Goal: Task Accomplishment & Management: Manage account settings

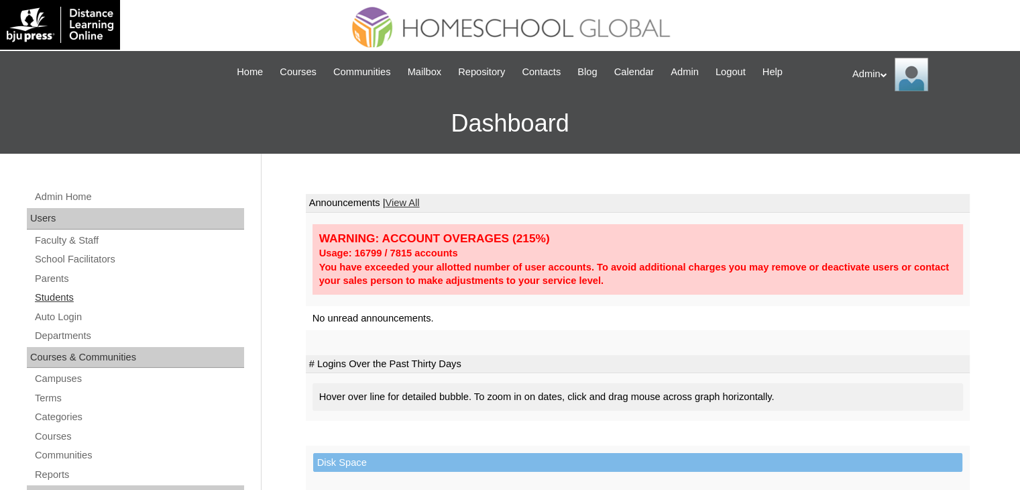
click at [59, 292] on link "Students" at bounding box center [139, 297] width 211 height 17
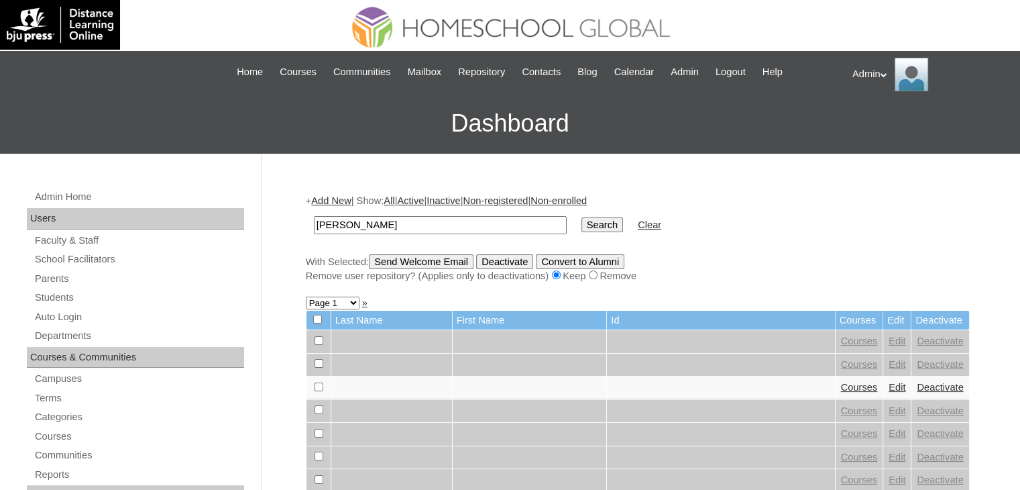
type input "Alab Dela Cruz"
click at [582, 225] on input "Search" at bounding box center [603, 224] width 42 height 15
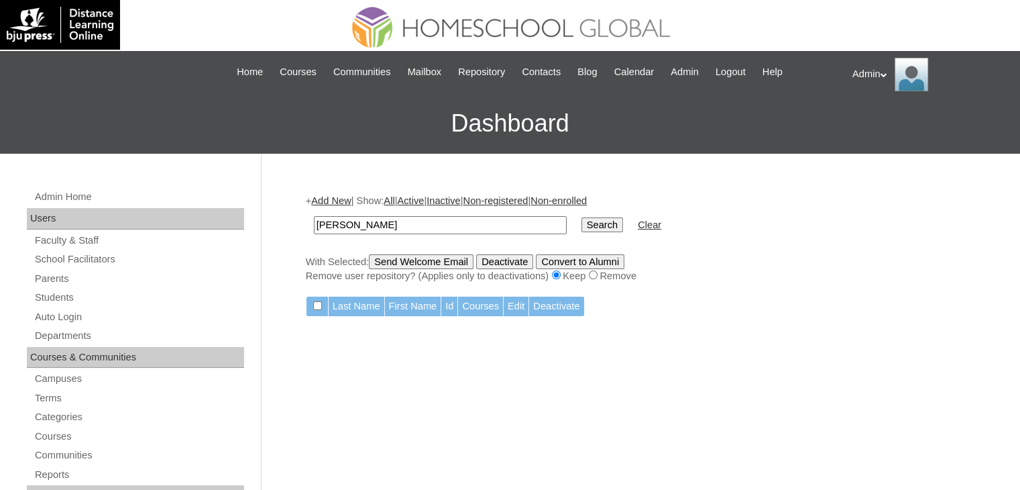
drag, startPoint x: 413, startPoint y: 225, endPoint x: 341, endPoint y: 224, distance: 72.4
click at [341, 224] on input "[PERSON_NAME]" at bounding box center [440, 225] width 253 height 18
type input "Alab"
click at [582, 218] on input "Search" at bounding box center [603, 224] width 42 height 15
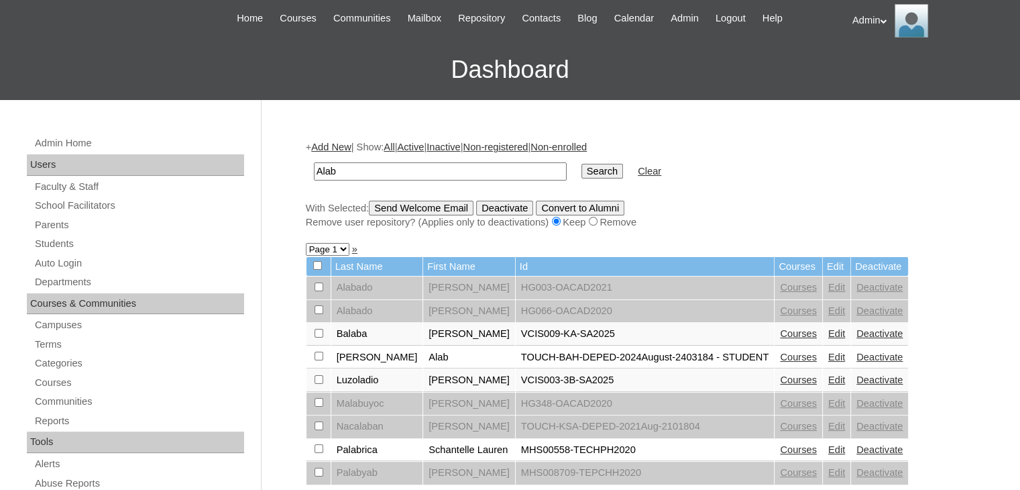
scroll to position [99, 0]
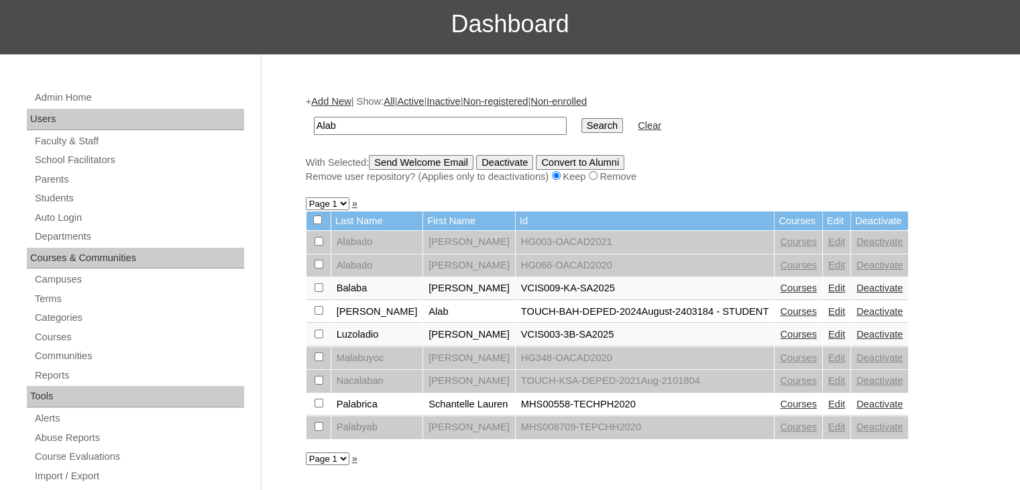
click at [828, 309] on link "Edit" at bounding box center [836, 311] width 17 height 11
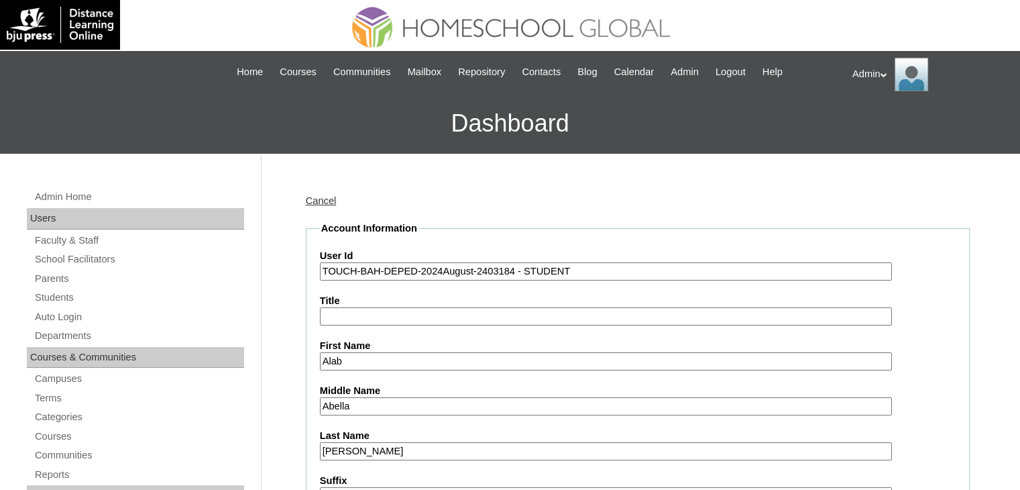
click at [439, 270] on input "TOUCH-BAH-DEPED-2024August-2403184 - STUDENT" at bounding box center [606, 271] width 572 height 18
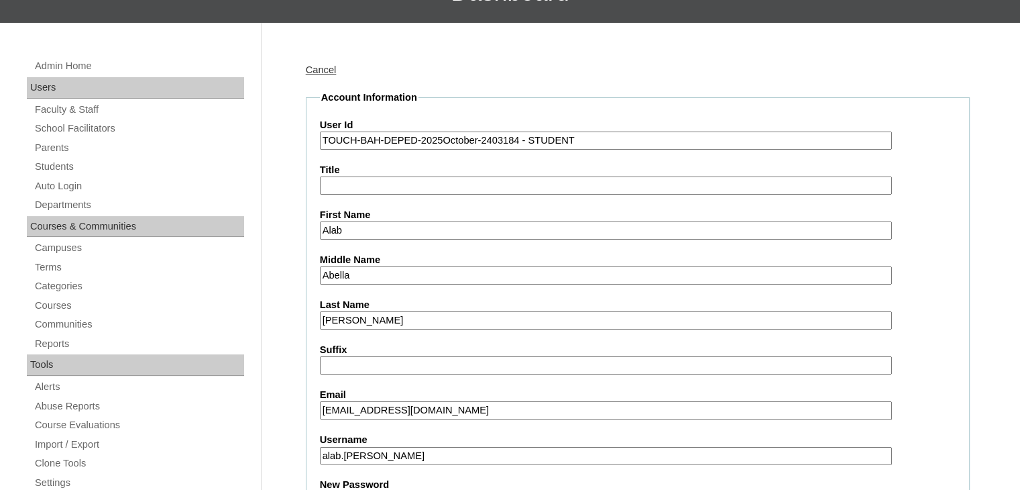
scroll to position [182, 0]
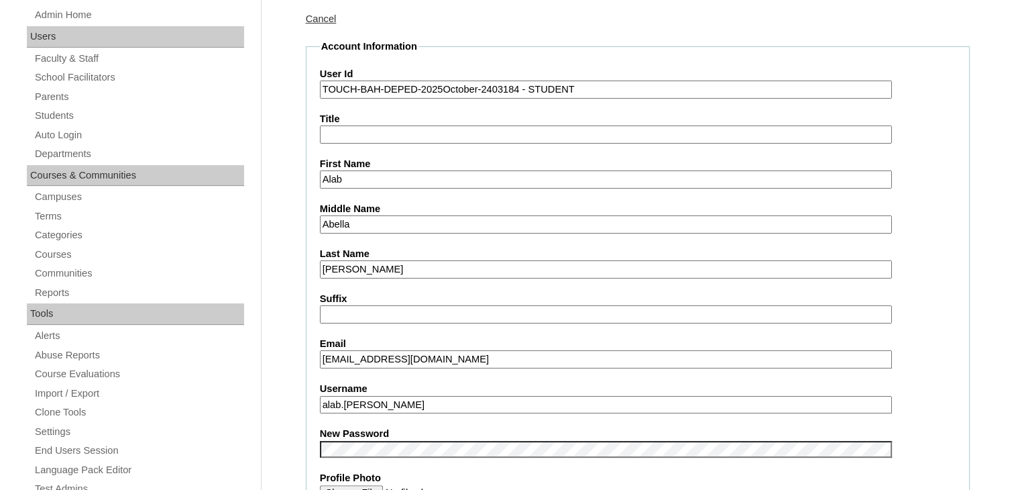
type input "TOUCH-BAH-DEPED-2025October-2403184 - STUDENT"
click at [641, 351] on input "loveabella@gmail.com" at bounding box center [606, 359] width 572 height 18
click at [443, 396] on input "alab.delacruz" at bounding box center [606, 405] width 572 height 18
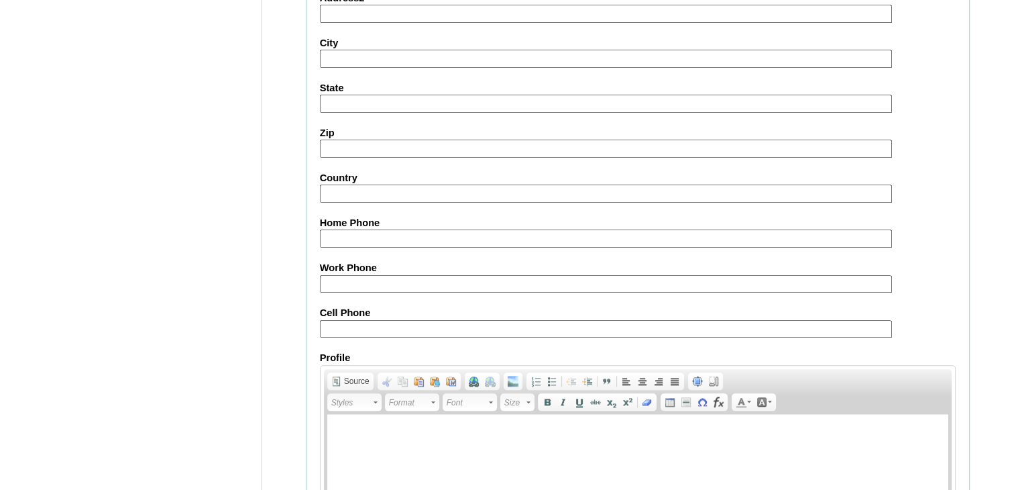
scroll to position [1540, 0]
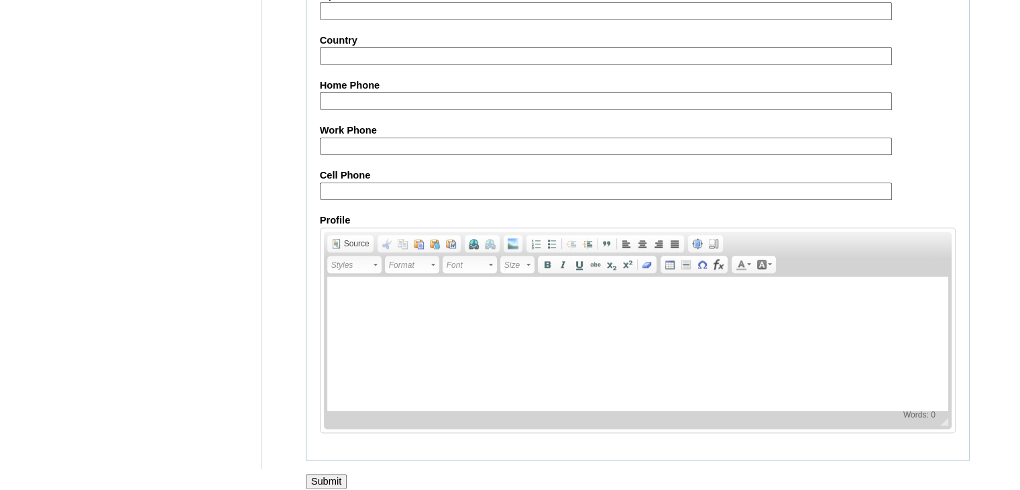
click at [337, 474] on input "Submit" at bounding box center [327, 481] width 42 height 15
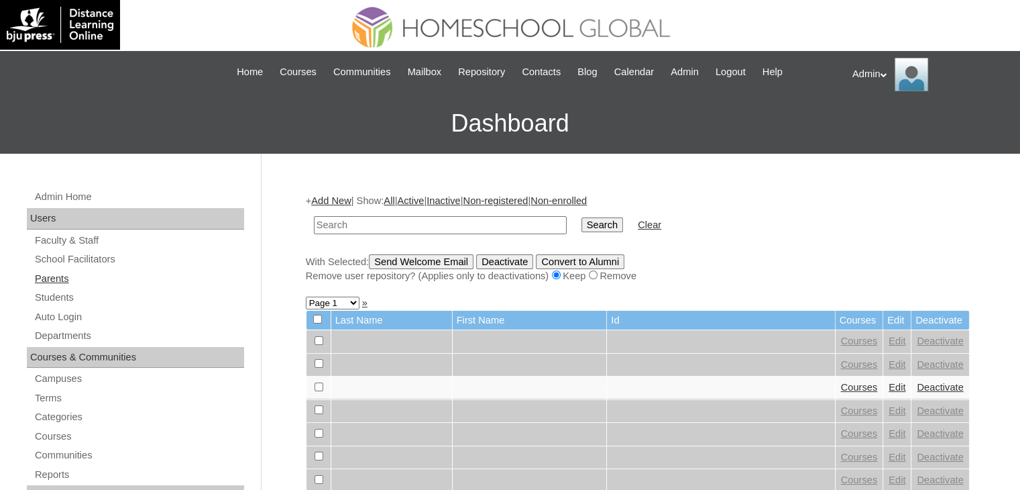
click at [59, 275] on link "Parents" at bounding box center [139, 278] width 211 height 17
click at [419, 223] on input "text" at bounding box center [440, 225] width 253 height 18
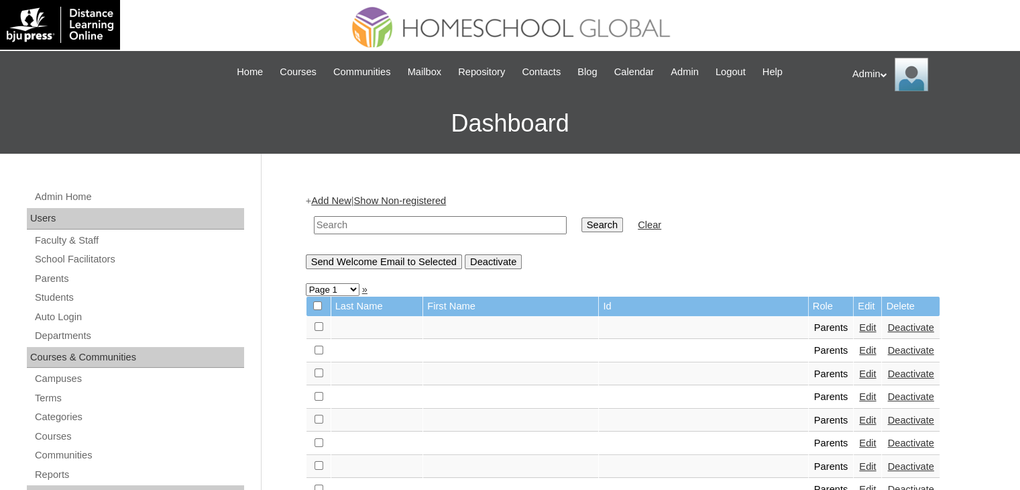
drag, startPoint x: 0, startPoint y: 0, endPoint x: 419, endPoint y: 223, distance: 474.4
click at [419, 223] on input "text" at bounding box center [440, 225] width 253 height 18
type input "H"
type input "Alab"
click at [582, 218] on input "Search" at bounding box center [603, 224] width 42 height 15
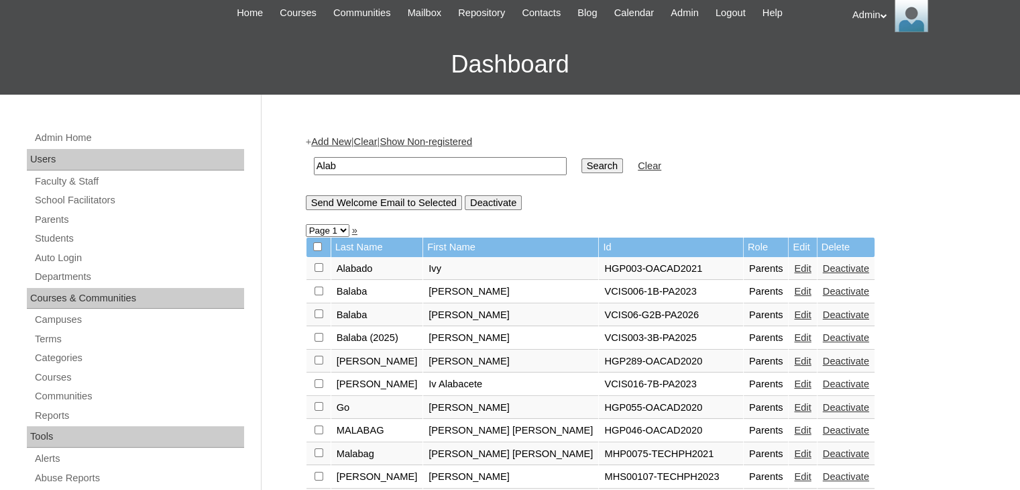
scroll to position [54, 0]
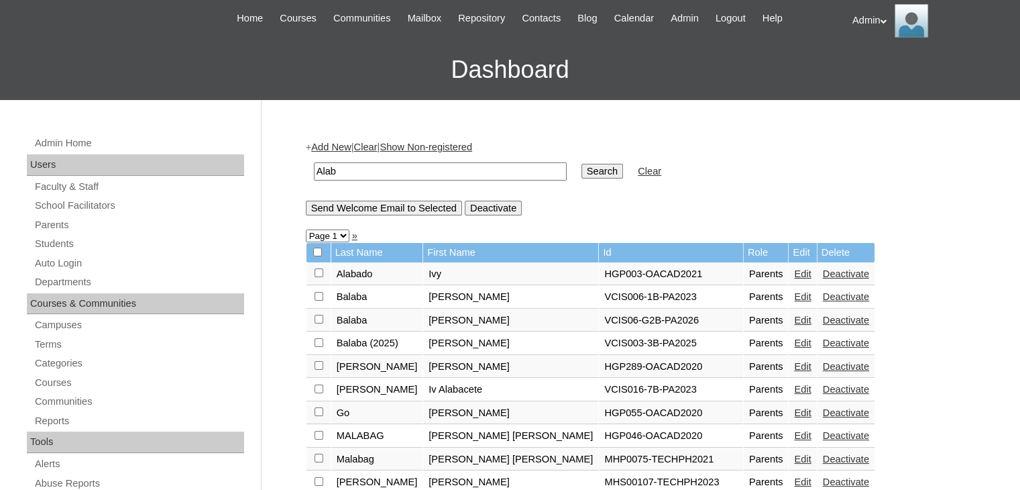
click at [420, 164] on input "Alab" at bounding box center [440, 171] width 253 height 18
drag, startPoint x: 341, startPoint y: 172, endPoint x: 287, endPoint y: 178, distance: 54.1
type input "[PERSON_NAME]"
click at [582, 169] on input "Search" at bounding box center [603, 171] width 42 height 15
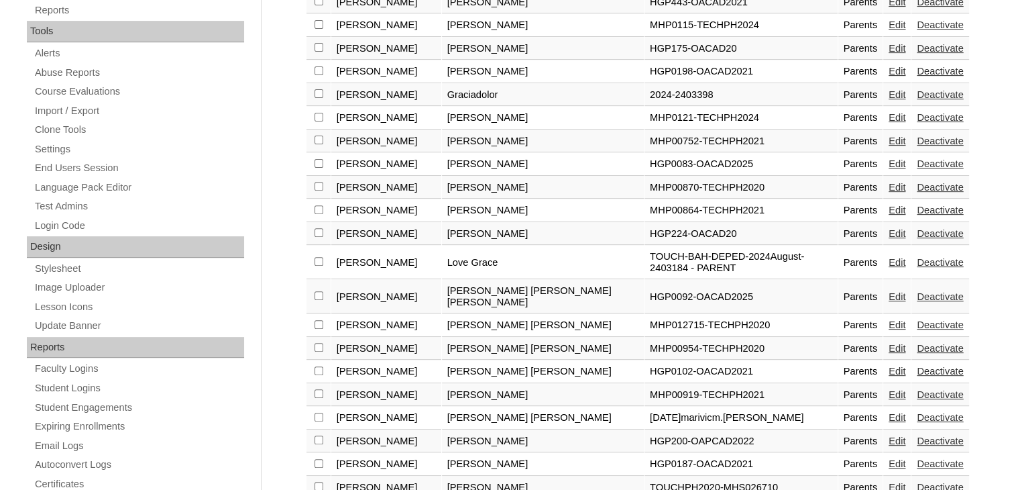
scroll to position [448, 0]
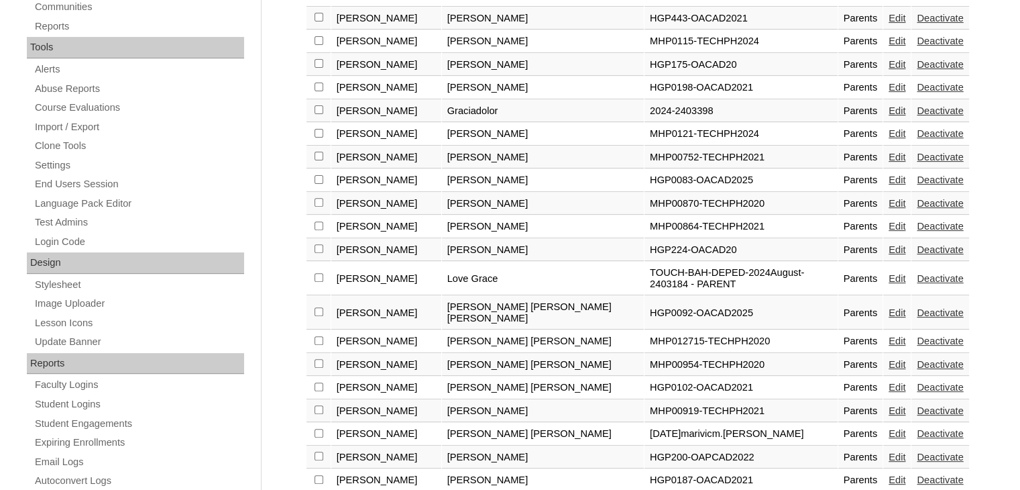
click at [889, 273] on link "Edit" at bounding box center [897, 278] width 17 height 11
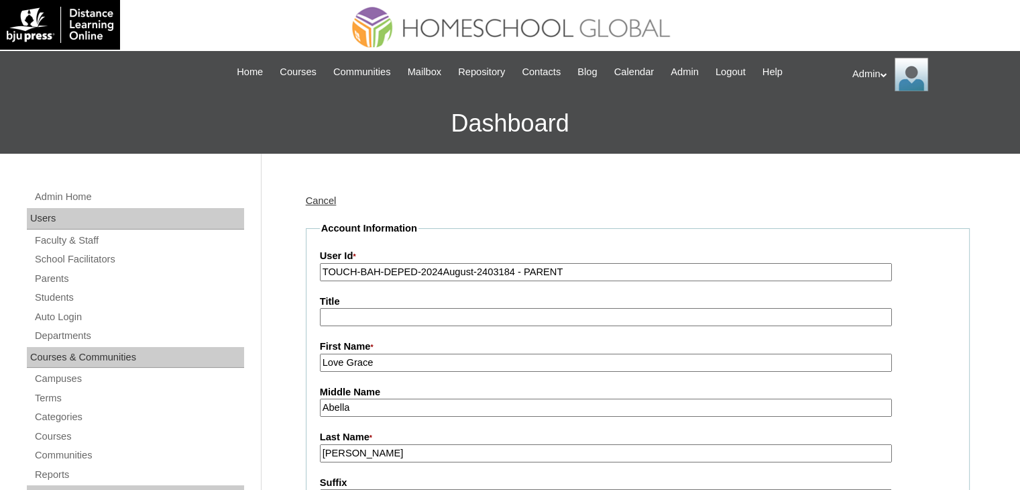
click at [470, 272] on input "TOUCH-BAH-DEPED-2024August-2403184 - PARENT" at bounding box center [606, 272] width 572 height 18
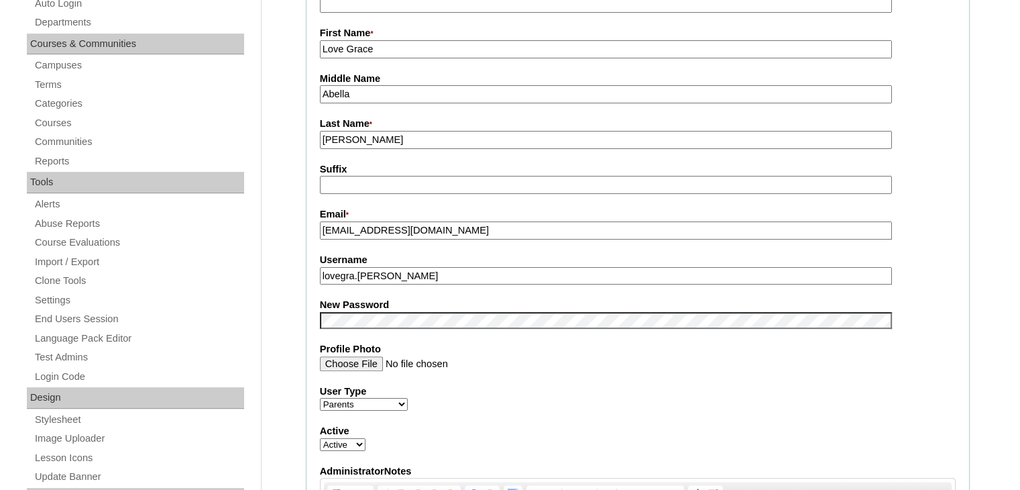
scroll to position [314, 0]
type input "TOUCH-BAH-DEPED-2025October-2403184 - PARENT"
drag, startPoint x: 417, startPoint y: 272, endPoint x: 309, endPoint y: 274, distance: 107.3
click at [309, 274] on fieldset "Account Information User Id * TOUCH-BAH-DEPED-2025October-2403184 - PARENT Titl…" at bounding box center [638, 308] width 664 height 802
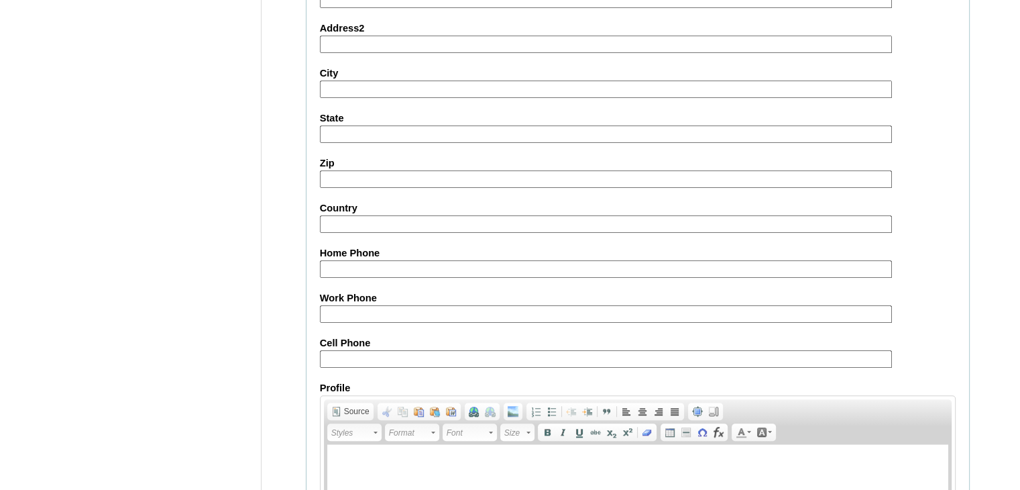
scroll to position [1260, 0]
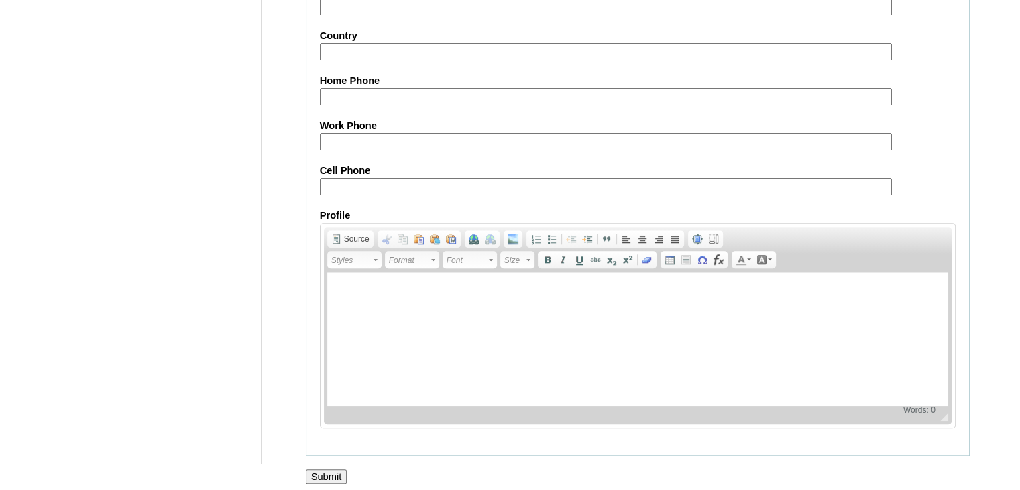
click at [335, 469] on input "Submit" at bounding box center [327, 476] width 42 height 15
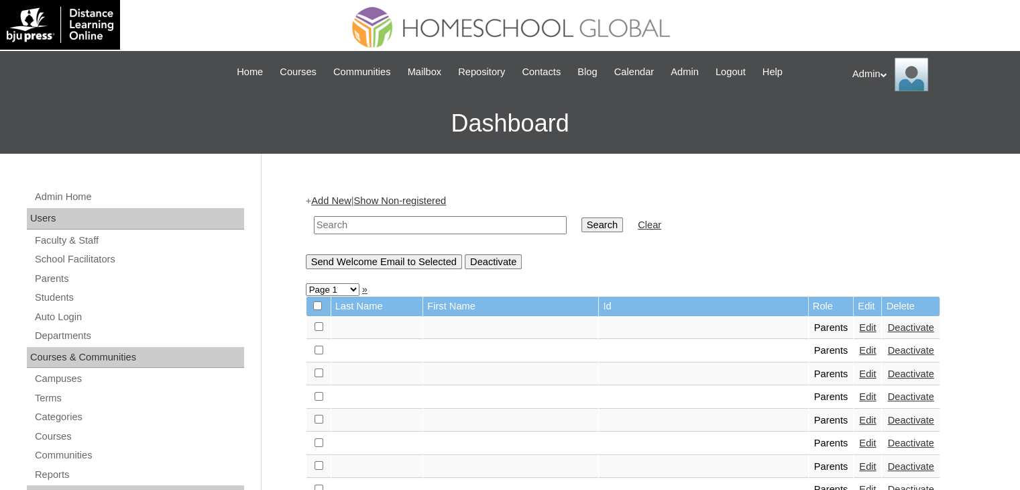
click at [345, 224] on input "text" at bounding box center [440, 225] width 253 height 18
type input "Alab"
click at [582, 218] on input "Search" at bounding box center [603, 224] width 42 height 15
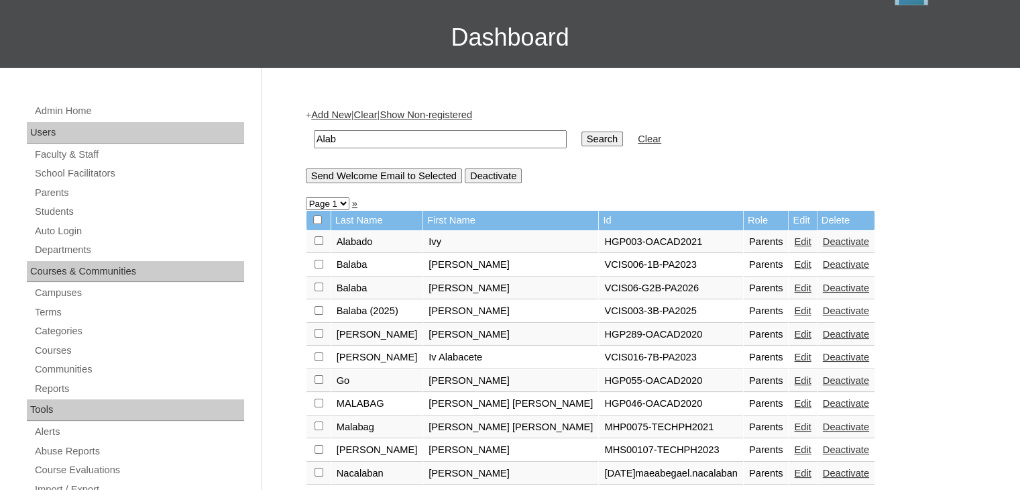
scroll to position [61, 0]
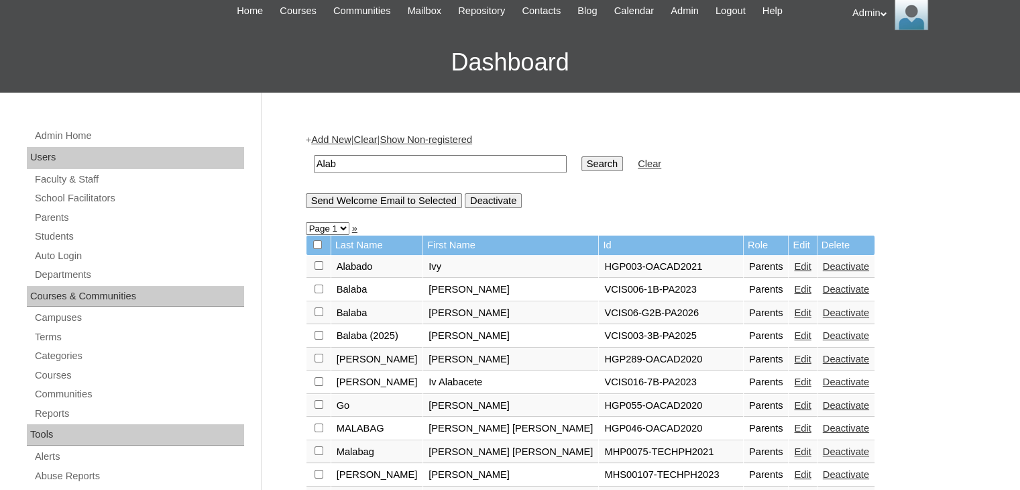
click at [445, 170] on input "Alab" at bounding box center [440, 164] width 253 height 18
click at [344, 162] on input "[PERSON_NAME]" at bounding box center [440, 164] width 253 height 18
type input "[PERSON_NAME]"
click at [582, 166] on input "Search" at bounding box center [603, 163] width 42 height 15
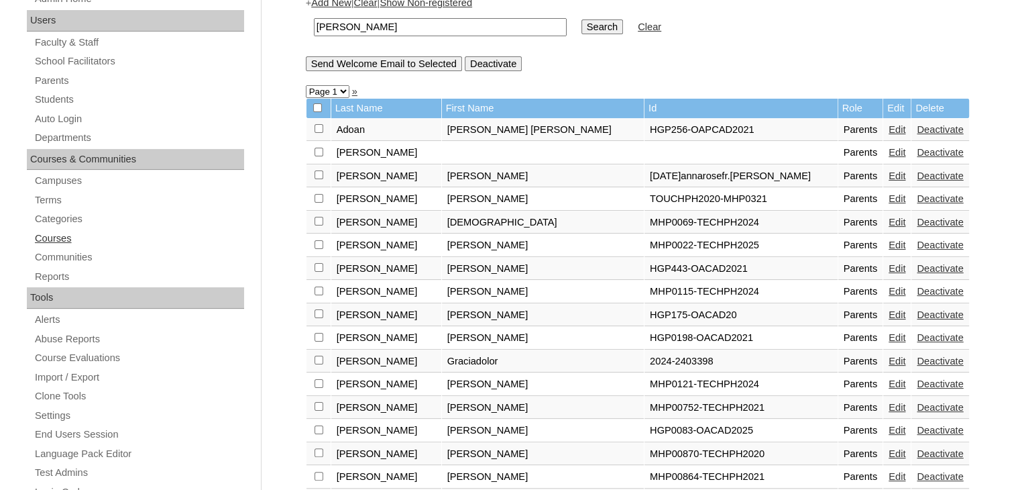
scroll to position [190, 0]
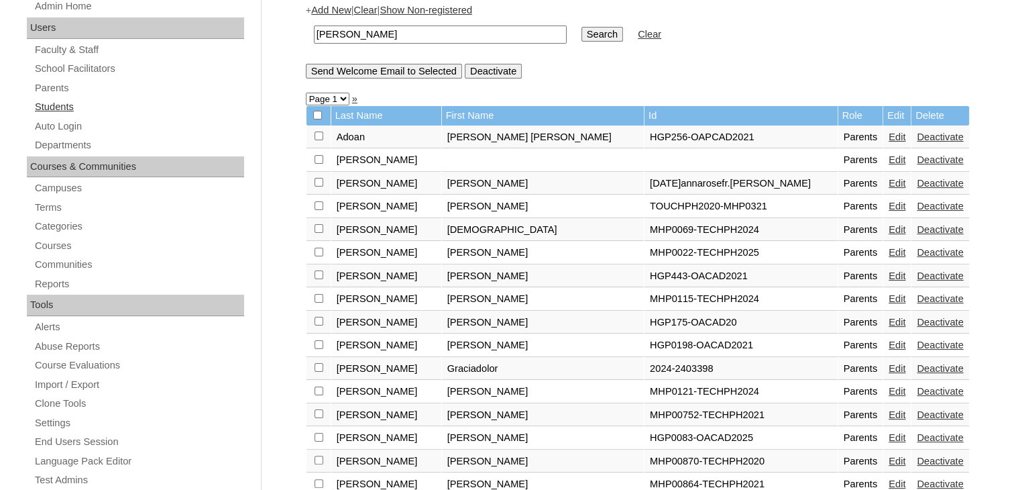
click at [61, 103] on link "Students" at bounding box center [139, 107] width 211 height 17
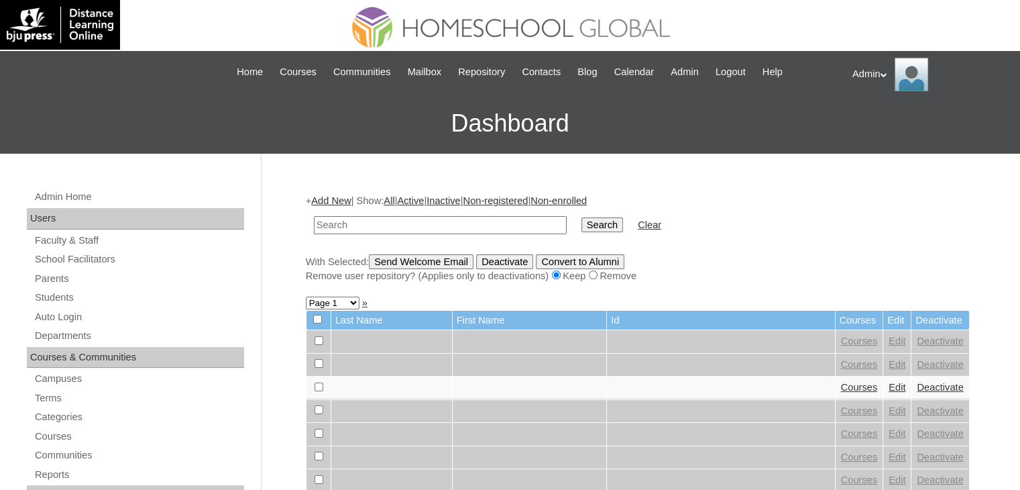
click at [389, 222] on input "text" at bounding box center [440, 225] width 253 height 18
type input "[PERSON_NAME]"
click at [582, 226] on input "Search" at bounding box center [603, 224] width 42 height 15
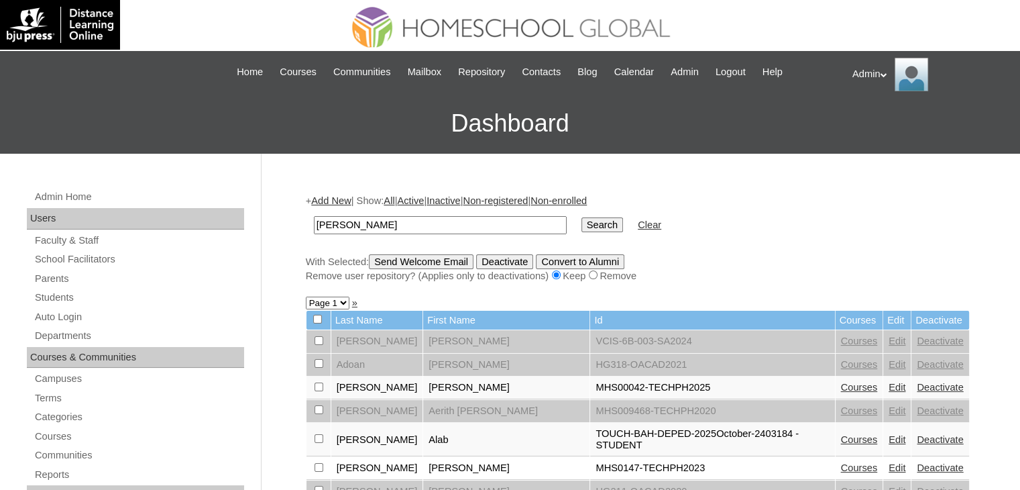
scroll to position [142, 0]
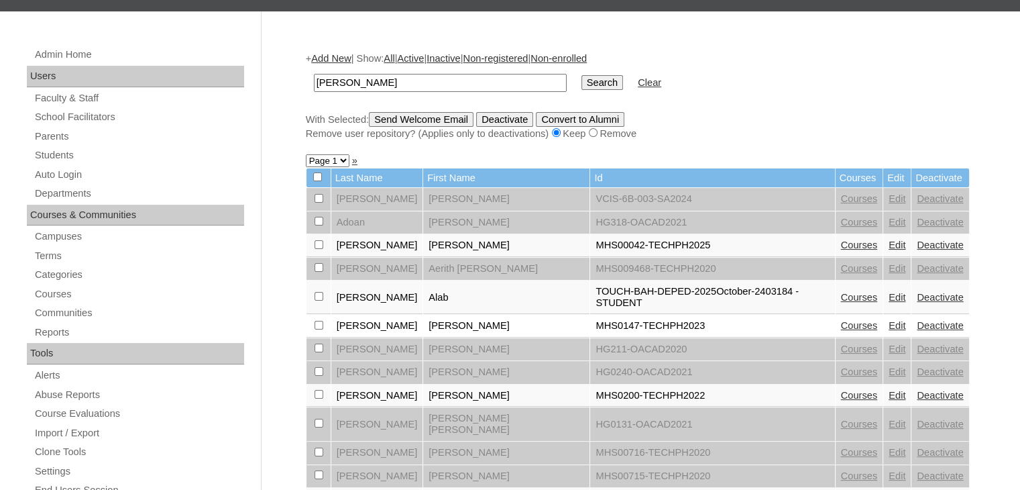
click at [889, 292] on link "Edit" at bounding box center [897, 297] width 17 height 11
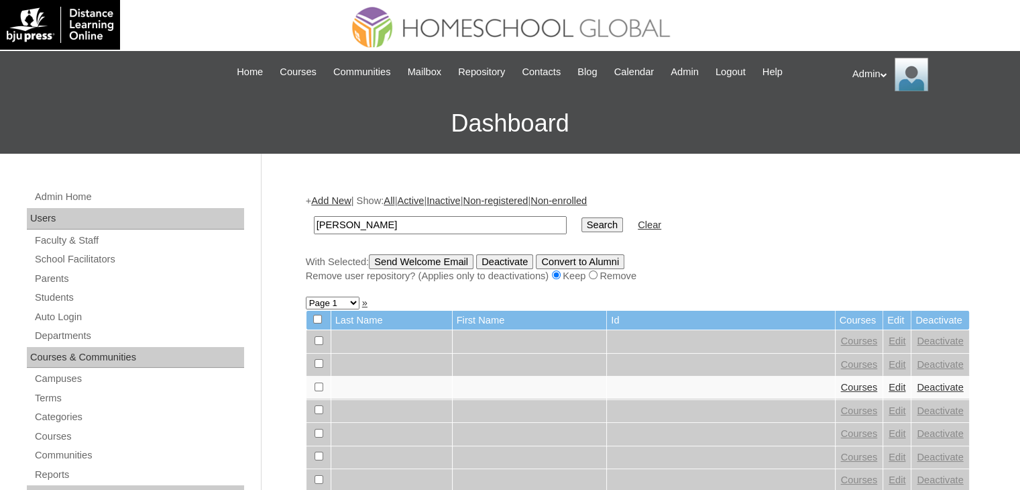
type input "[PERSON_NAME]"
click at [582, 223] on input "Search" at bounding box center [603, 224] width 42 height 15
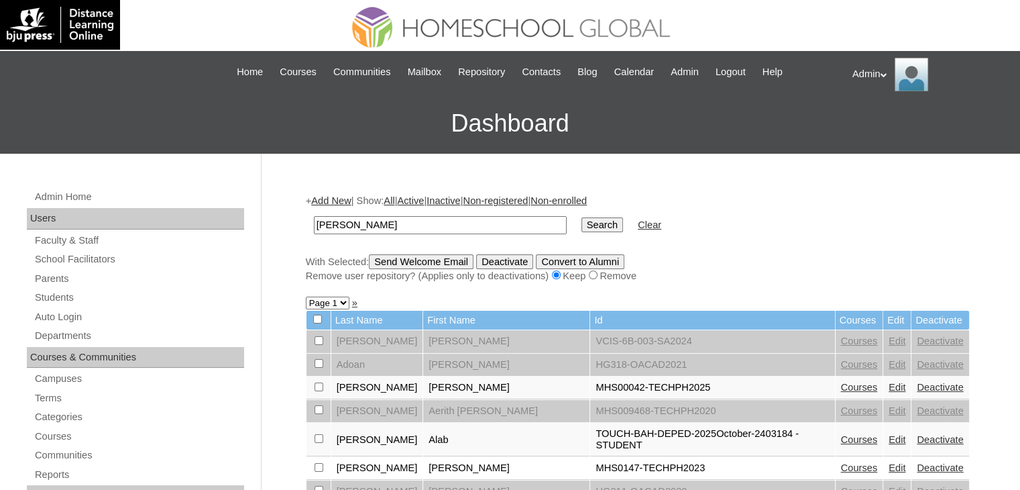
click at [841, 434] on link "Courses" at bounding box center [859, 439] width 37 height 11
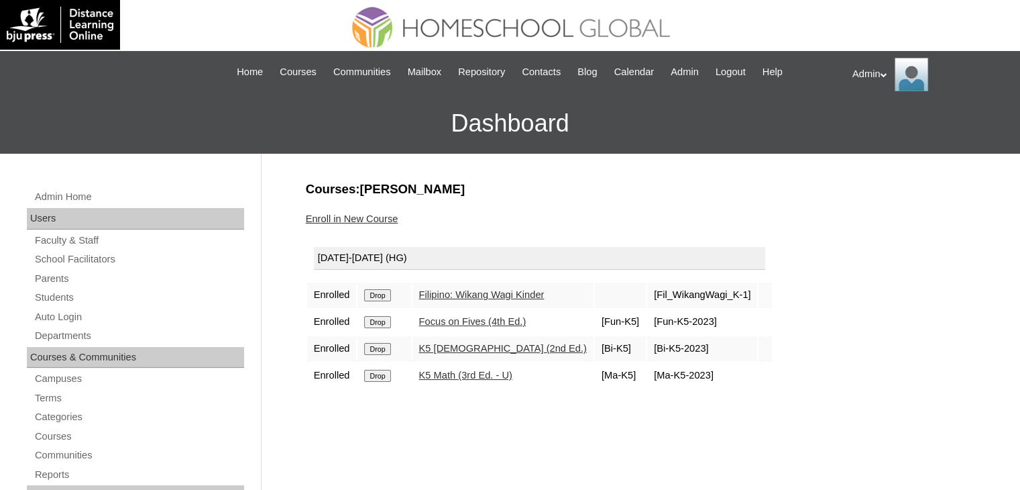
click at [384, 296] on input "Drop" at bounding box center [377, 295] width 26 height 12
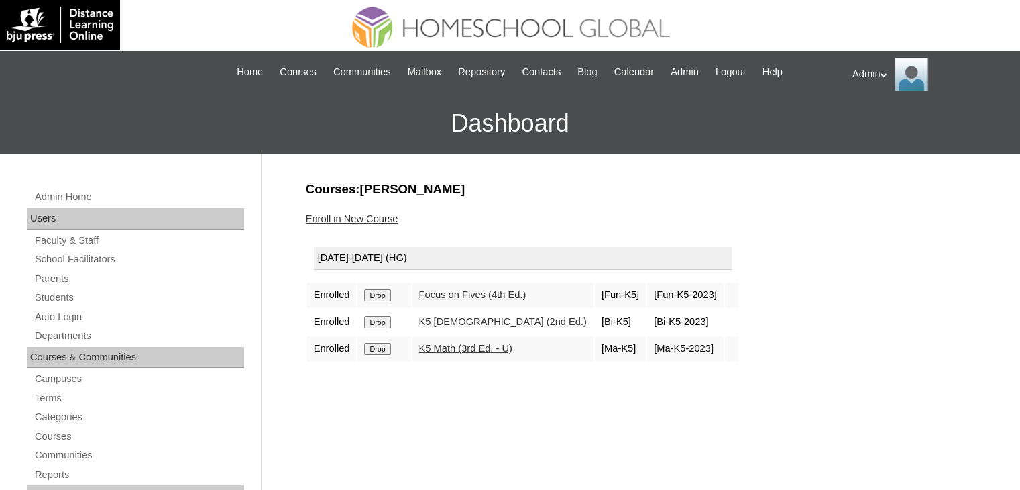
click at [384, 296] on input "Drop" at bounding box center [377, 295] width 26 height 12
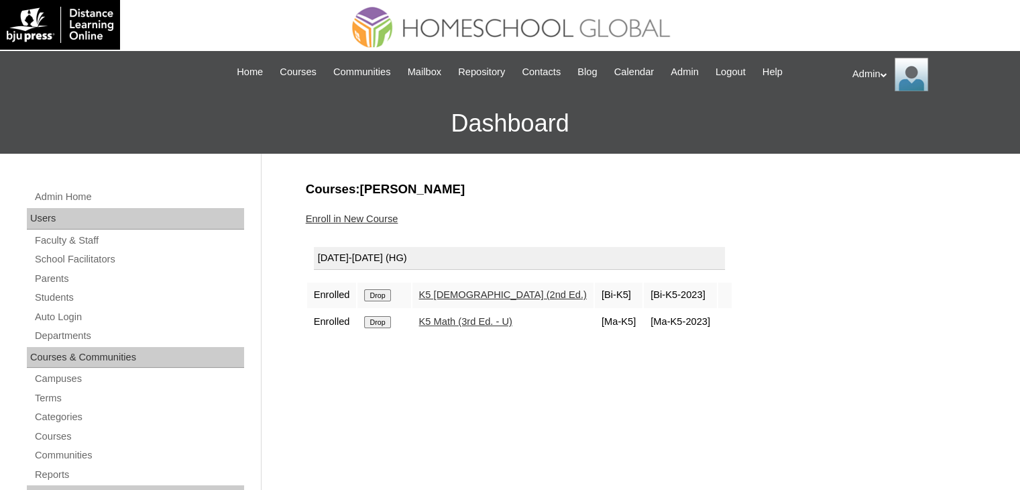
click at [384, 296] on input "Drop" at bounding box center [377, 295] width 26 height 12
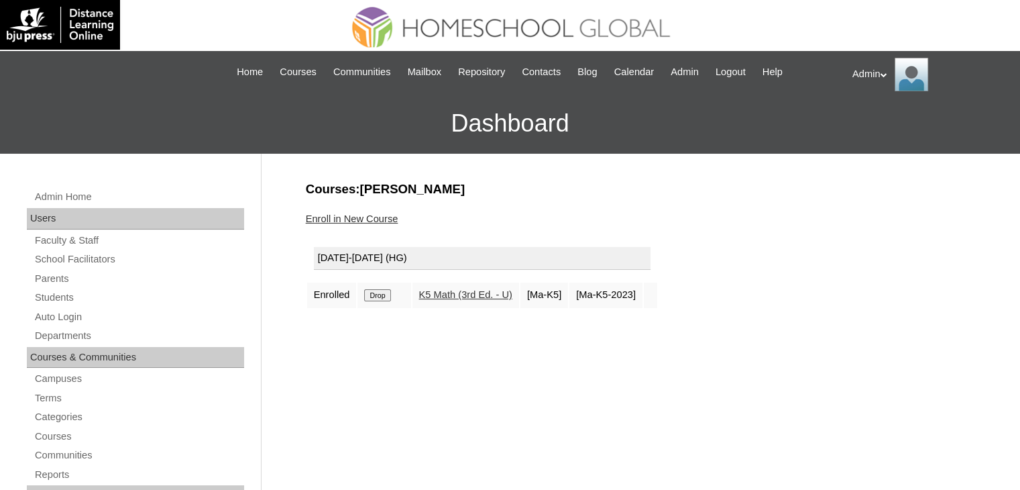
click at [384, 296] on input "Drop" at bounding box center [377, 295] width 26 height 12
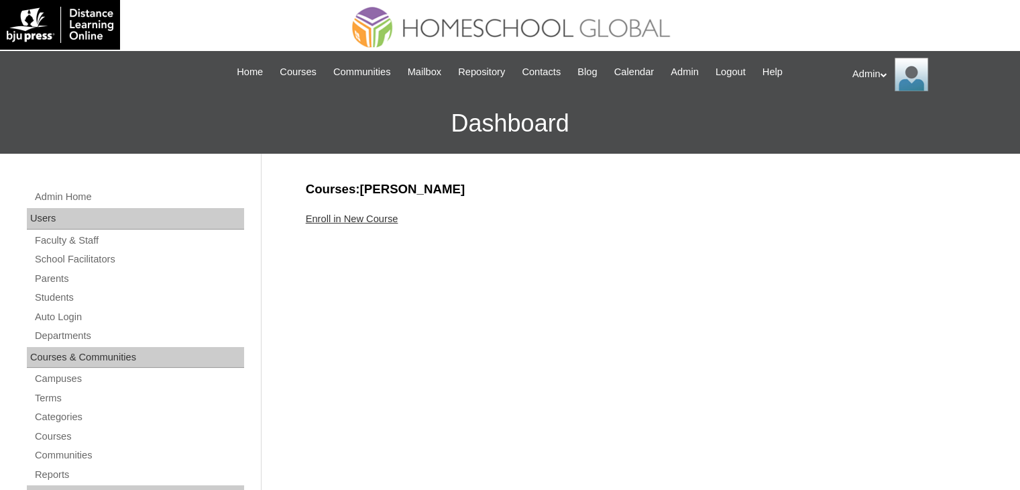
click at [394, 218] on link "Enroll in New Course" at bounding box center [352, 218] width 93 height 11
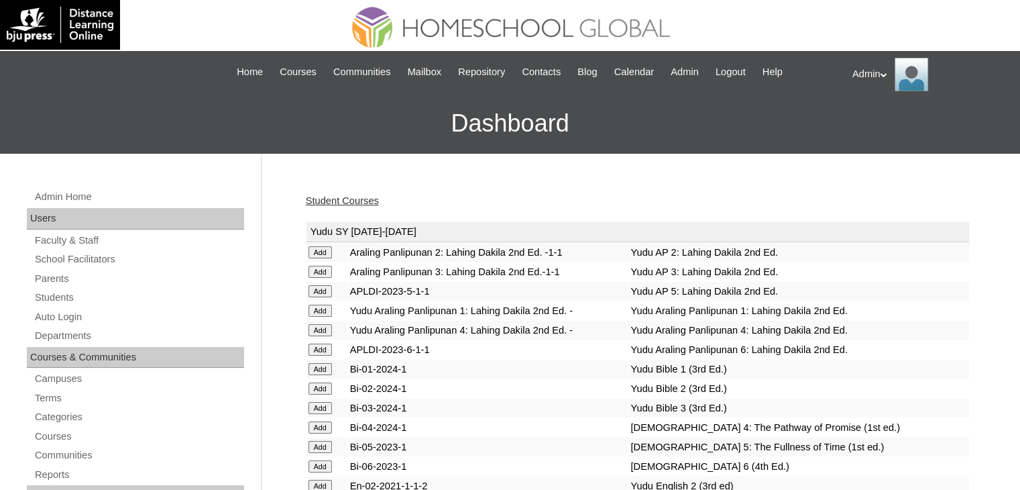
scroll to position [3410, 0]
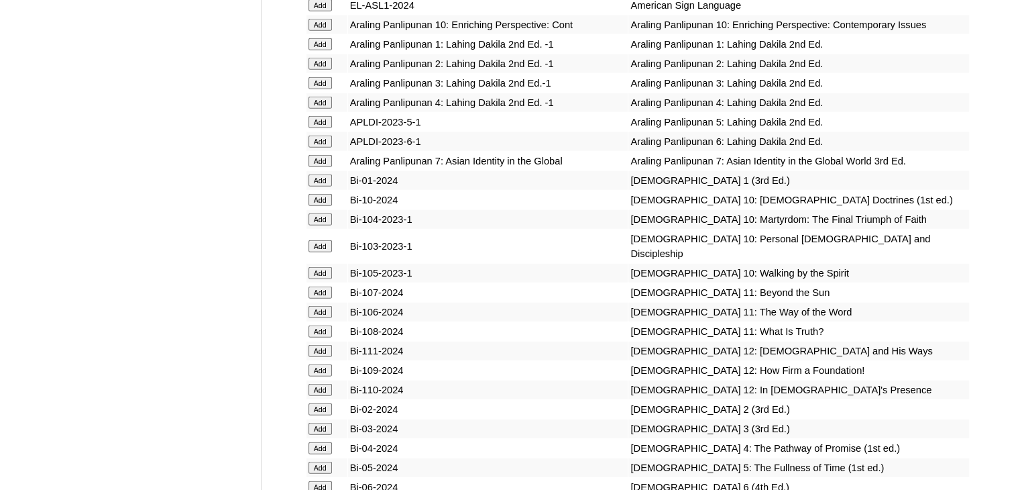
click at [319, 186] on input "Add" at bounding box center [320, 180] width 23 height 12
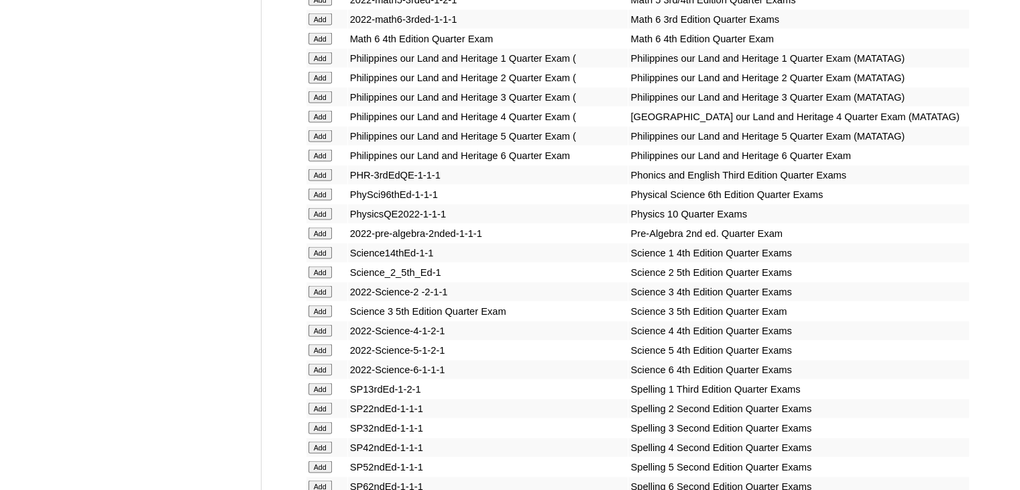
scroll to position [5342, 0]
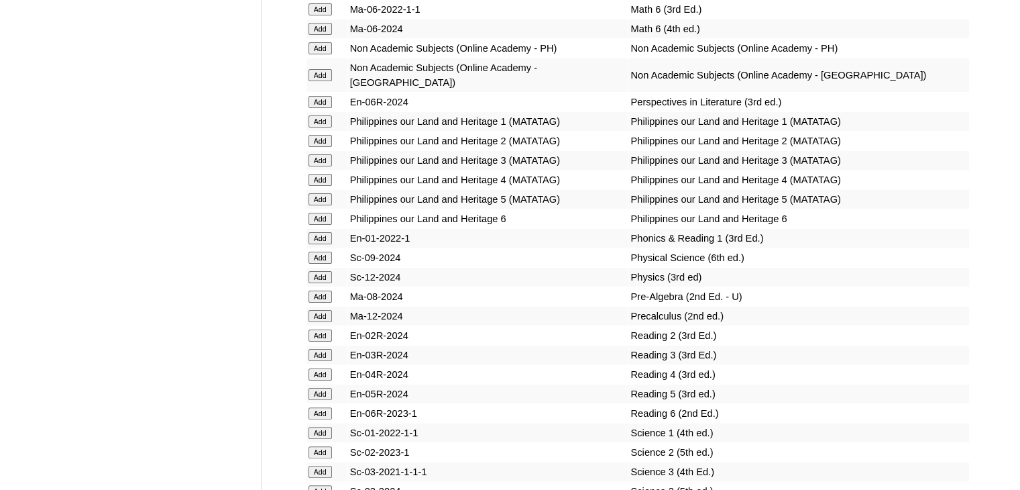
click at [319, 244] on input "Add" at bounding box center [320, 238] width 23 height 12
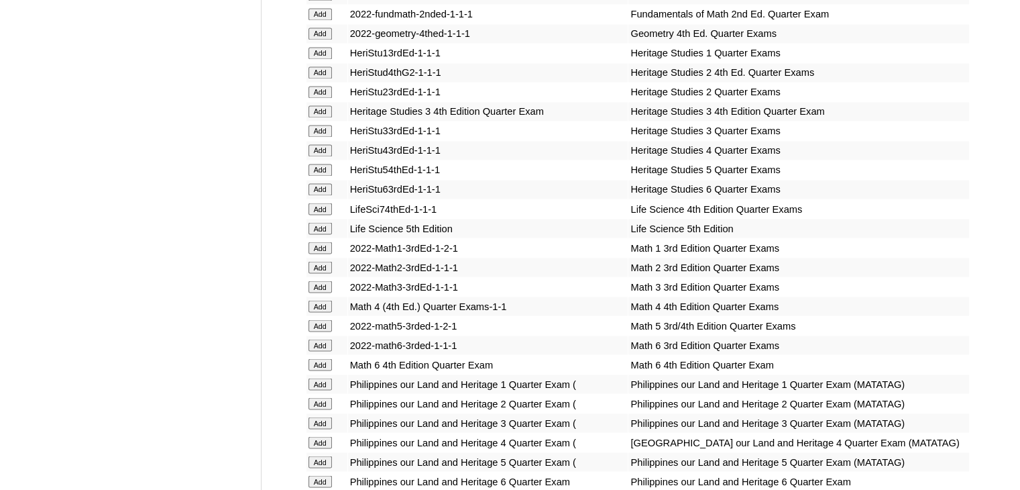
scroll to position [5033, 0]
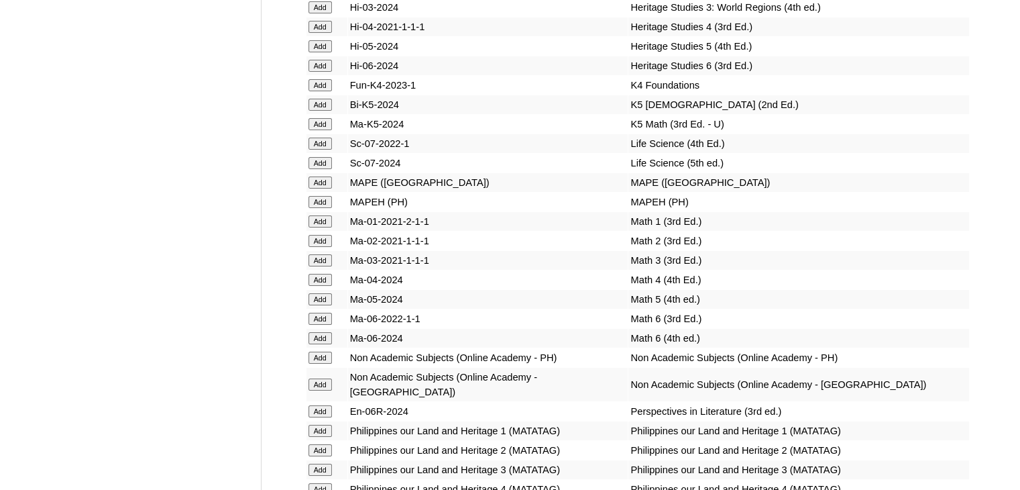
click at [319, 227] on input "Add" at bounding box center [320, 221] width 23 height 12
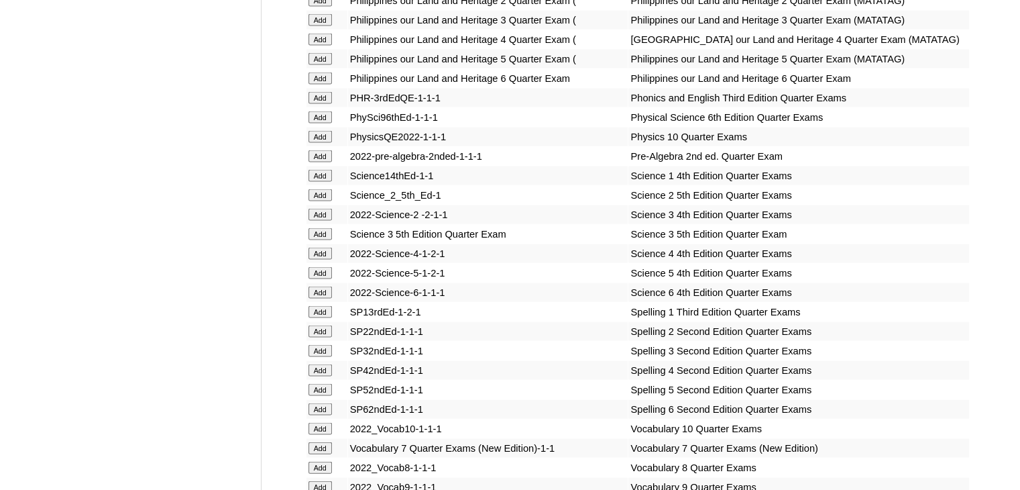
scroll to position [5535, 0]
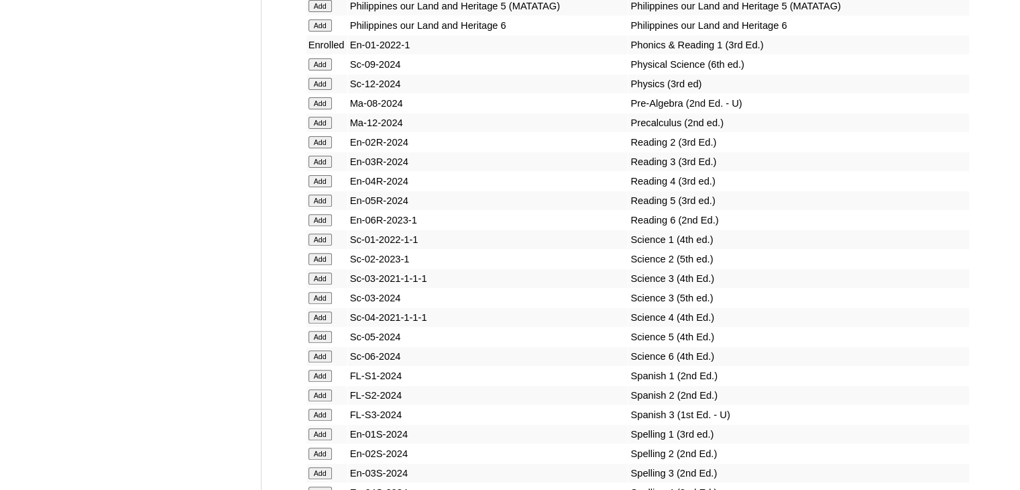
click at [321, 246] on input "Add" at bounding box center [320, 239] width 23 height 12
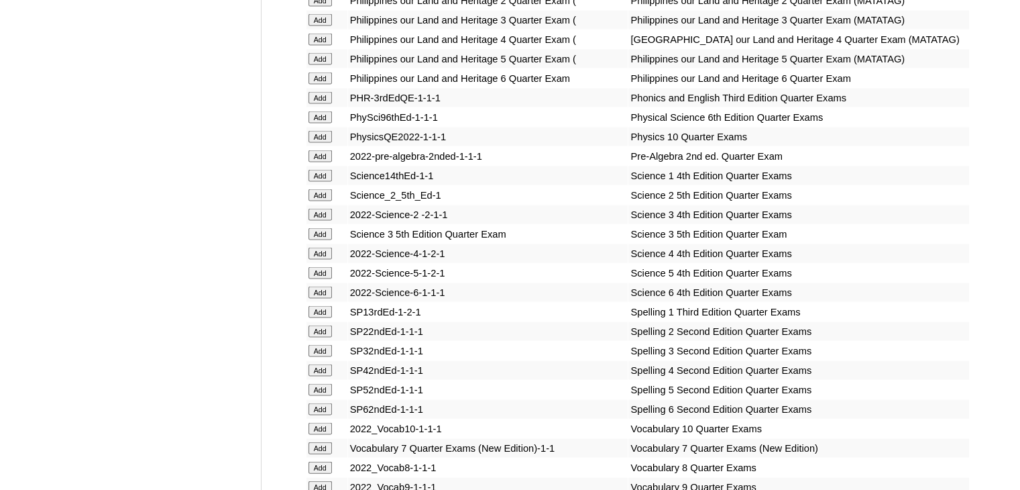
scroll to position [5535, 0]
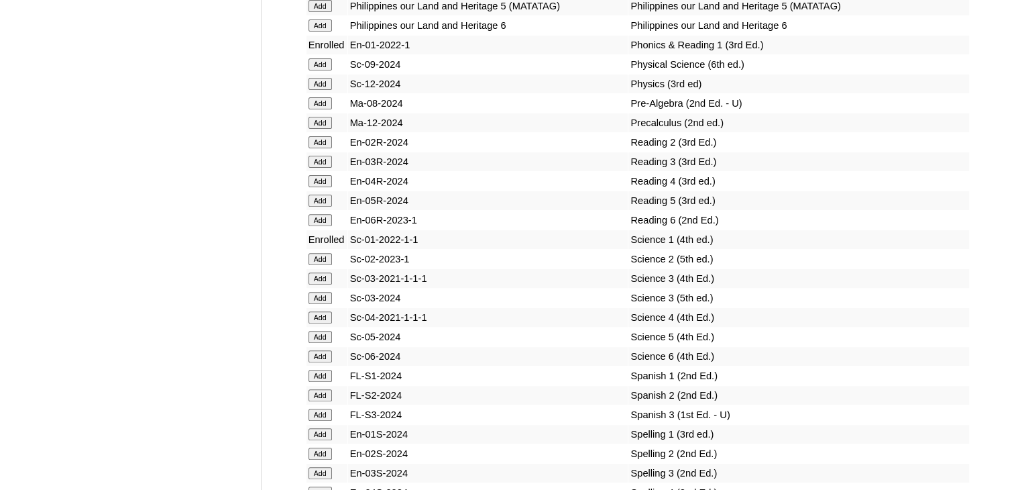
click at [322, 440] on input "Add" at bounding box center [320, 434] width 23 height 12
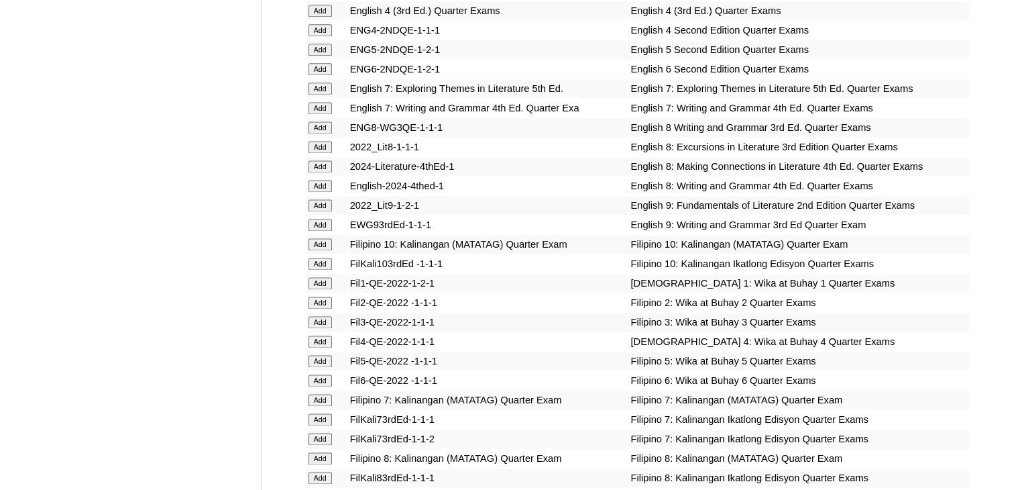
scroll to position [4241, 0]
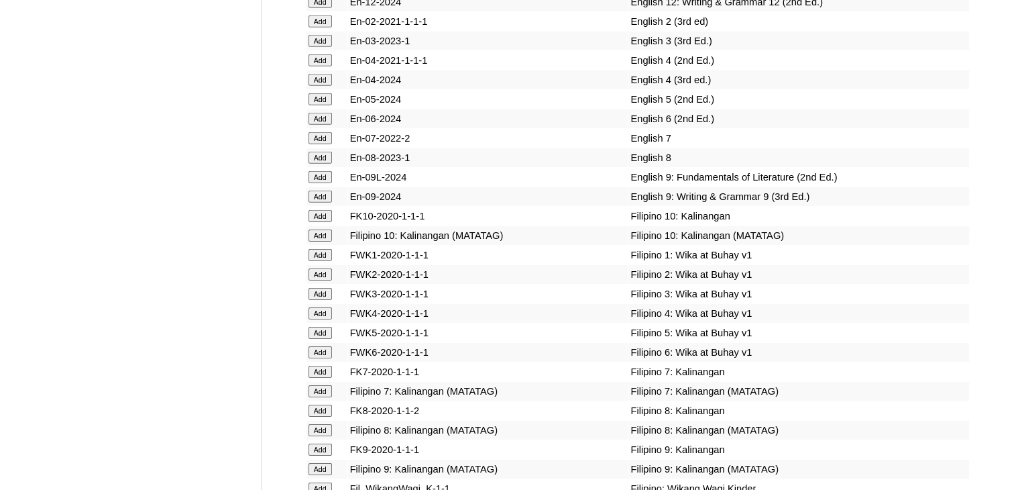
click at [319, 261] on input "Add" at bounding box center [320, 255] width 23 height 12
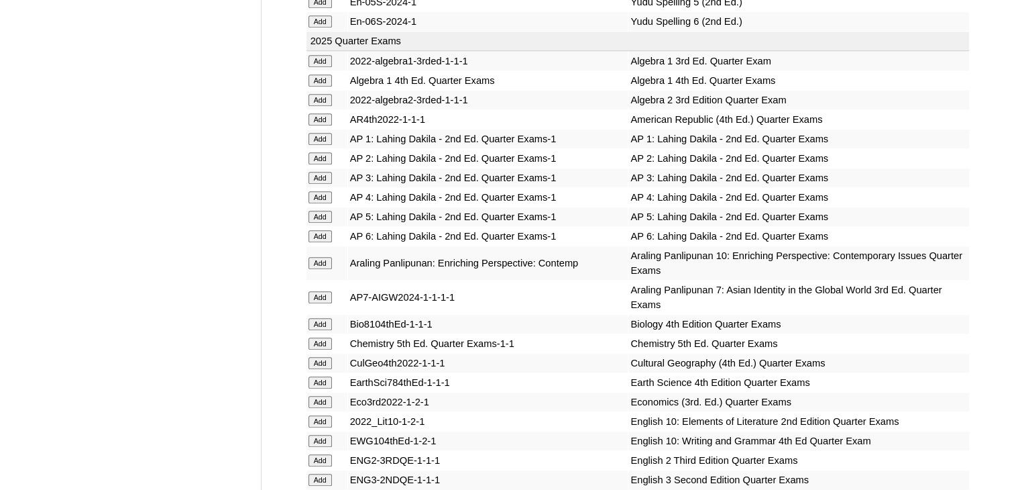
scroll to position [3255, 0]
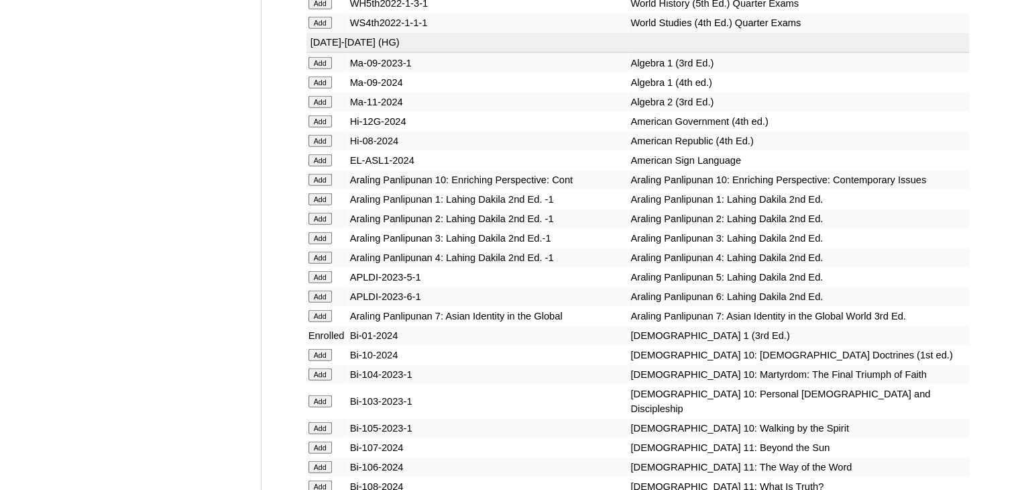
click at [319, 205] on input "Add" at bounding box center [320, 199] width 23 height 12
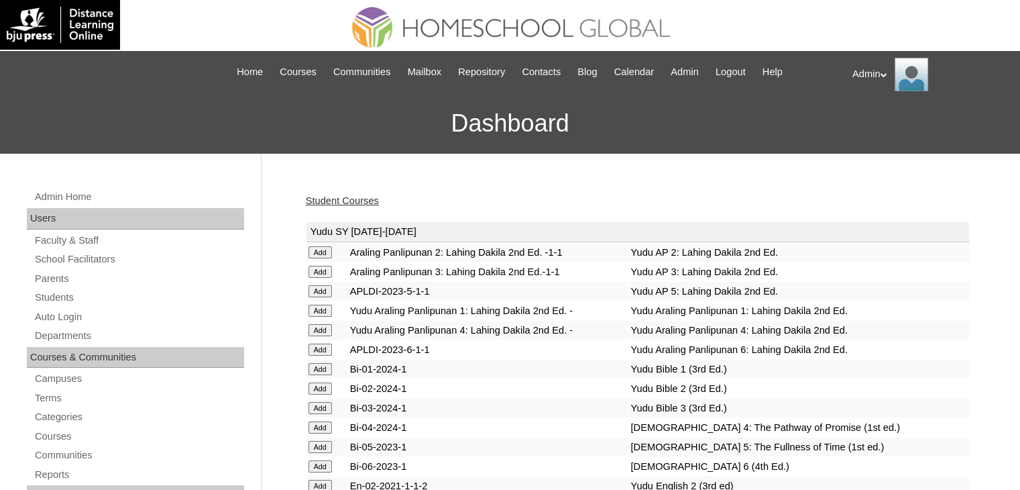
click at [352, 200] on link "Student Courses" at bounding box center [342, 200] width 73 height 11
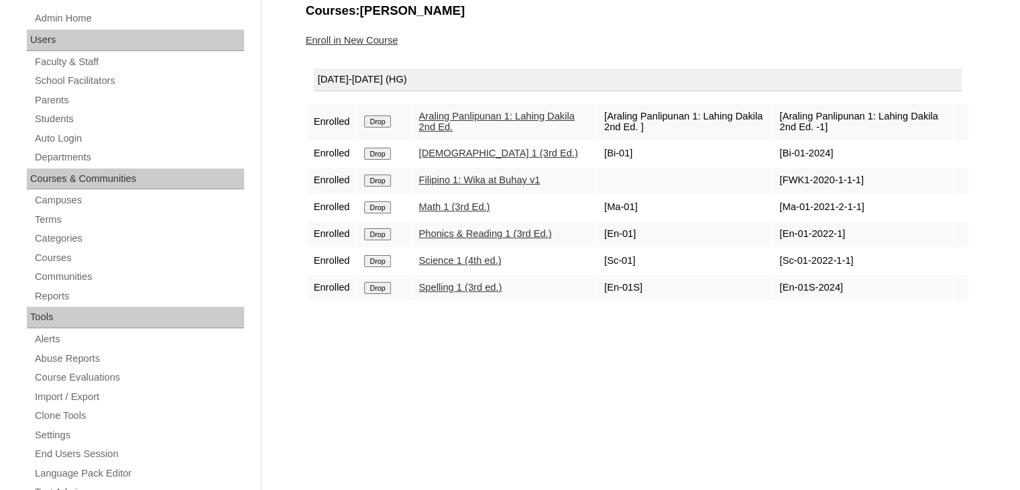
scroll to position [135, 0]
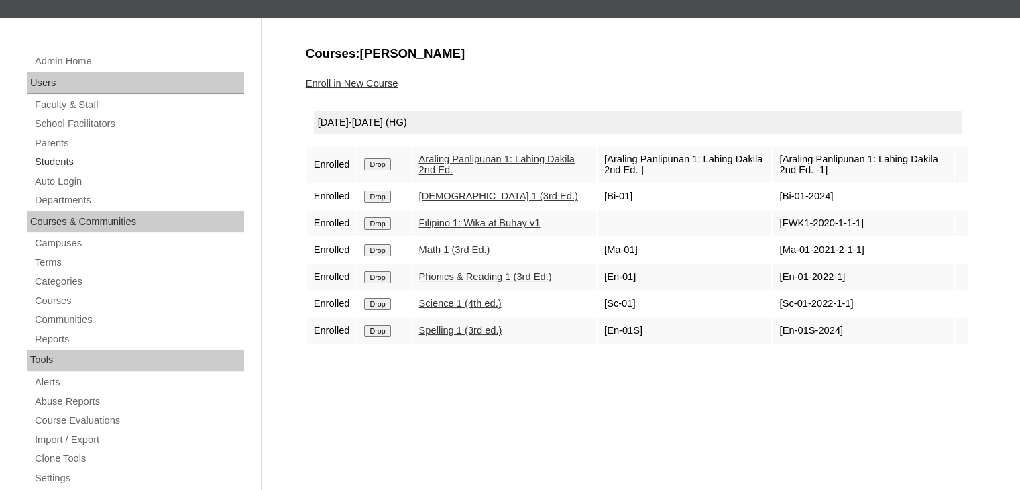
click at [48, 162] on link "Students" at bounding box center [139, 162] width 211 height 17
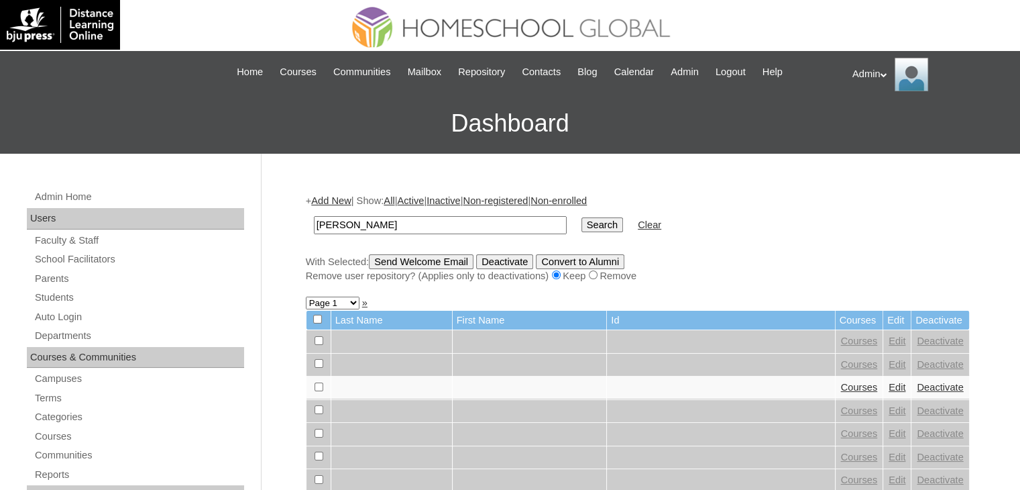
type input "[PERSON_NAME]"
click at [582, 227] on input "Search" at bounding box center [603, 224] width 42 height 15
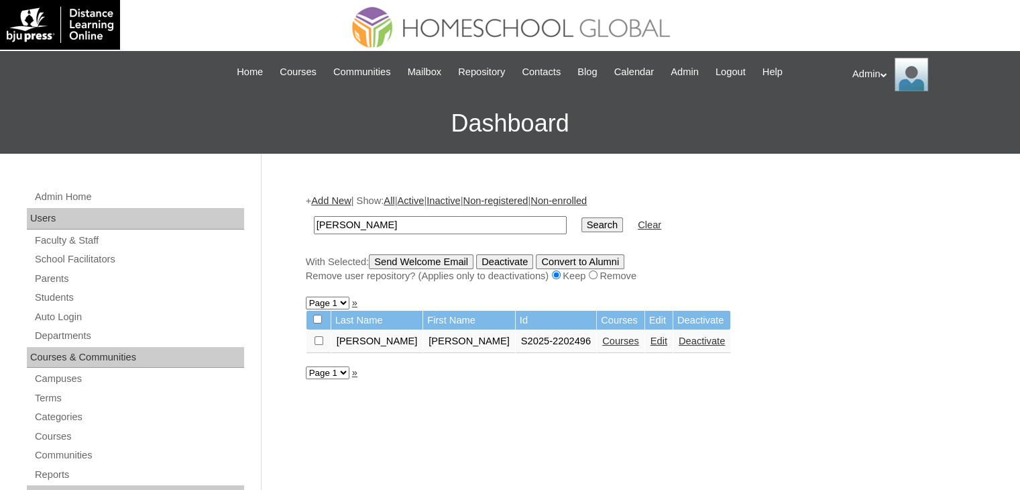
click at [602, 339] on link "Courses" at bounding box center [620, 340] width 37 height 11
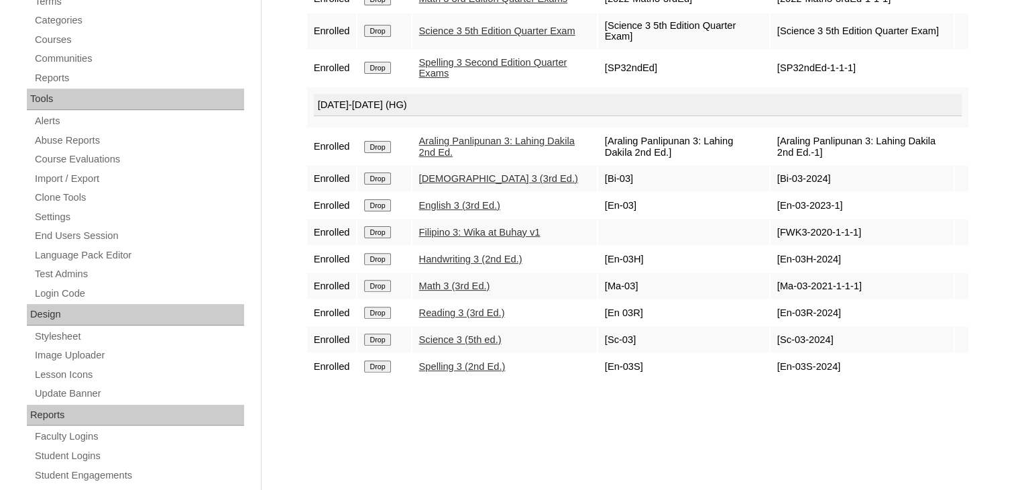
scroll to position [397, 0]
click at [614, 422] on div "Courses:De Guzman Duriel Matthew Enroll in New Course 2025 Quarter Exams Enroll…" at bounding box center [634, 232] width 671 height 898
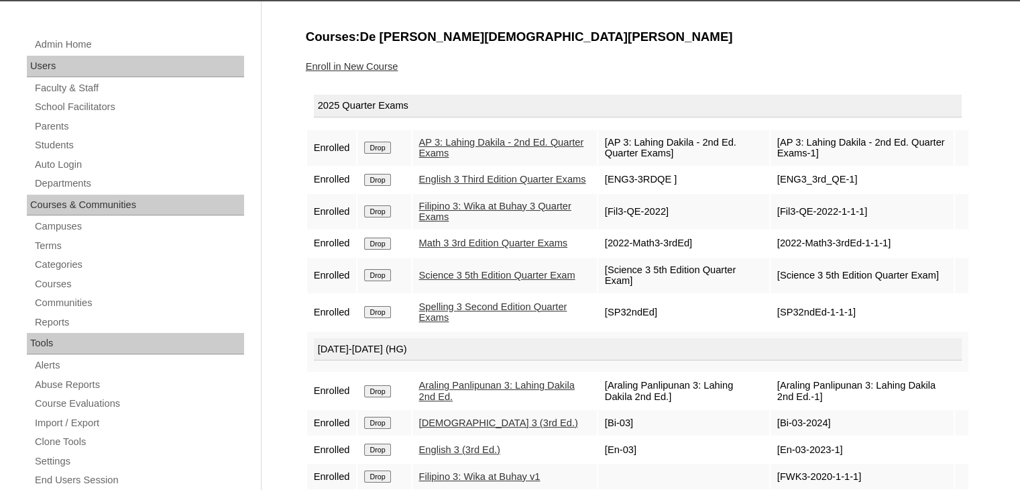
scroll to position [146, 0]
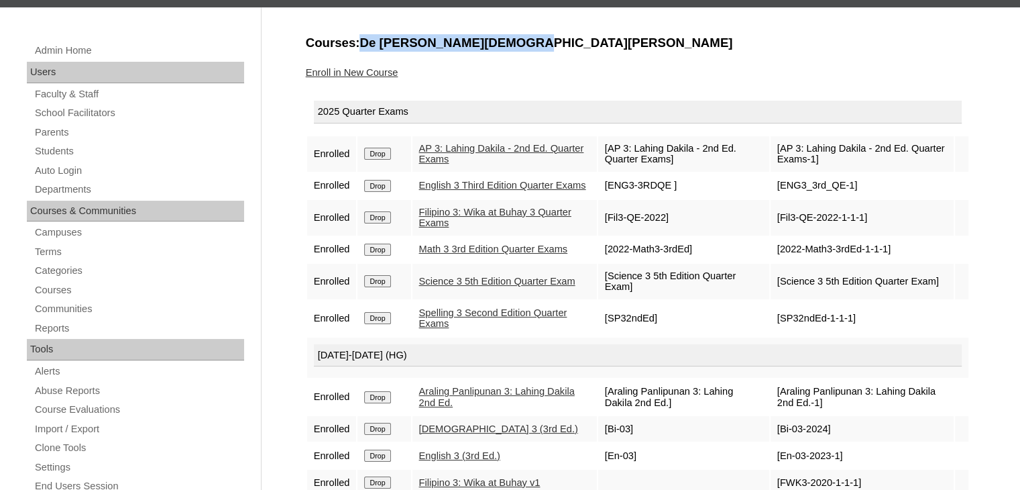
drag, startPoint x: 529, startPoint y: 42, endPoint x: 358, endPoint y: 48, distance: 171.2
click at [358, 48] on h3 "Courses:De Guzman Duriel Matthew" at bounding box center [638, 42] width 664 height 17
copy h3 "De Guzman Duriel Matthew"
click at [62, 151] on link "Students" at bounding box center [139, 151] width 211 height 17
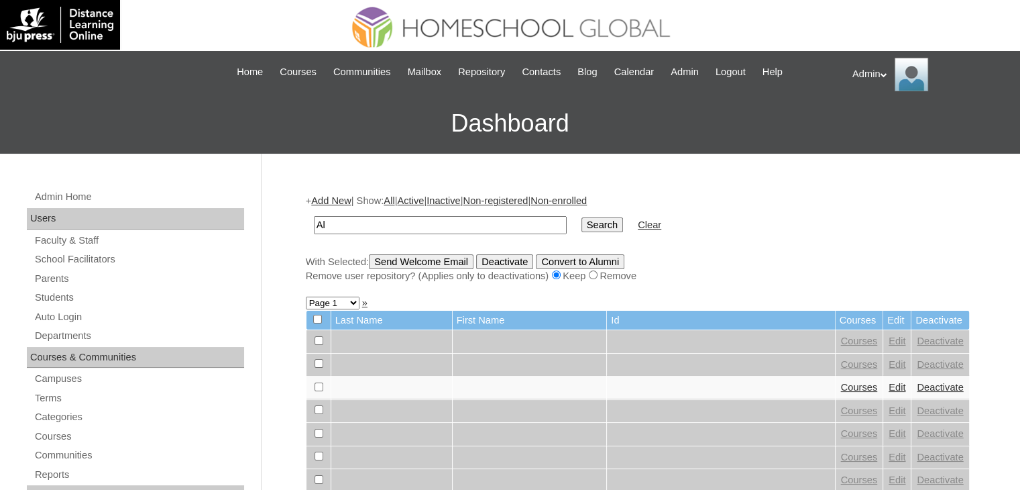
type input "[PERSON_NAME]"
click at [582, 225] on input "Search" at bounding box center [603, 224] width 42 height 15
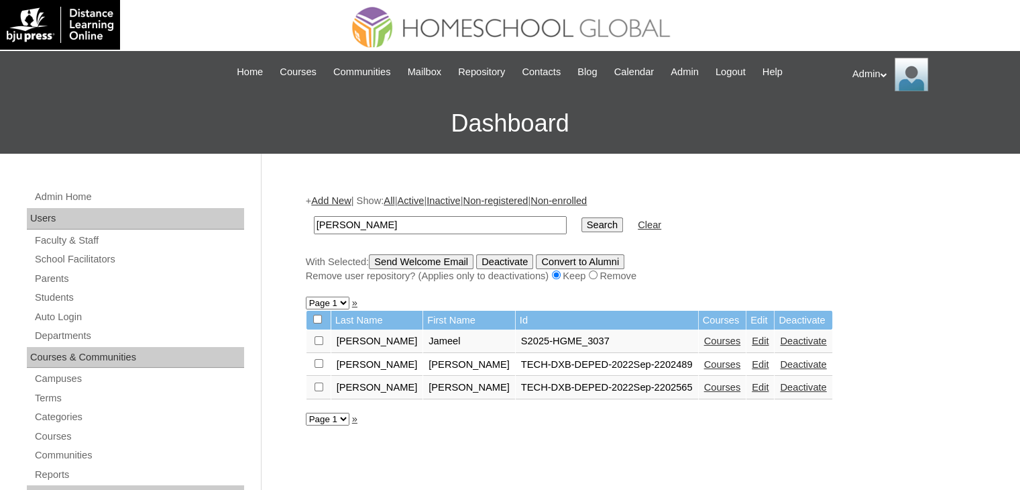
click at [704, 343] on link "Courses" at bounding box center [722, 340] width 37 height 11
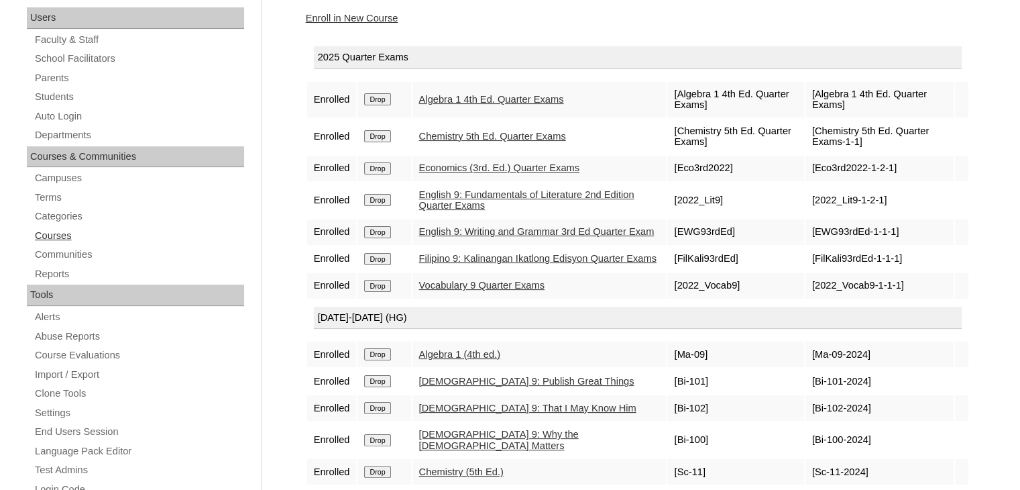
scroll to position [199, 0]
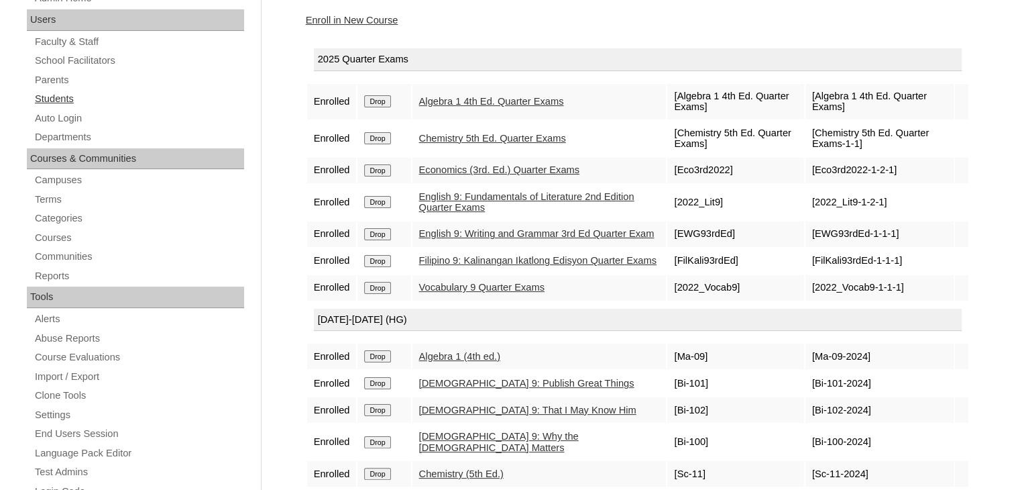
click at [59, 94] on link "Students" at bounding box center [139, 99] width 211 height 17
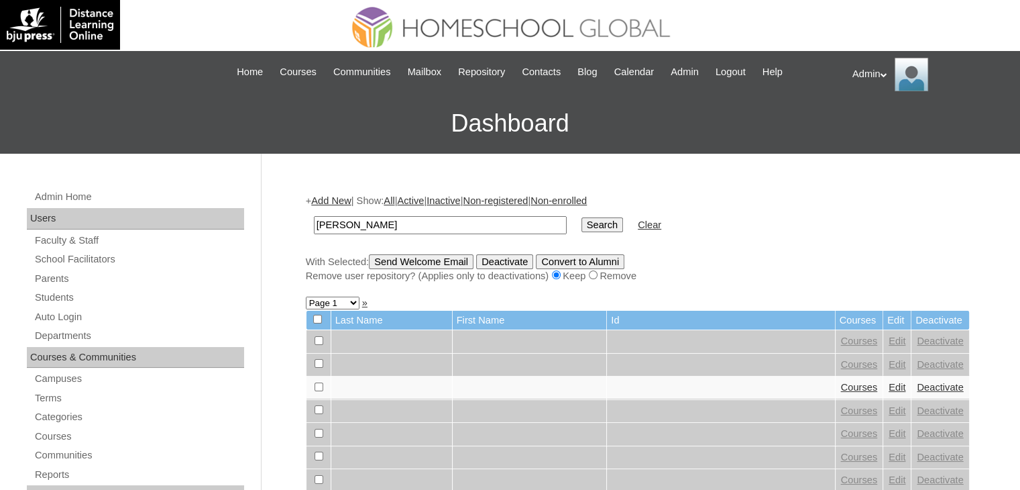
type input "[PERSON_NAME]"
click at [582, 227] on input "Search" at bounding box center [603, 224] width 42 height 15
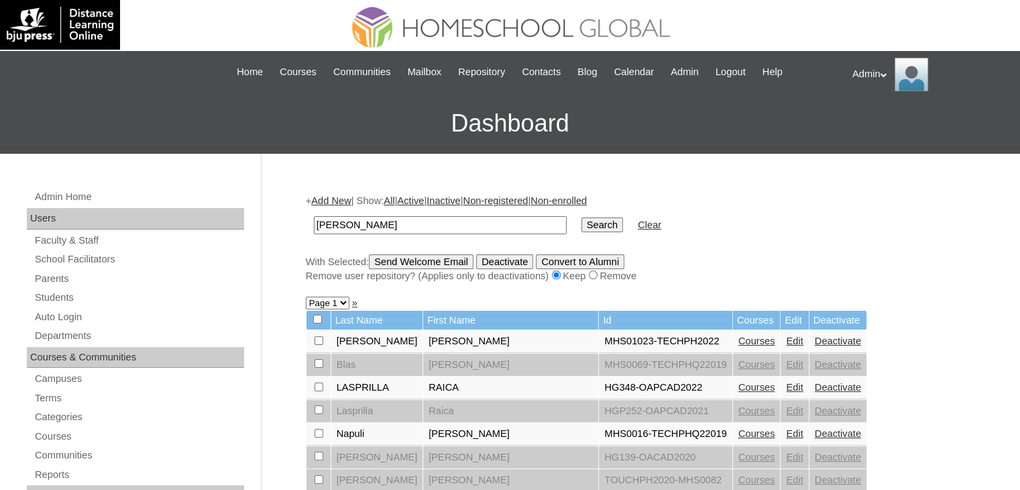
click at [441, 218] on input "[PERSON_NAME]" at bounding box center [440, 225] width 253 height 18
type input "S"
type input "[PERSON_NAME]"
click at [582, 225] on input "Search" at bounding box center [603, 224] width 42 height 15
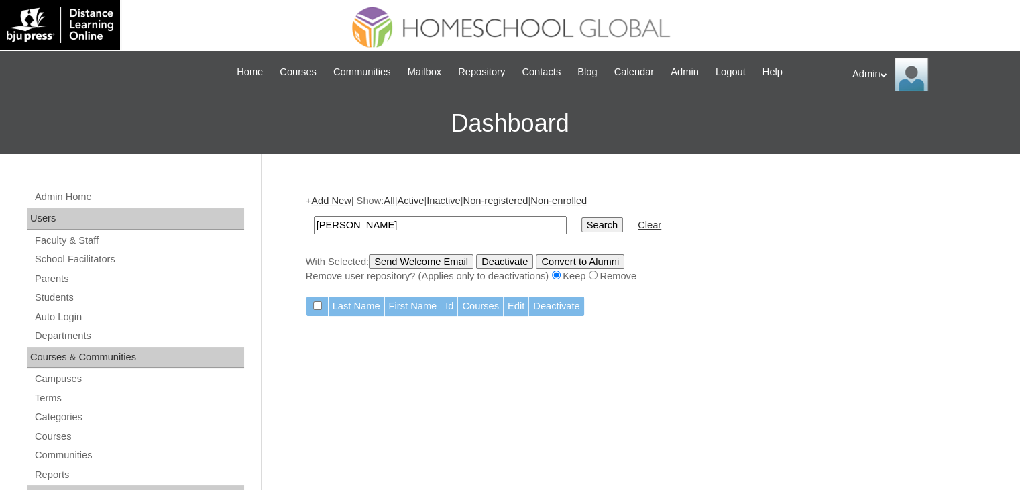
drag, startPoint x: 408, startPoint y: 219, endPoint x: 378, endPoint y: 224, distance: 29.9
click at [378, 224] on input "[PERSON_NAME]" at bounding box center [440, 225] width 253 height 18
type input "L"
type input "[PERSON_NAME]"
click at [582, 222] on input "Search" at bounding box center [603, 224] width 42 height 15
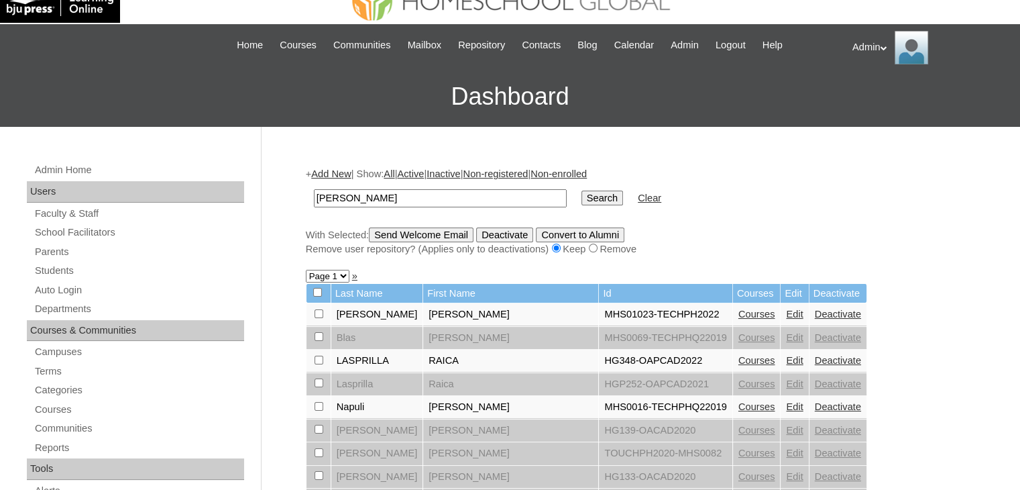
scroll to position [27, 0]
drag, startPoint x: 459, startPoint y: 197, endPoint x: 267, endPoint y: 206, distance: 192.7
type input "[PERSON_NAME] [PERSON_NAME]"
click at [582, 199] on input "Search" at bounding box center [603, 197] width 42 height 15
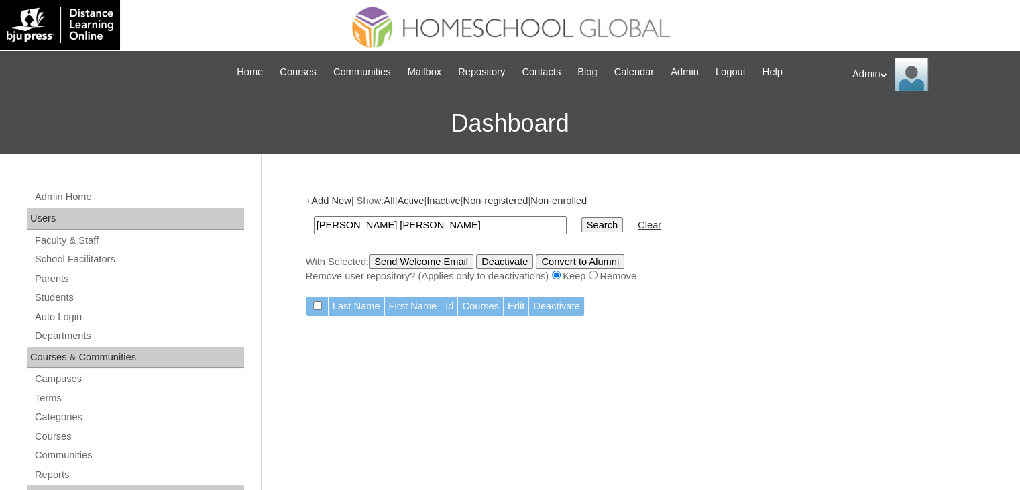
click at [582, 222] on input "Search" at bounding box center [603, 224] width 42 height 15
click at [59, 292] on link "Students" at bounding box center [139, 297] width 211 height 17
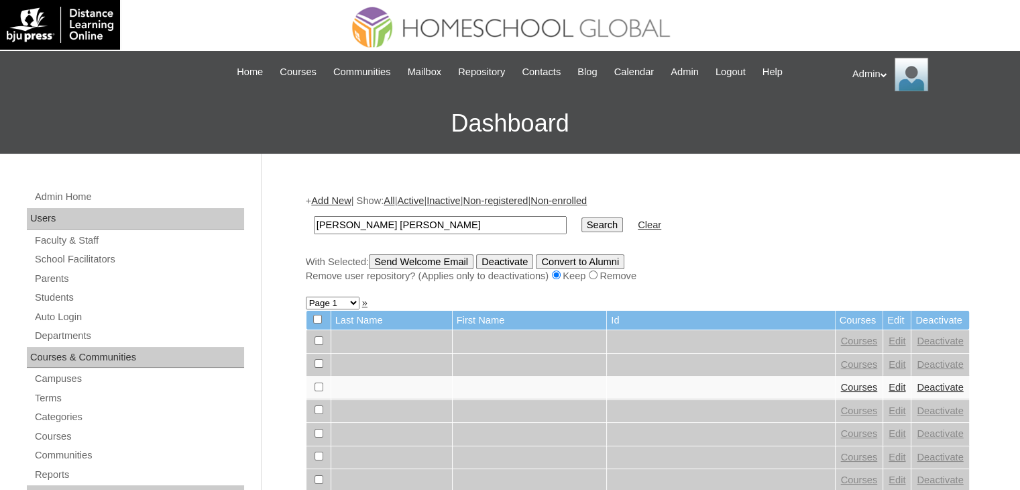
type input "Lois Danielle"
click at [582, 220] on input "Search" at bounding box center [603, 224] width 42 height 15
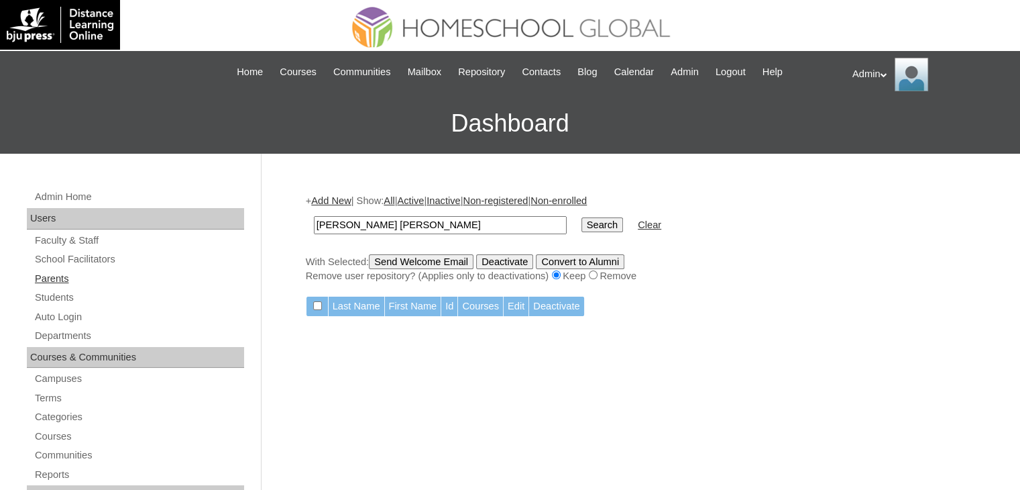
click at [72, 279] on link "Parents" at bounding box center [139, 278] width 211 height 17
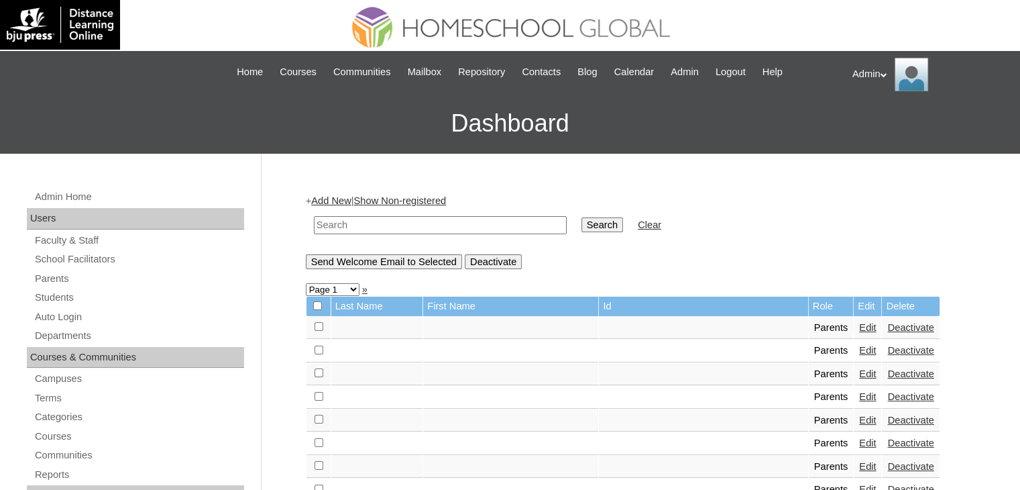
drag, startPoint x: 0, startPoint y: 0, endPoint x: 415, endPoint y: 228, distance: 473.1
click at [415, 228] on input "text" at bounding box center [440, 225] width 253 height 18
paste input "[EMAIL_ADDRESS][DOMAIN_NAME]"
type input "sorianomilet04@gmail.com"
click at [582, 222] on input "Search" at bounding box center [603, 224] width 42 height 15
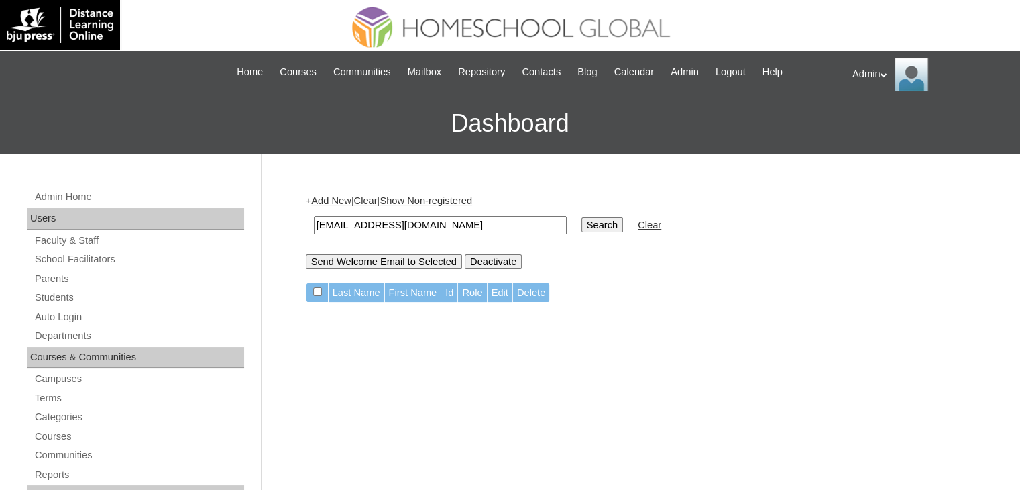
click at [461, 225] on input "[EMAIL_ADDRESS][DOMAIN_NAME]" at bounding box center [440, 225] width 253 height 18
paste input "[PERSON_NAME] [PERSON_NAME]"
type input "[PERSON_NAME] [PERSON_NAME]"
click at [582, 224] on input "Search" at bounding box center [603, 224] width 42 height 15
drag, startPoint x: 406, startPoint y: 226, endPoint x: 305, endPoint y: 227, distance: 100.6
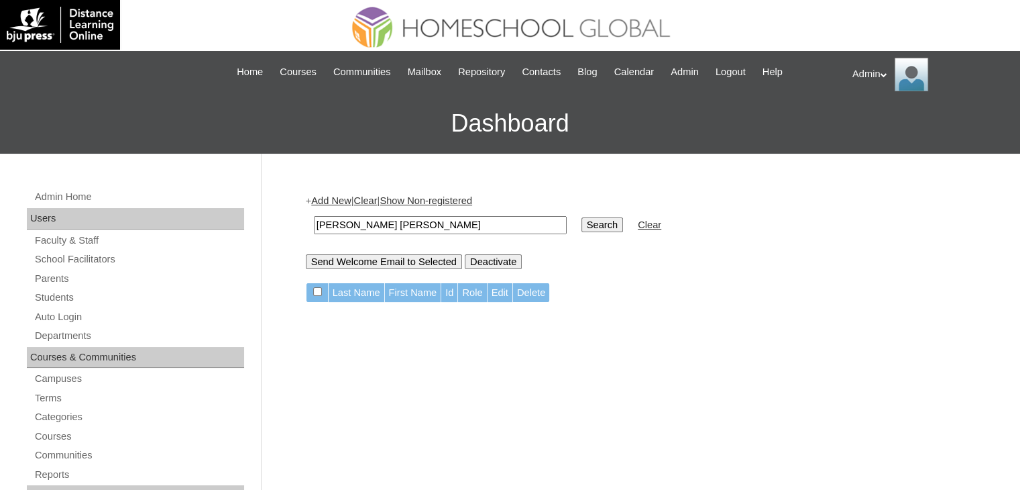
click at [306, 227] on table "[PERSON_NAME] [PERSON_NAME] Search Clear" at bounding box center [488, 225] width 364 height 34
type input "[PERSON_NAME]"
click at [582, 217] on input "Search" at bounding box center [603, 224] width 42 height 15
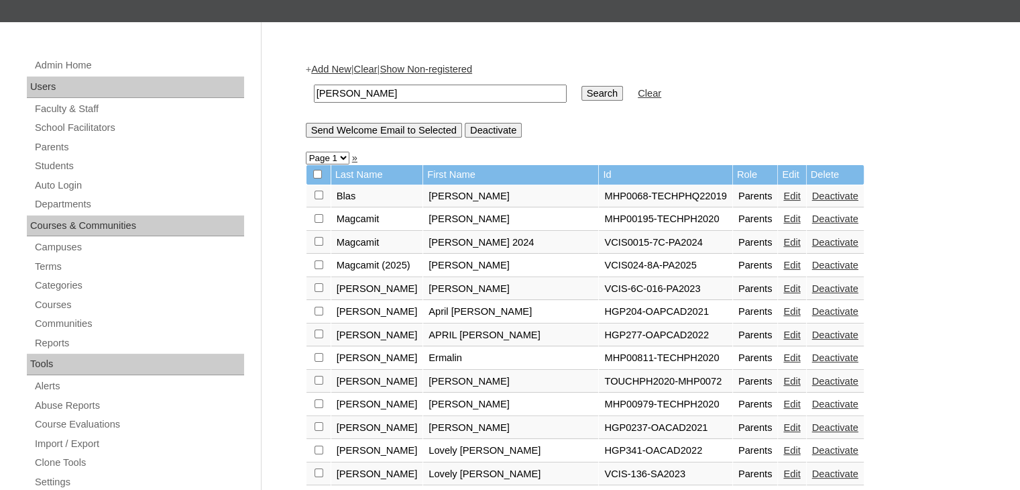
scroll to position [131, 0]
click at [410, 85] on input "[PERSON_NAME]" at bounding box center [440, 94] width 253 height 18
type input "[PERSON_NAME]"
click at [582, 92] on input "Search" at bounding box center [603, 94] width 42 height 15
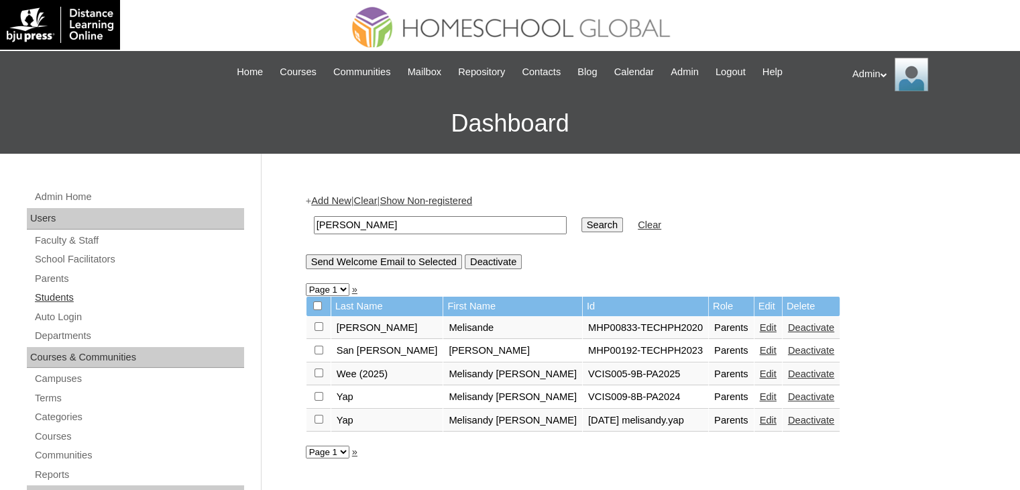
click at [72, 294] on link "Students" at bounding box center [139, 297] width 211 height 17
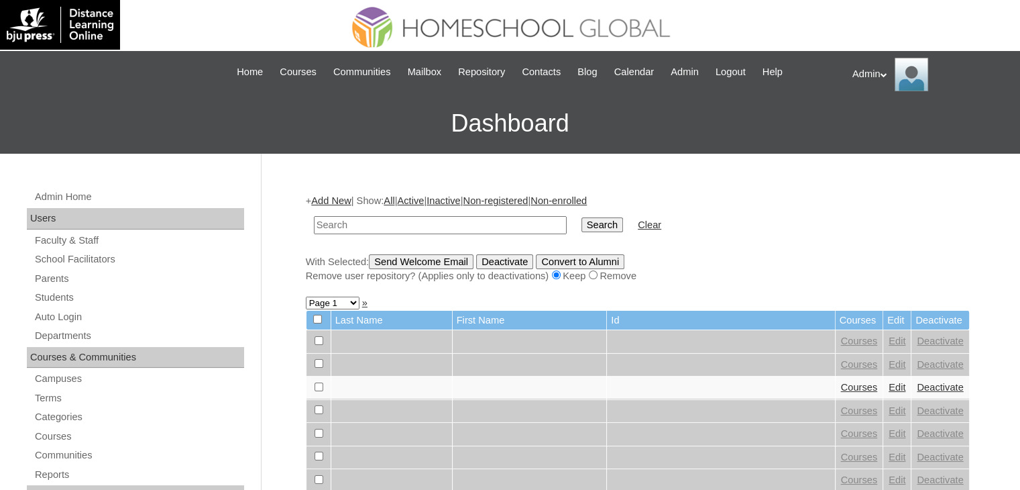
click at [337, 201] on link "Add New" at bounding box center [331, 200] width 40 height 11
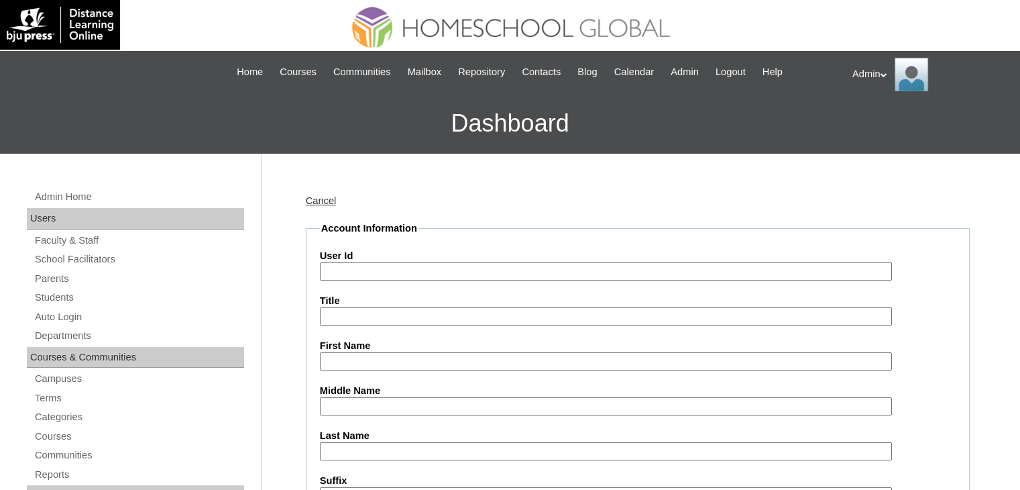
click at [364, 271] on input "User Id" at bounding box center [606, 271] width 572 height 18
paste input "2504335"
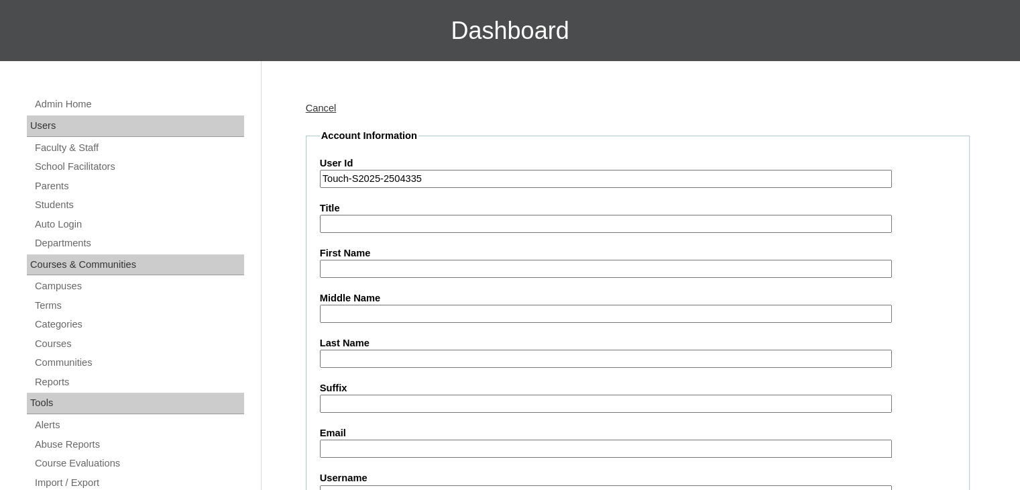
scroll to position [93, 0]
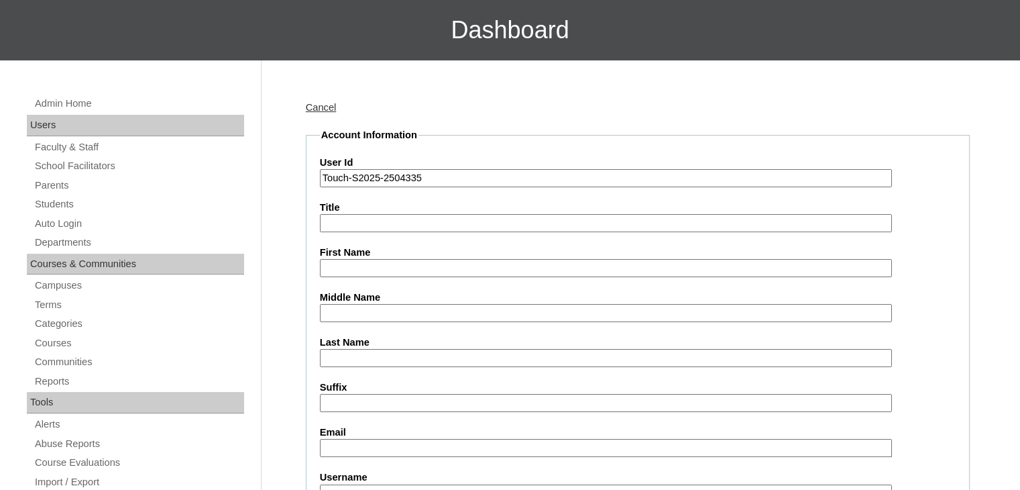
type input "Touch-S2025-2504335"
click at [431, 266] on input "First Name" at bounding box center [606, 268] width 572 height 18
paste input "Lois Danielle Soriano"
drag, startPoint x: 431, startPoint y: 269, endPoint x: 381, endPoint y: 269, distance: 50.3
click at [381, 269] on input "Lois Danielle Soriano" at bounding box center [606, 268] width 572 height 18
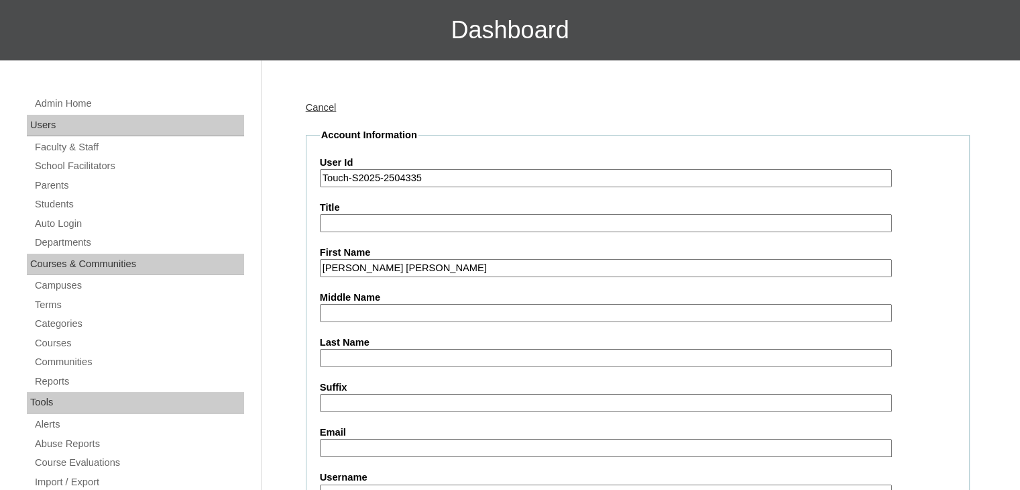
type input "Lois Danielle"
click at [338, 358] on input "Last Name" at bounding box center [606, 358] width 572 height 18
paste input "Soriano"
type input "Soriano"
click at [381, 307] on input "Middle Name" at bounding box center [606, 313] width 572 height 18
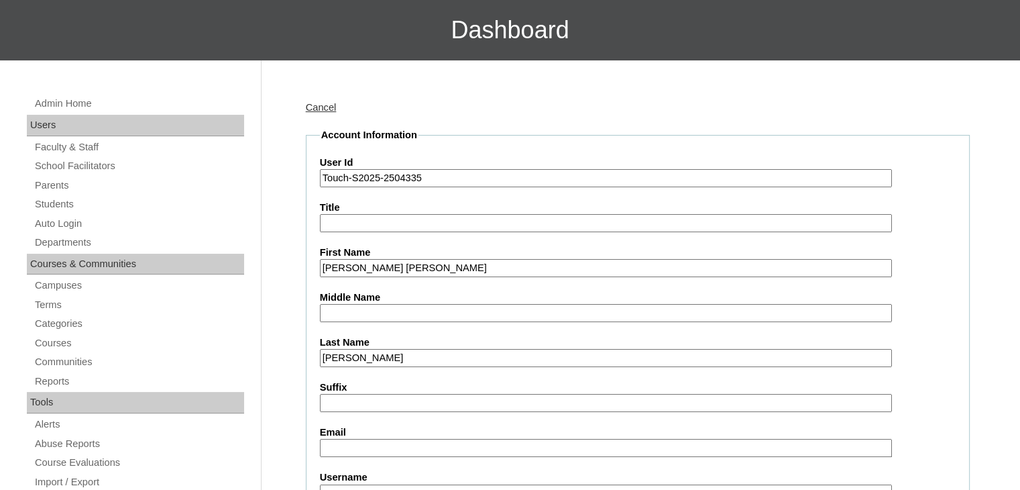
paste input "Estandarte"
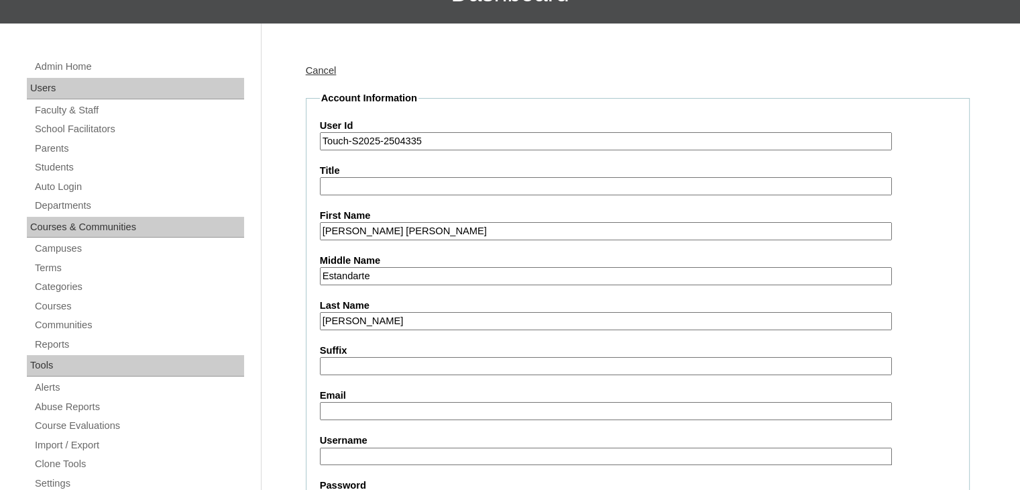
scroll to position [131, 0]
type input "Estandarte"
click at [356, 408] on input "Email" at bounding box center [606, 410] width 572 height 18
paste input "sorianomilet04@gmail.com"
type input "sorianomilet04@gmail.com"
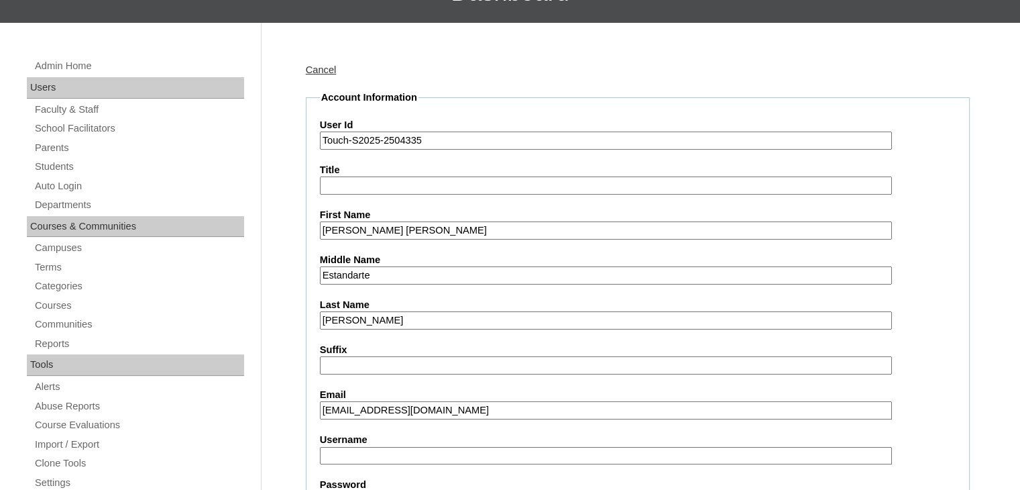
click at [347, 448] on input "Username" at bounding box center [606, 456] width 572 height 18
type input "L"
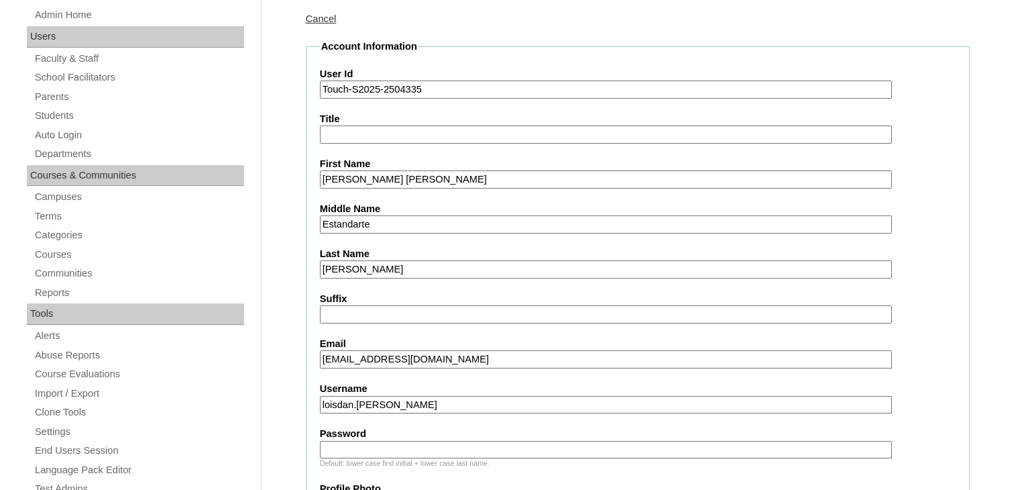
scroll to position [182, 0]
type input "loisdan.soriano"
click at [461, 448] on input "Password" at bounding box center [606, 449] width 572 height 18
type input "DLOS2025"
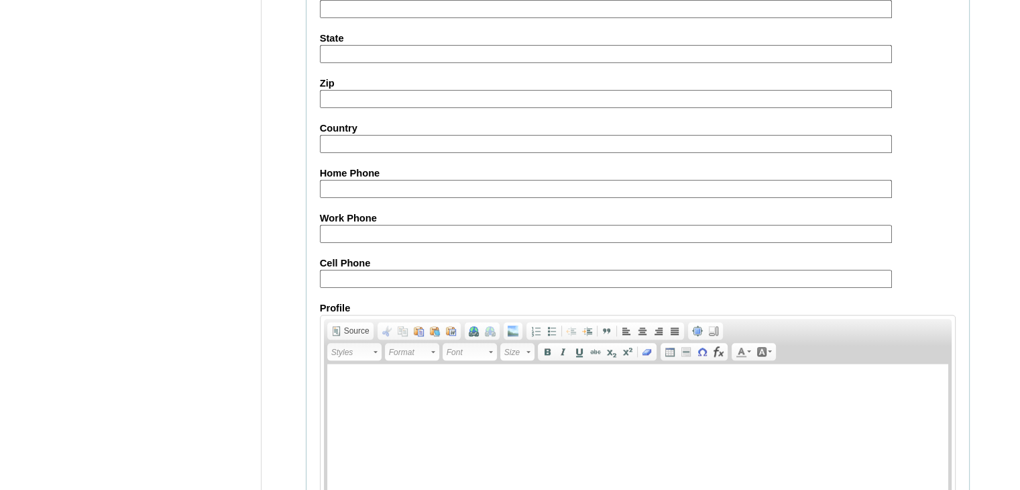
scroll to position [1537, 0]
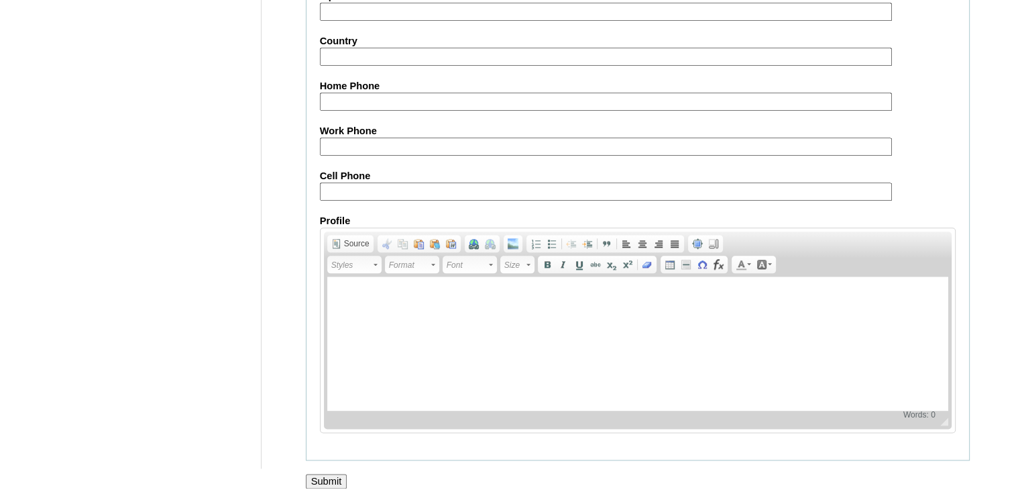
click at [331, 474] on input "Submit" at bounding box center [327, 481] width 42 height 15
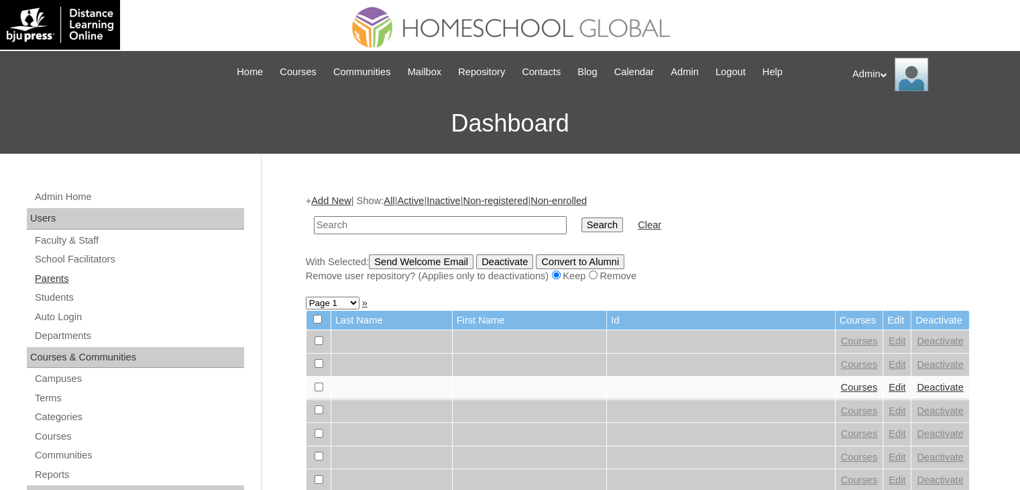
click at [59, 279] on link "Parents" at bounding box center [139, 278] width 211 height 17
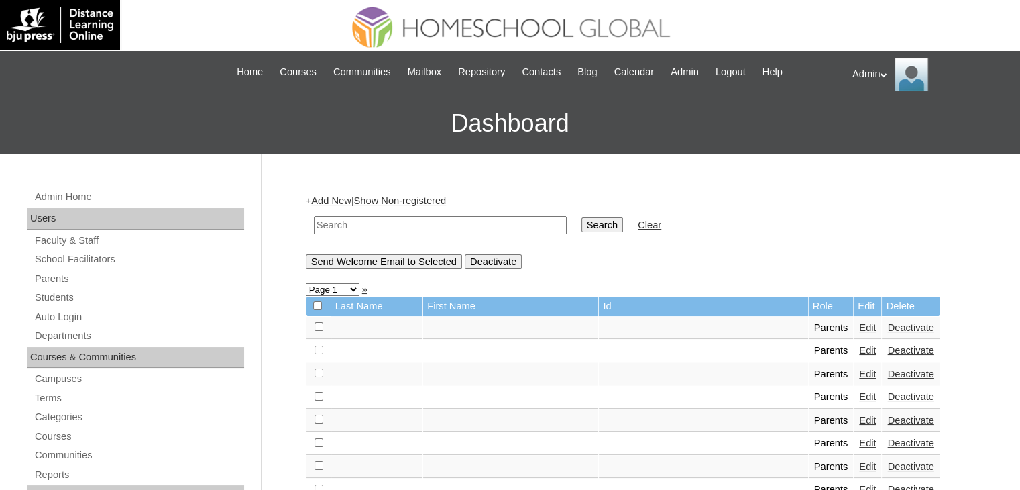
click at [345, 199] on link "Add New" at bounding box center [331, 200] width 40 height 11
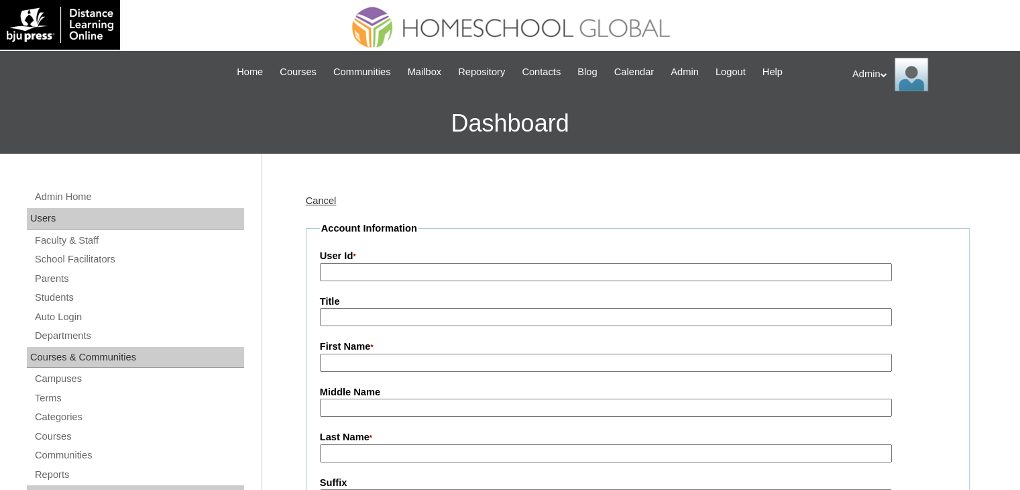
click at [374, 360] on input "First Name *" at bounding box center [606, 362] width 572 height 18
paste input "[PERSON_NAME] [PERSON_NAME]"
drag, startPoint x: 455, startPoint y: 360, endPoint x: 412, endPoint y: 368, distance: 44.3
click at [412, 368] on input "[PERSON_NAME] [PERSON_NAME]" at bounding box center [606, 362] width 572 height 18
type input "[PERSON_NAME]"
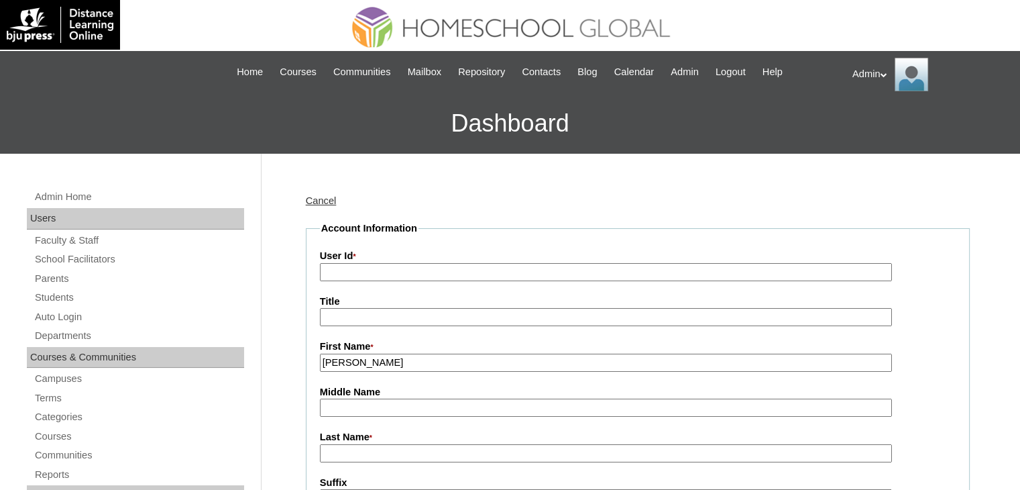
click at [355, 445] on input "Last Name *" at bounding box center [606, 453] width 572 height 18
paste input "[PERSON_NAME]"
type input "[PERSON_NAME]"
click at [395, 404] on input "Middle Name" at bounding box center [606, 407] width 572 height 18
click at [361, 358] on input "Melissa Estandarte" at bounding box center [606, 362] width 572 height 18
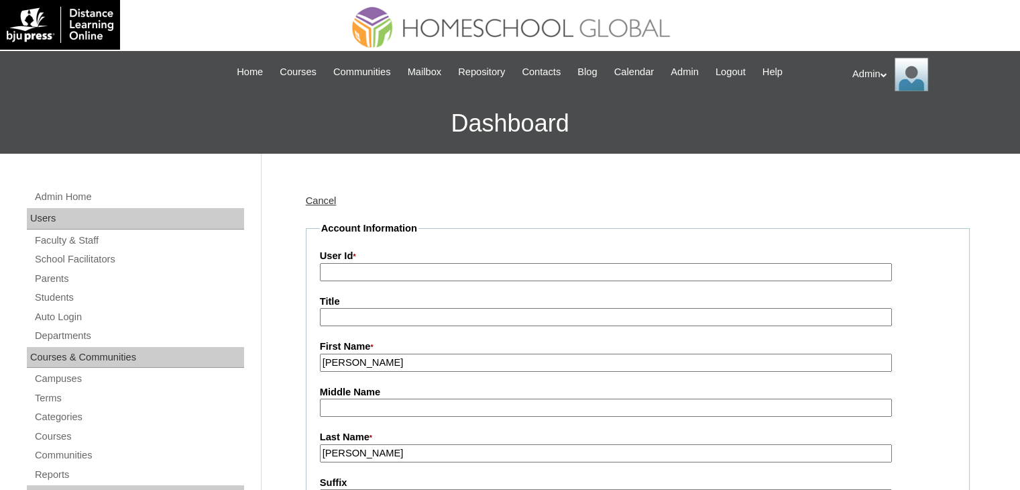
drag, startPoint x: 419, startPoint y: 359, endPoint x: 356, endPoint y: 366, distance: 63.4
click at [356, 366] on input "Melissa Estandarte" at bounding box center [606, 362] width 572 height 18
click at [331, 406] on input "Middle Name" at bounding box center [606, 407] width 572 height 18
type input "Melissa Estandarte"
click at [349, 410] on input "Middle Name" at bounding box center [606, 407] width 572 height 18
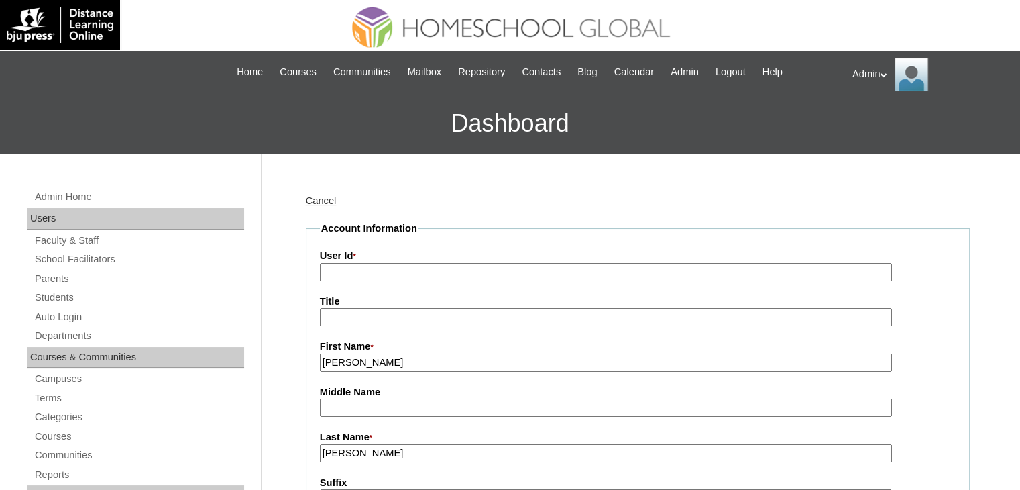
paste input "Estandarte"
click at [325, 409] on input "Estandarte" at bounding box center [606, 407] width 572 height 18
type input "Estandarte"
click at [415, 362] on input "Melissa Estandarte" at bounding box center [606, 362] width 572 height 18
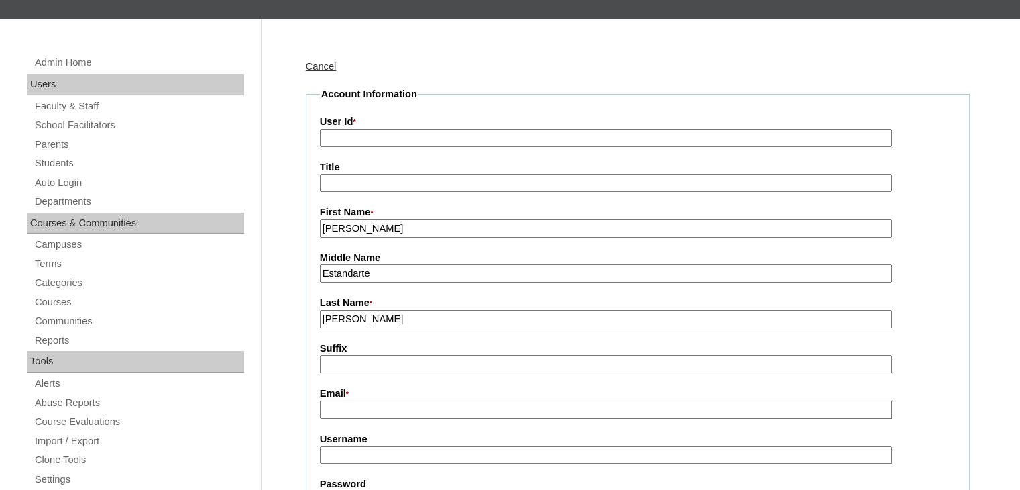
scroll to position [169, 0]
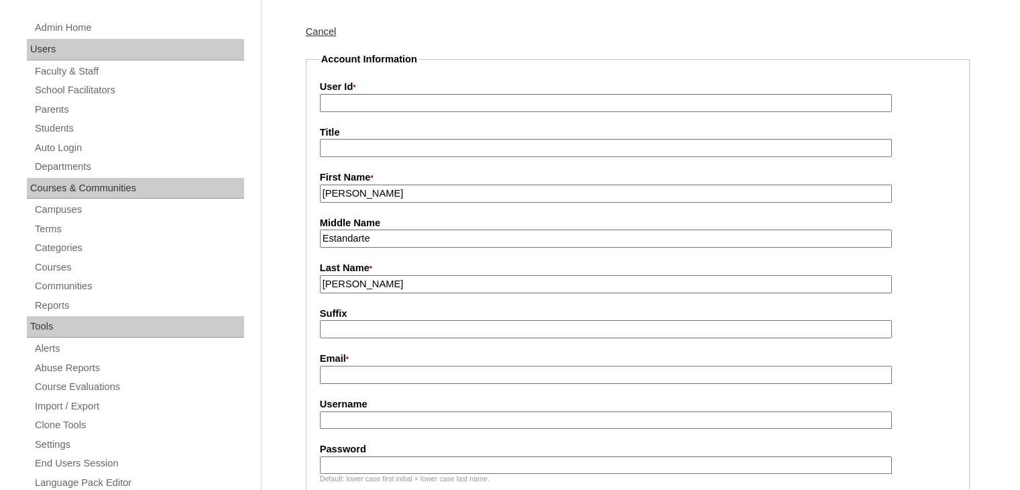
type input "Melissa"
click at [408, 368] on input "Email *" at bounding box center [606, 375] width 572 height 18
click at [380, 105] on input "User Id *" at bounding box center [606, 103] width 572 height 18
paste input "2504335"
click at [402, 103] on input "2025-2504335" at bounding box center [606, 103] width 572 height 18
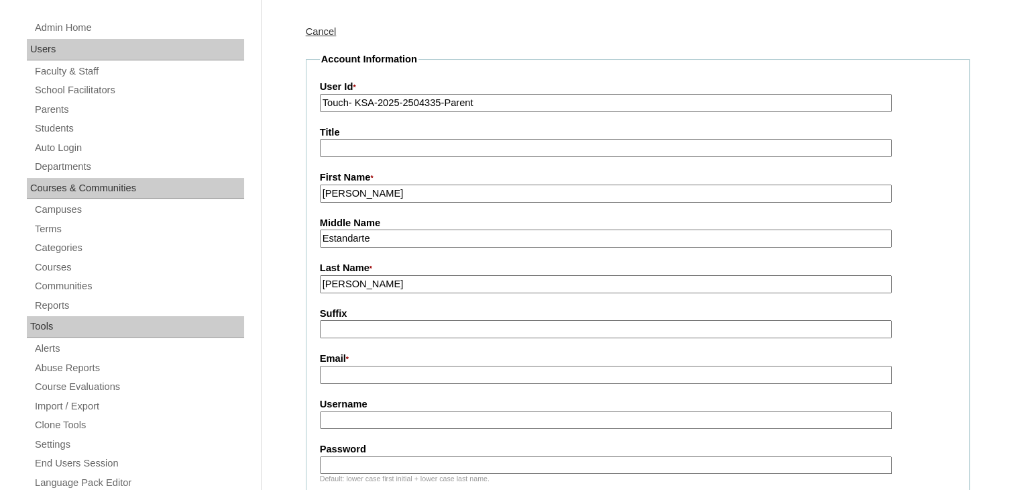
type input "Touch- KSA-2025-2504335-Parent"
click at [449, 362] on label "Email *" at bounding box center [638, 358] width 636 height 15
click at [449, 366] on input "Email *" at bounding box center [606, 375] width 572 height 18
paste input "sorianomilet04@gmail.com"
type input "sorianomilet04@gmail.com"
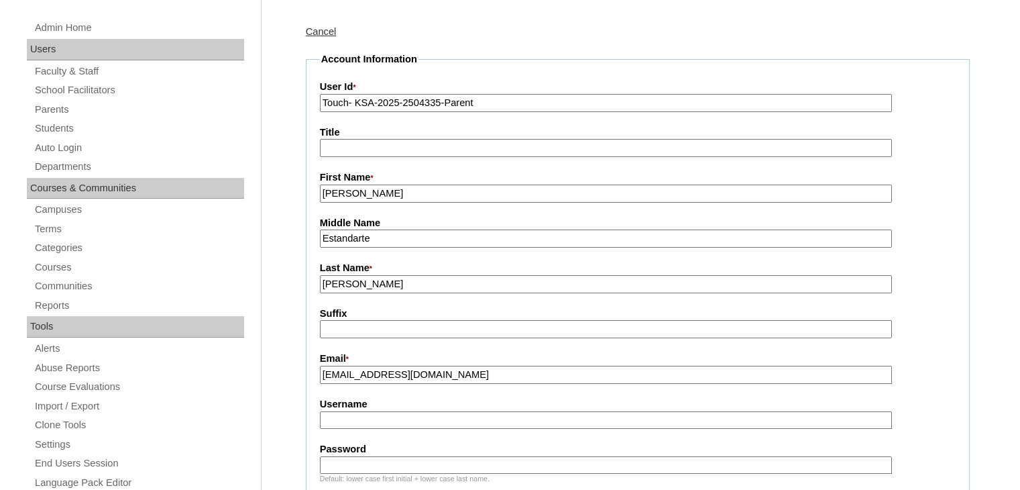
click at [370, 423] on input "Username" at bounding box center [606, 420] width 572 height 18
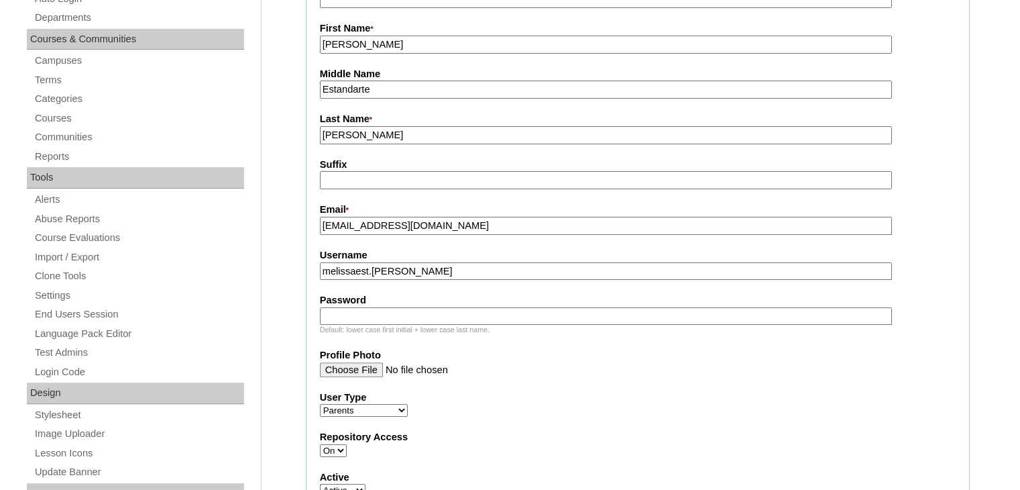
scroll to position [321, 0]
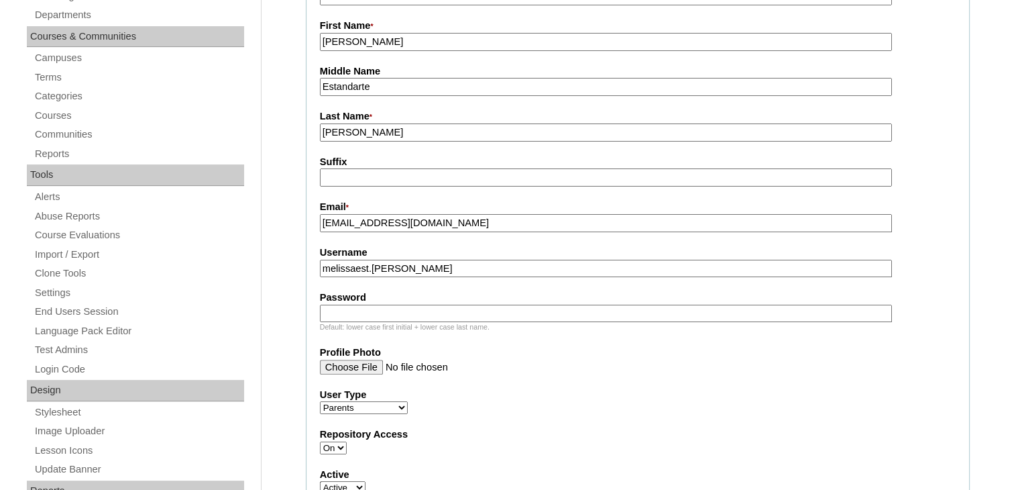
type input "melissaest.soriano"
click at [441, 313] on input "Password" at bounding box center [606, 314] width 572 height 18
type input "DLOF2025"
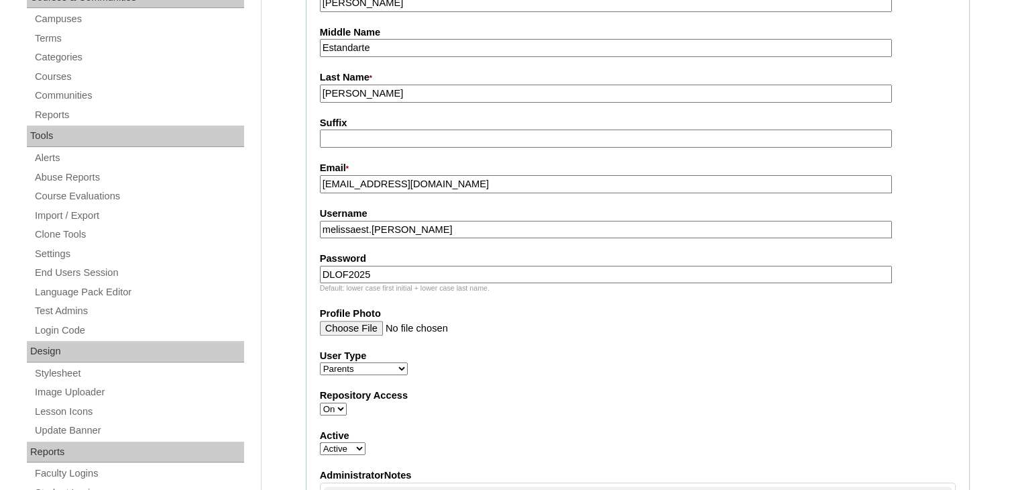
scroll to position [359, 0]
drag, startPoint x: 408, startPoint y: 225, endPoint x: 322, endPoint y: 226, distance: 86.5
click at [322, 226] on input "melissaest.soriano" at bounding box center [606, 230] width 572 height 18
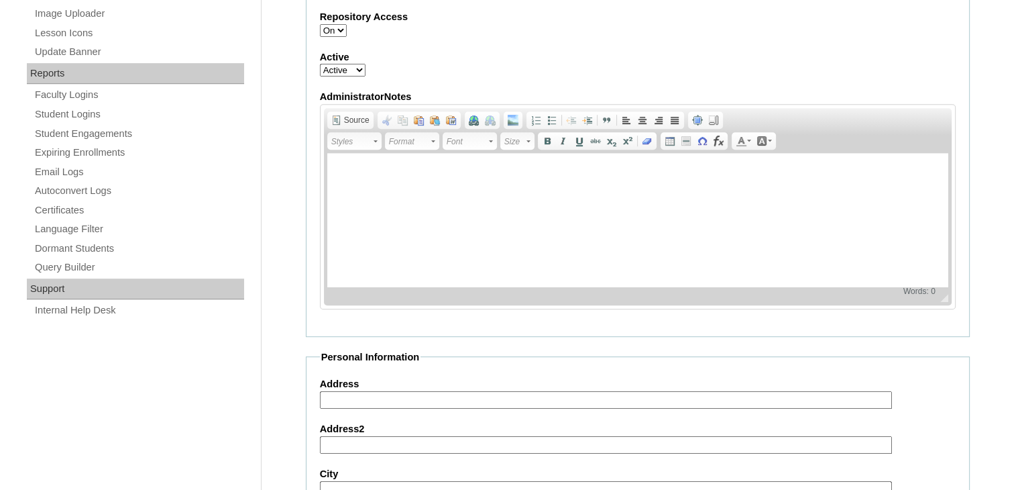
scroll to position [1309, 0]
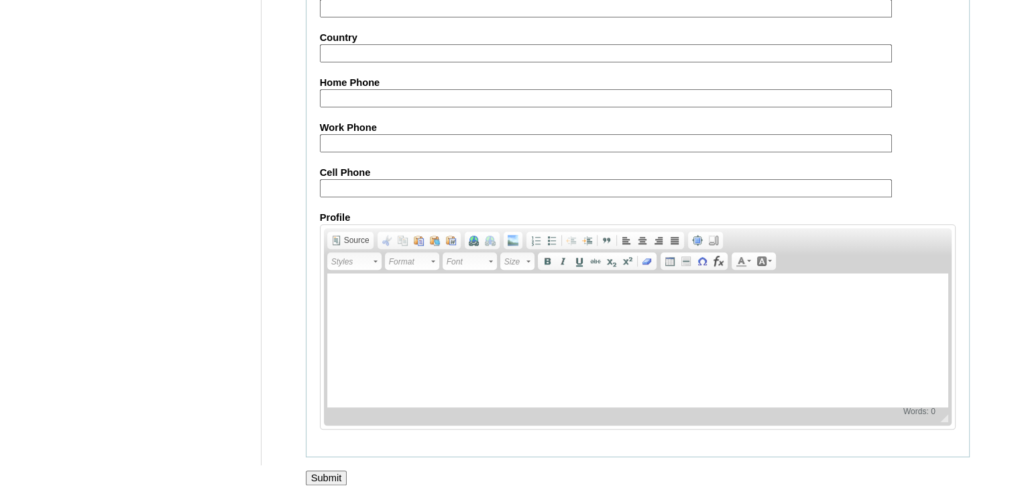
click at [329, 470] on input "Submit" at bounding box center [327, 477] width 42 height 15
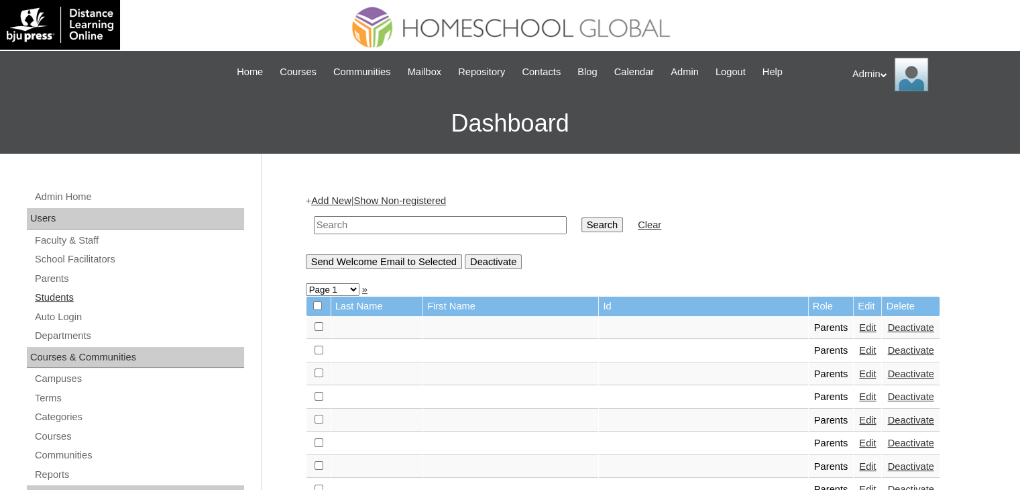
click at [70, 298] on link "Students" at bounding box center [139, 297] width 211 height 17
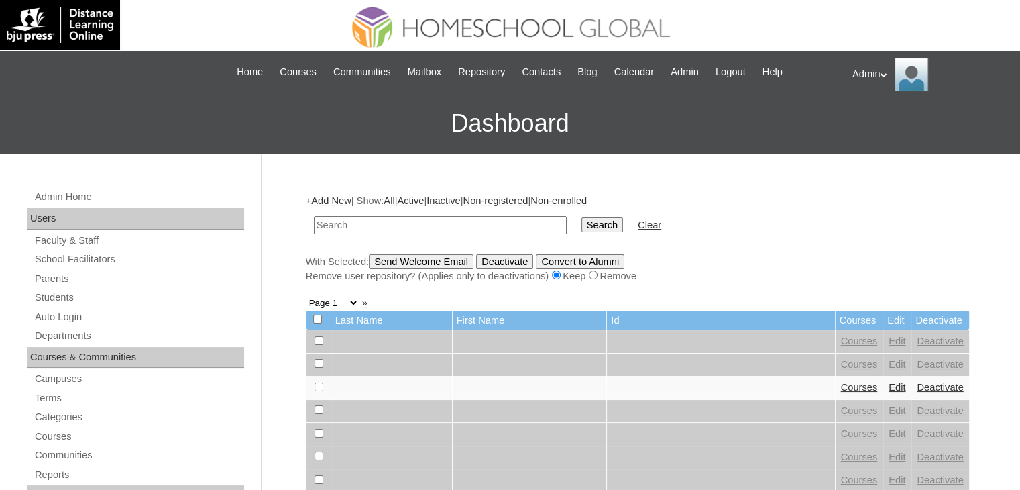
drag, startPoint x: 0, startPoint y: 0, endPoint x: 357, endPoint y: 226, distance: 422.4
click at [357, 226] on input "text" at bounding box center [440, 225] width 253 height 18
type input "[PERSON_NAME]"
click at [582, 225] on input "Search" at bounding box center [603, 224] width 42 height 15
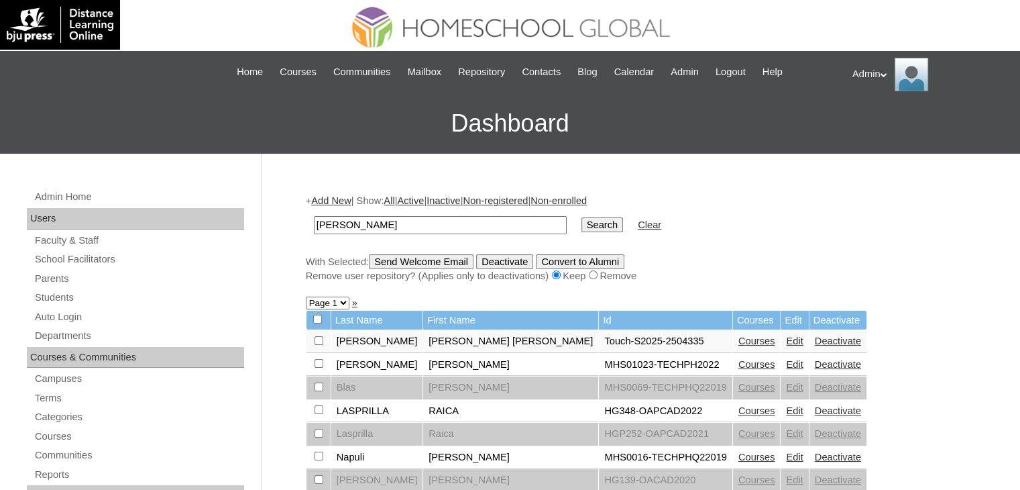
click at [739, 338] on link "Courses" at bounding box center [757, 340] width 37 height 11
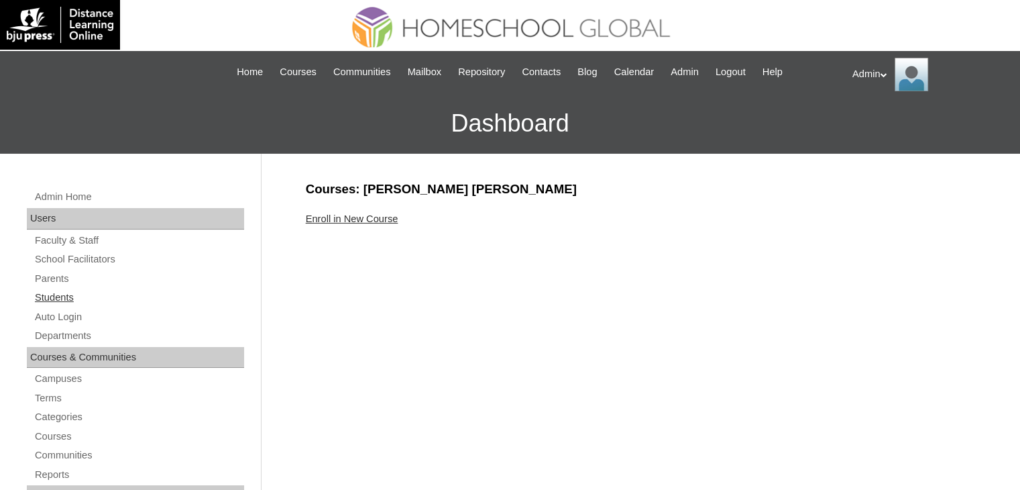
click at [59, 290] on link "Students" at bounding box center [139, 297] width 211 height 17
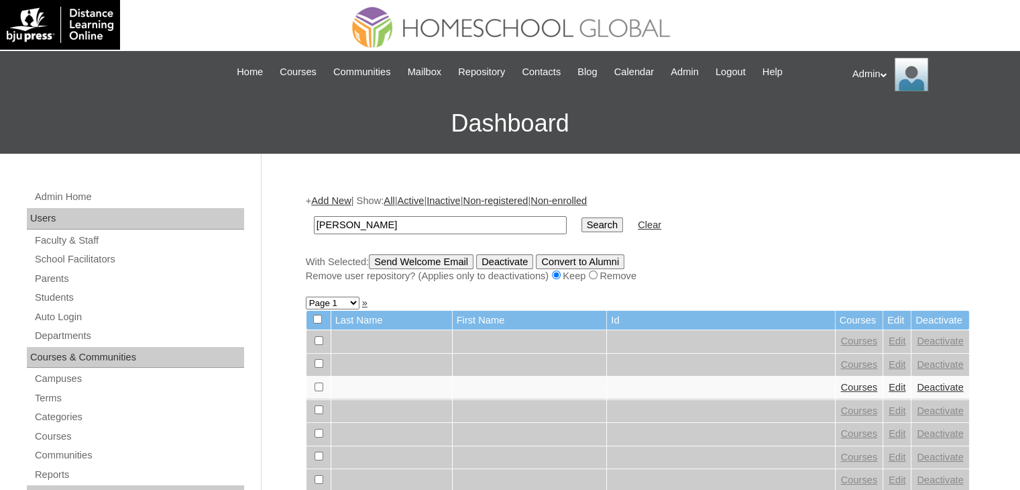
type input "[PERSON_NAME]"
click at [582, 228] on input "Search" at bounding box center [603, 224] width 42 height 15
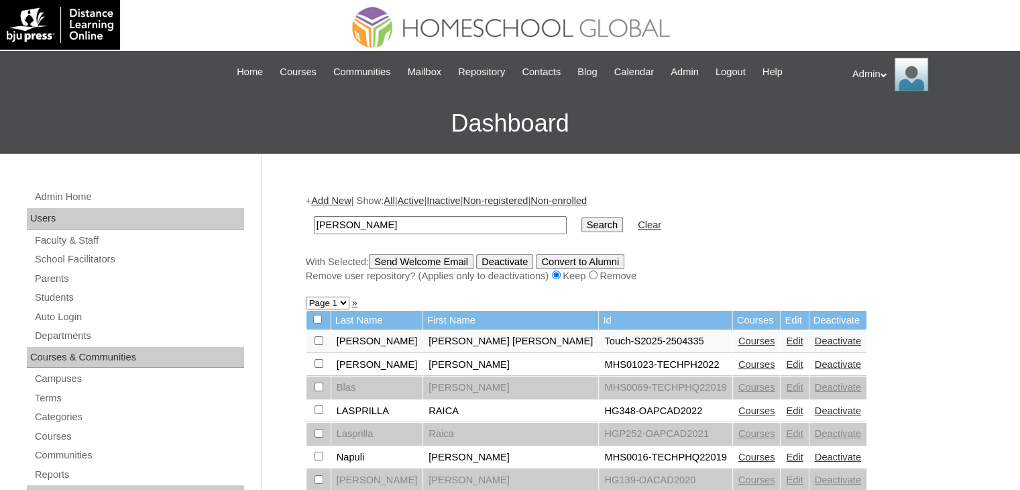
click at [786, 336] on link "Edit" at bounding box center [794, 340] width 17 height 11
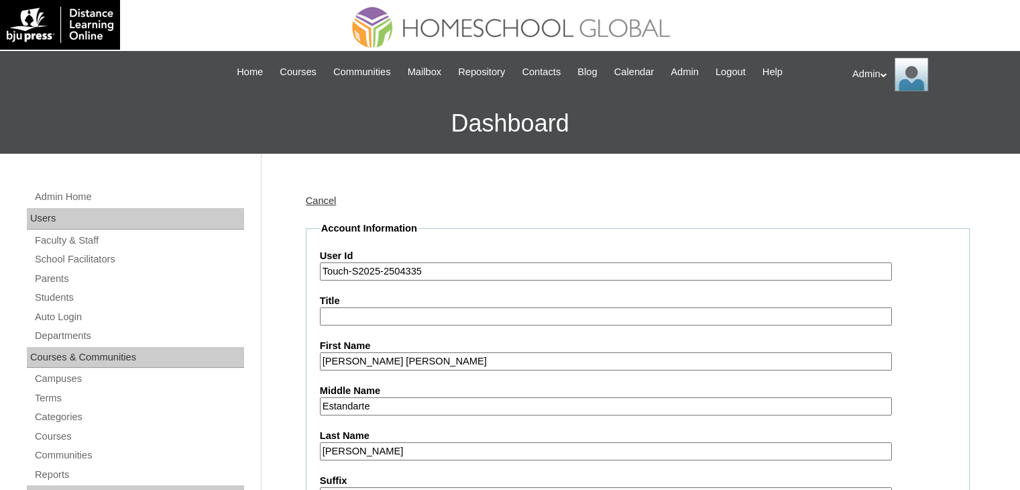
click at [356, 272] on input "Touch-S2025-2504335" at bounding box center [606, 271] width 572 height 18
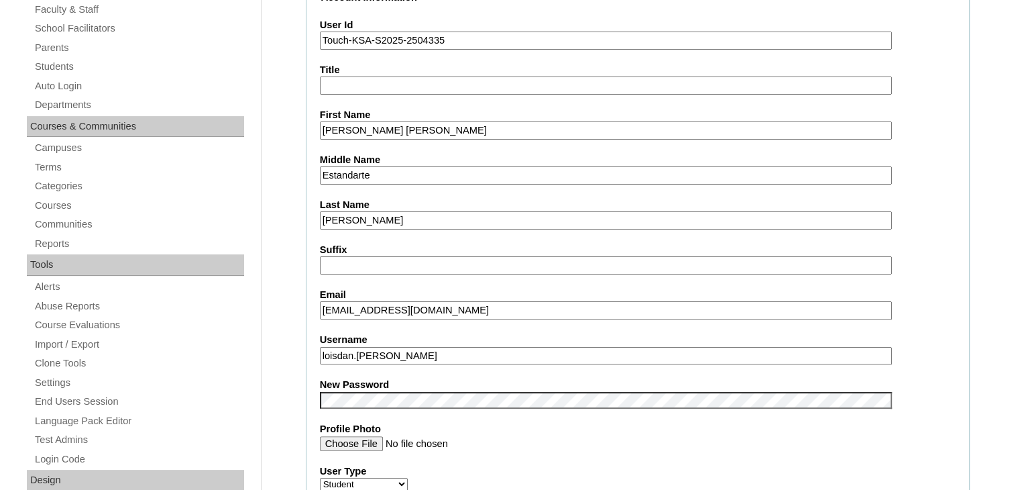
scroll to position [271, 0]
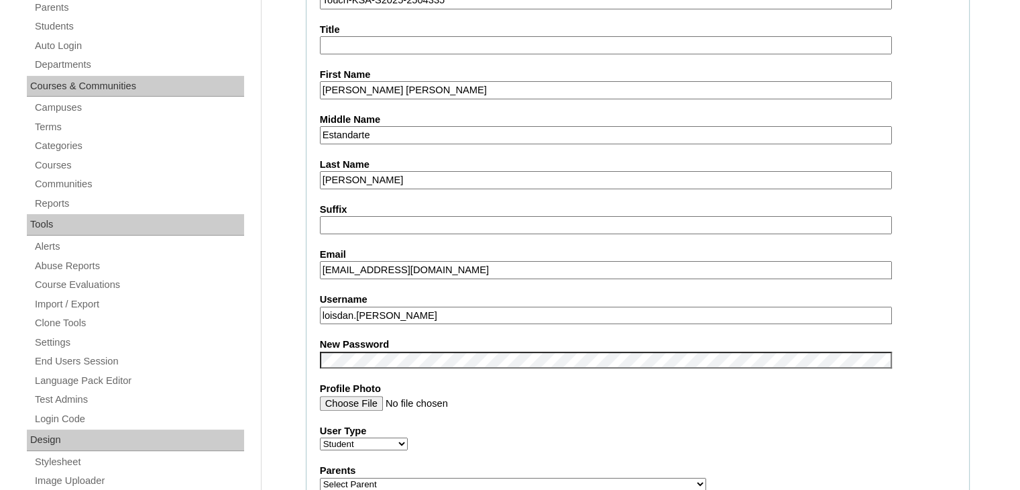
type input "Touch-KSA-S2025-2504335"
drag, startPoint x: 414, startPoint y: 312, endPoint x: 307, endPoint y: 319, distance: 107.6
click at [307, 319] on fieldset "Account Information User Id Touch-KSA-S2025-2504335 Title First Name Lois Danie…" at bounding box center [638, 487] width 664 height 1074
click at [683, 396] on input "Profile Photo" at bounding box center [606, 403] width 572 height 15
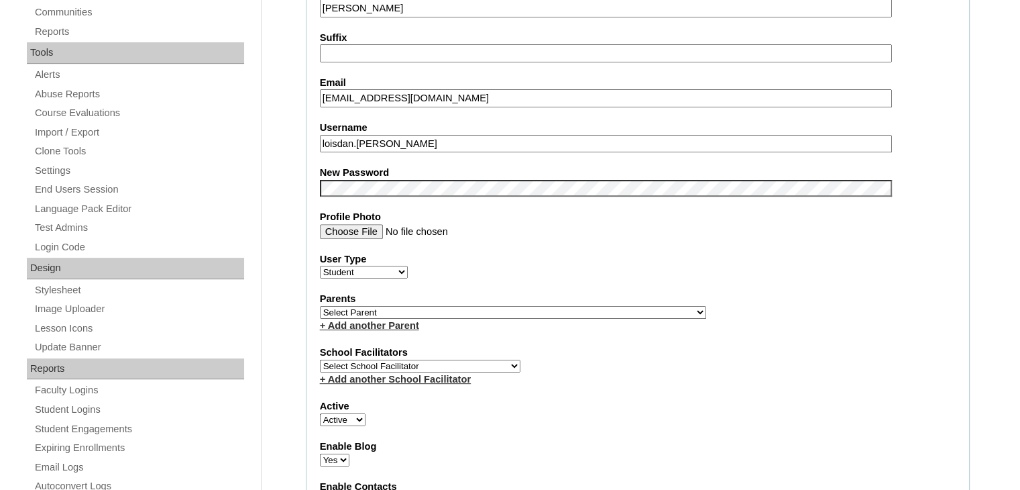
click at [500, 309] on select "Select Parent , , , , , , , , , , , , , , , , , , , , , , , , , , , , , , , , ,…" at bounding box center [513, 312] width 386 height 13
select select "43944"
click at [320, 306] on select "Select Parent , , , , , , , , , , , , , , , , , , , , , , , , , , , , , , , , ,…" at bounding box center [513, 312] width 386 height 13
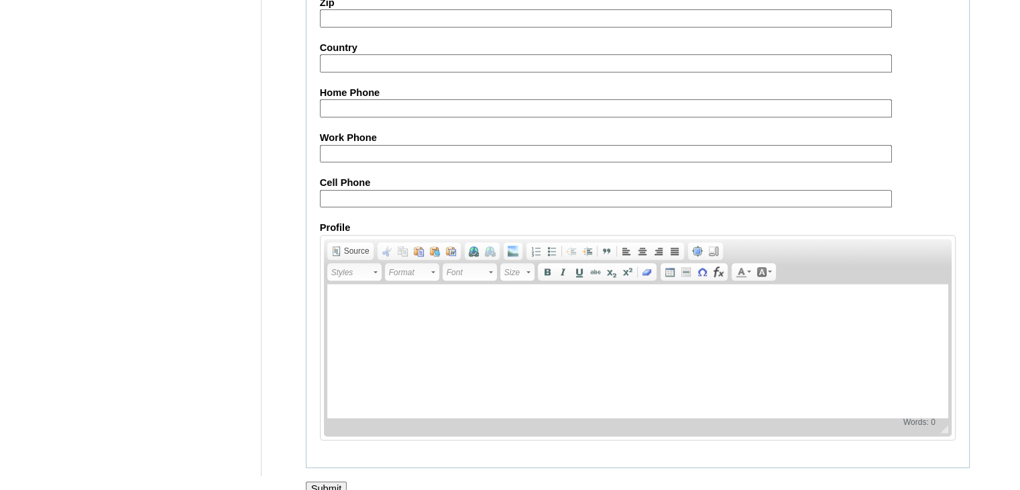
scroll to position [1527, 0]
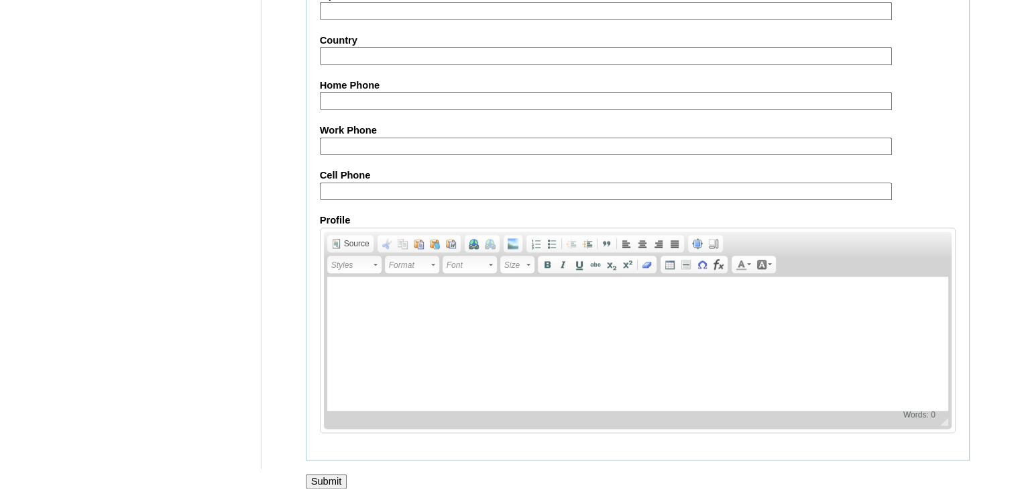
click at [333, 474] on input "Submit" at bounding box center [327, 481] width 42 height 15
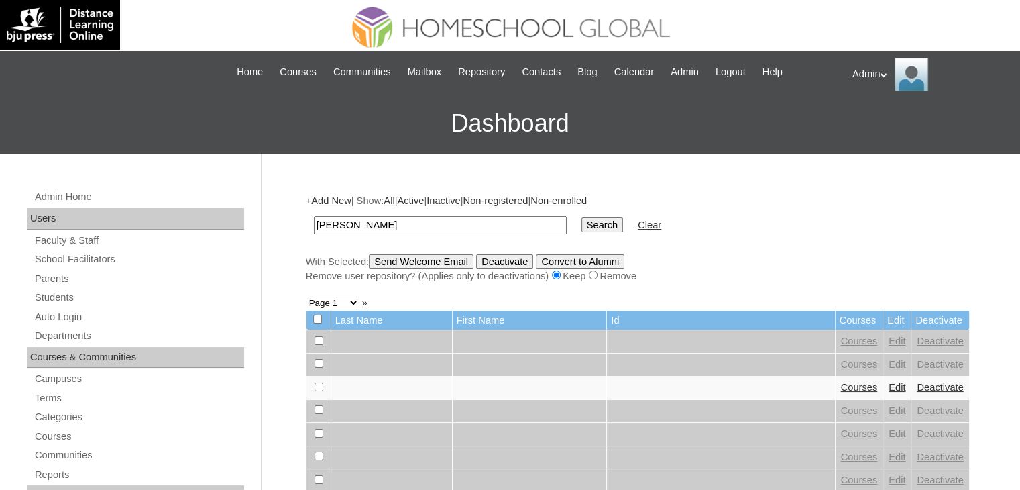
type input "[PERSON_NAME]"
click at [582, 221] on input "Search" at bounding box center [603, 224] width 42 height 15
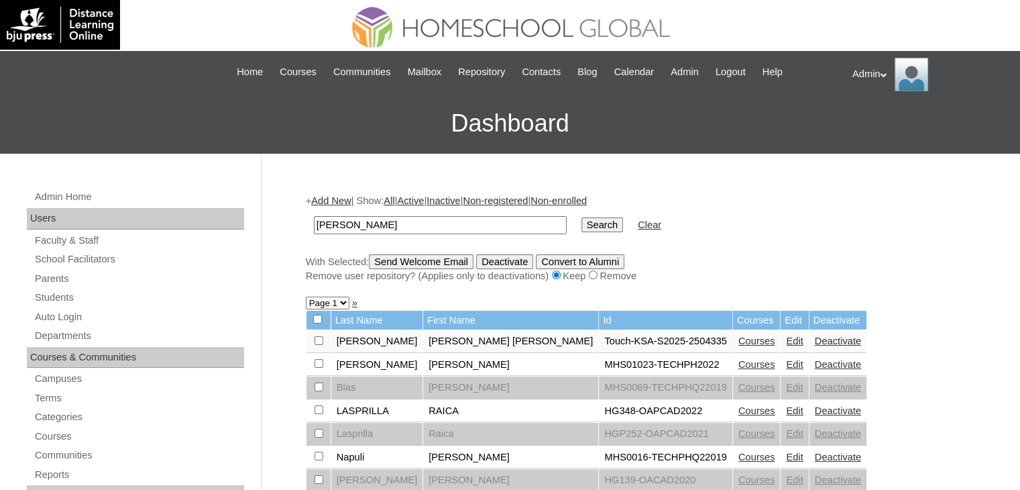
click at [739, 341] on link "Courses" at bounding box center [757, 340] width 37 height 11
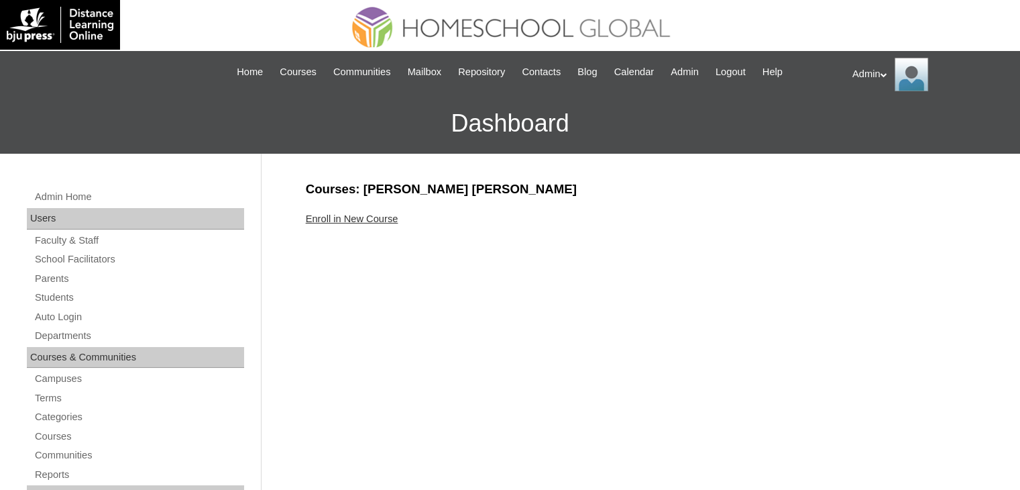
click at [384, 215] on link "Enroll in New Course" at bounding box center [352, 218] width 93 height 11
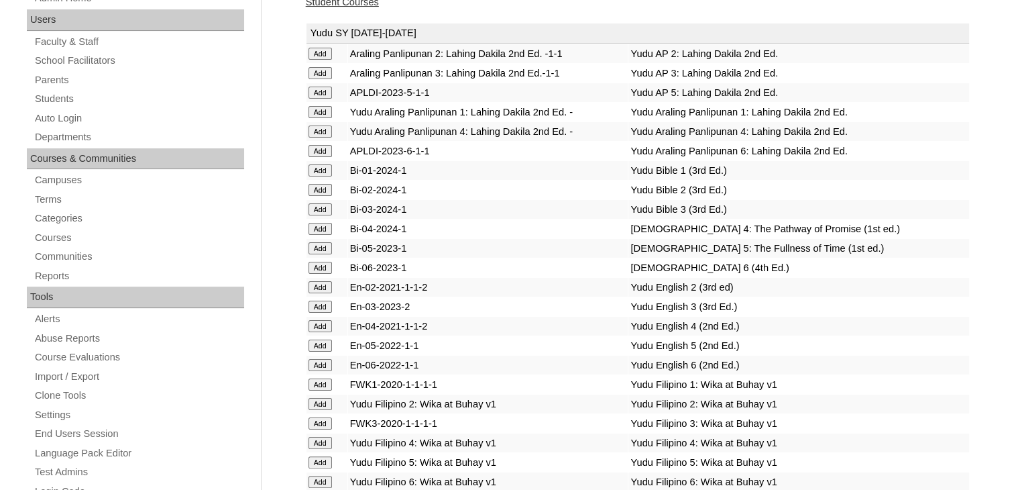
scroll to position [3680, 0]
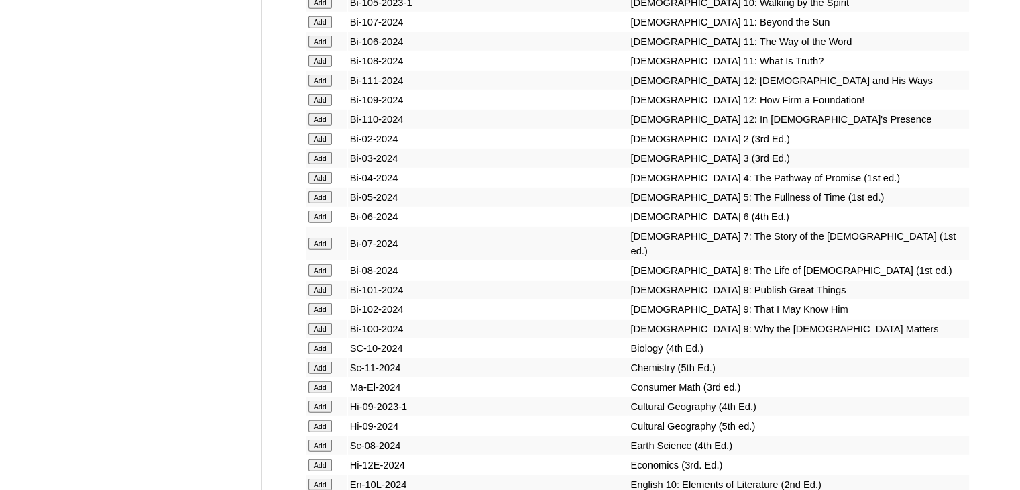
click at [316, 203] on input "Add" at bounding box center [320, 197] width 23 height 12
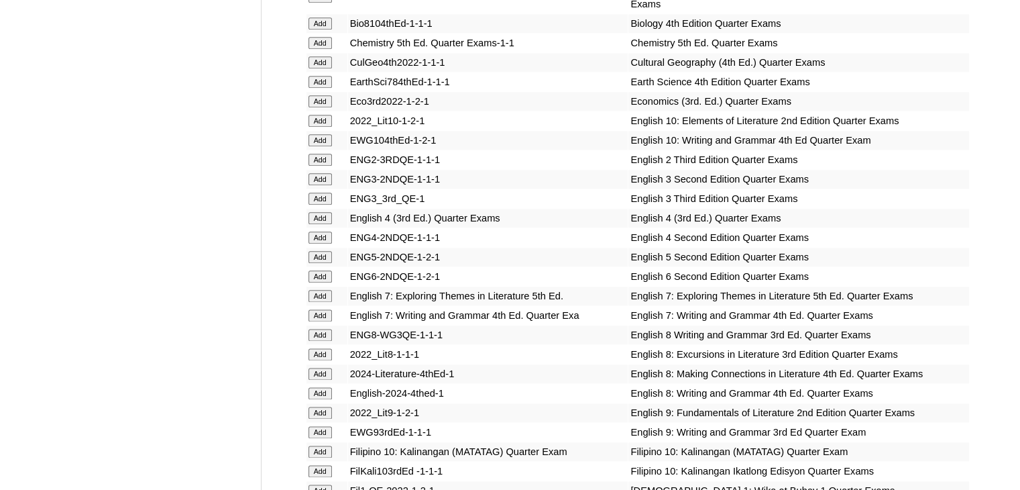
scroll to position [4125, 0]
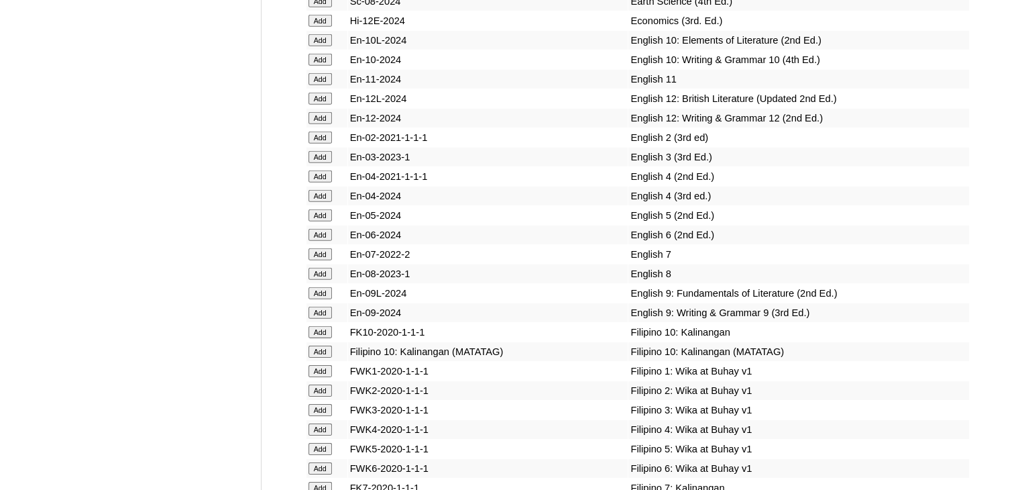
click at [317, 221] on input "Add" at bounding box center [320, 215] width 23 height 12
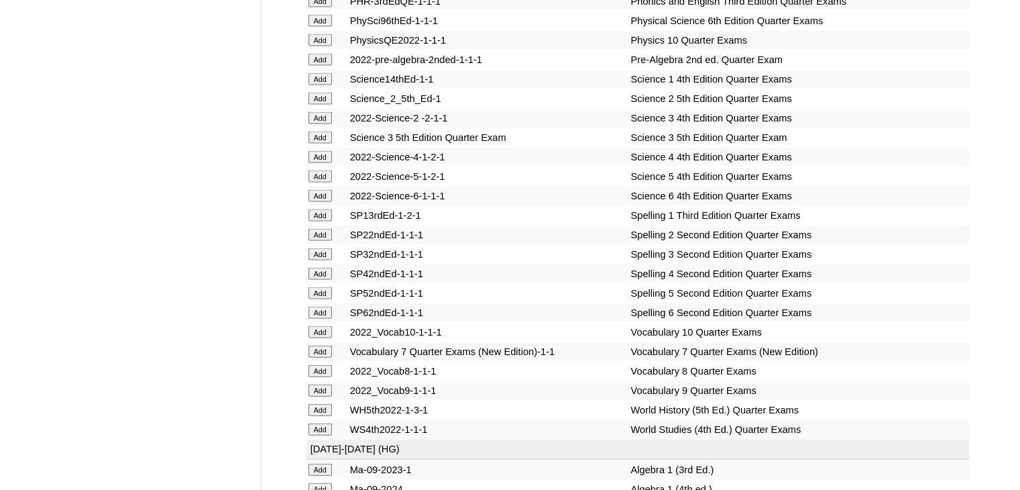
scroll to position [5632, 0]
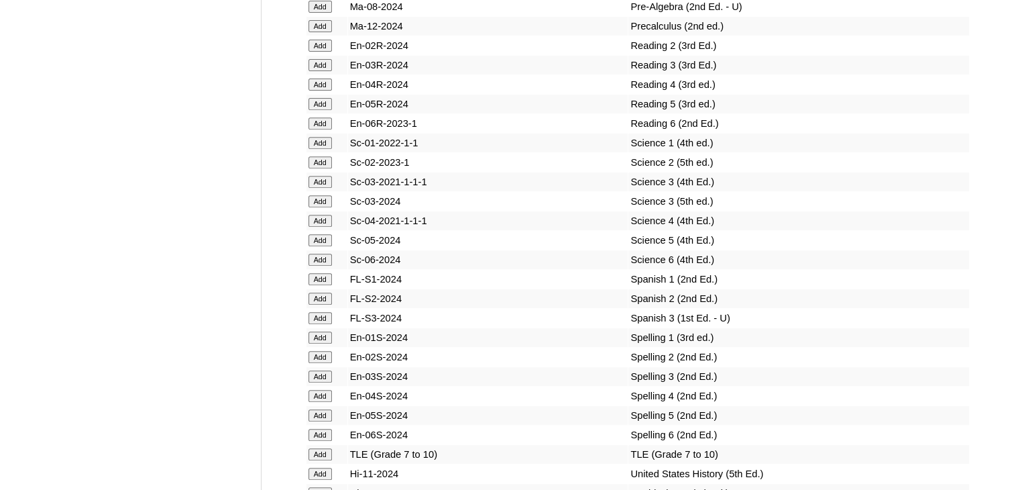
click at [320, 246] on input "Add" at bounding box center [320, 240] width 23 height 12
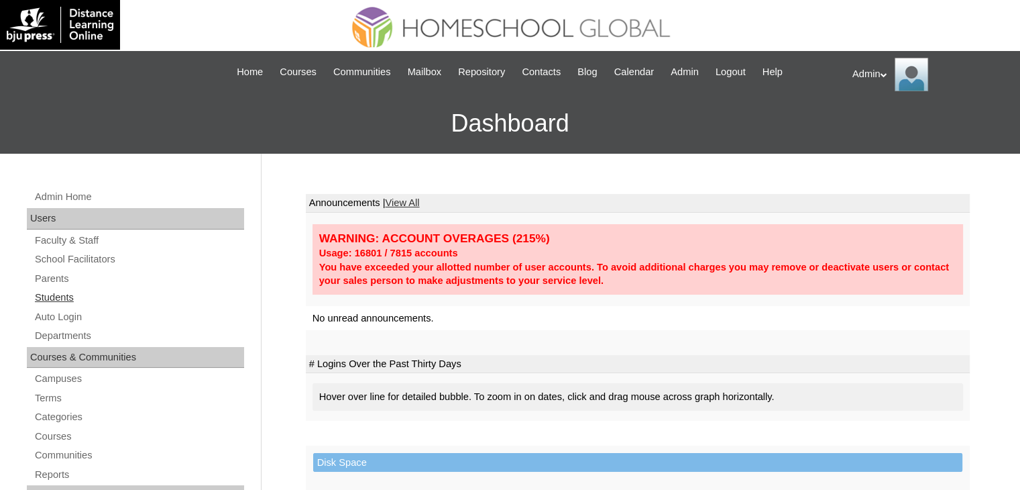
click at [56, 300] on link "Students" at bounding box center [139, 297] width 211 height 17
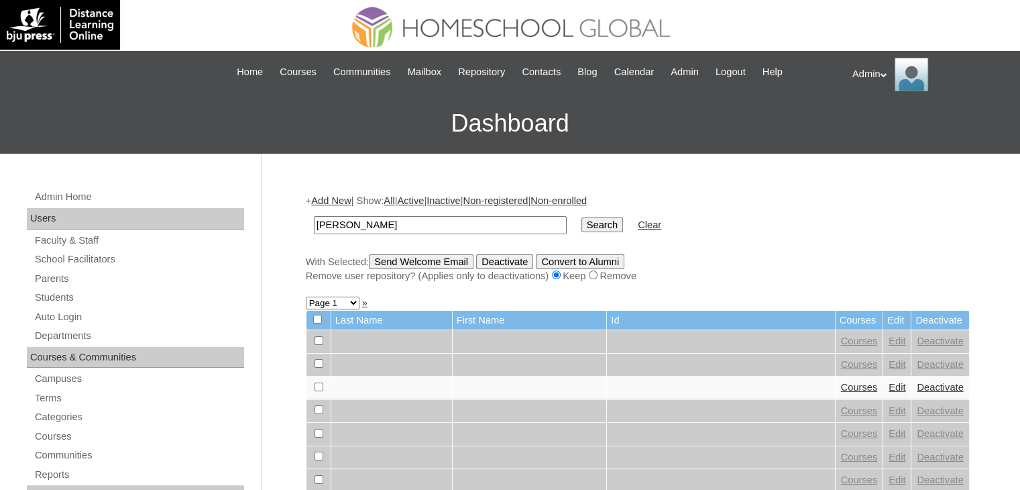
type input "[PERSON_NAME]"
click at [582, 225] on input "Search" at bounding box center [603, 224] width 42 height 15
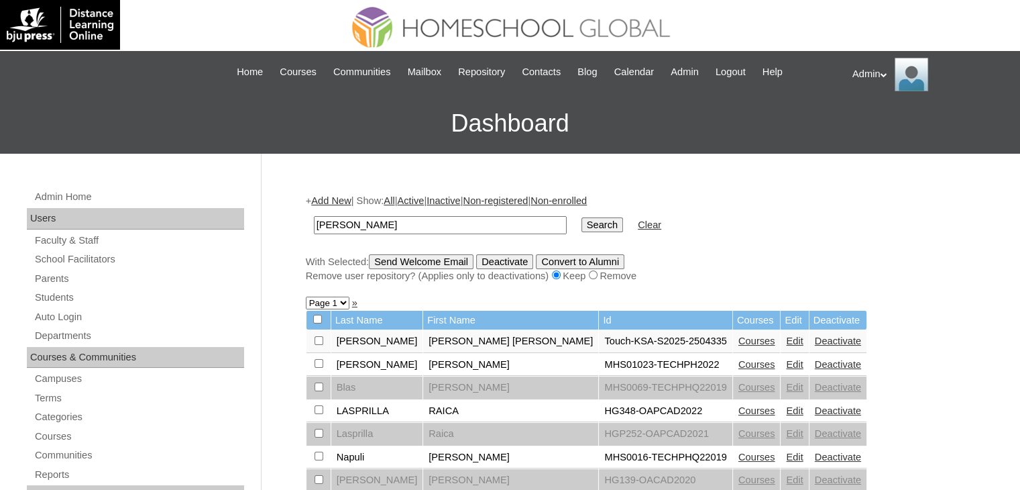
click at [739, 342] on link "Courses" at bounding box center [757, 340] width 37 height 11
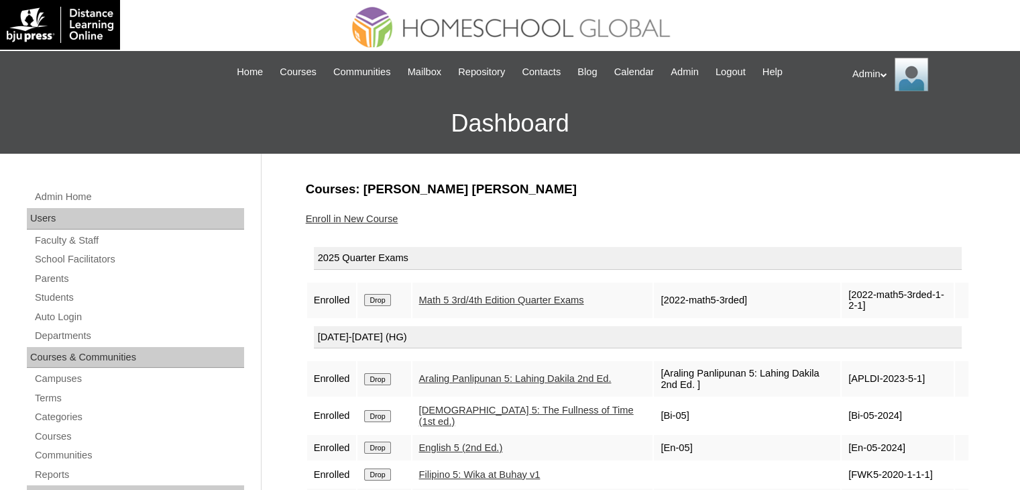
click at [378, 299] on input "Drop" at bounding box center [377, 300] width 26 height 12
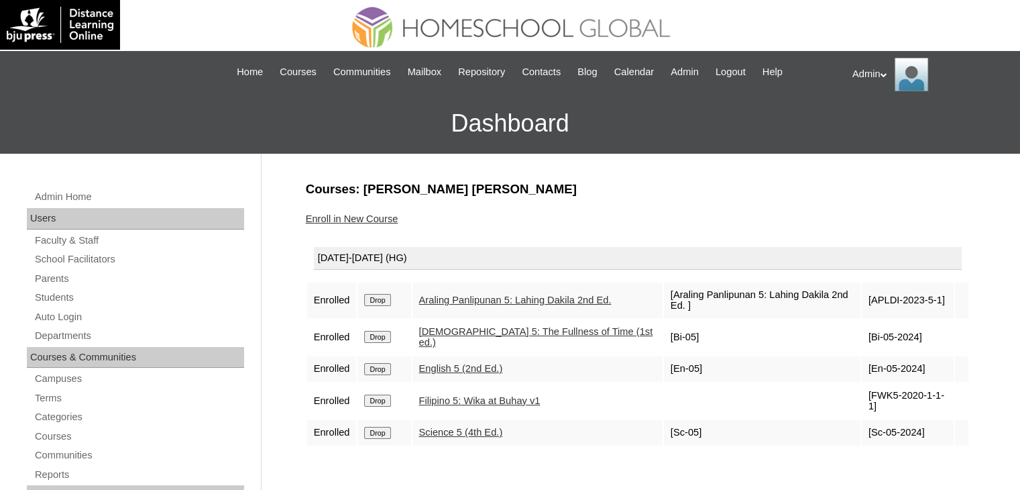
click at [374, 215] on link "Enroll in New Course" at bounding box center [352, 218] width 93 height 11
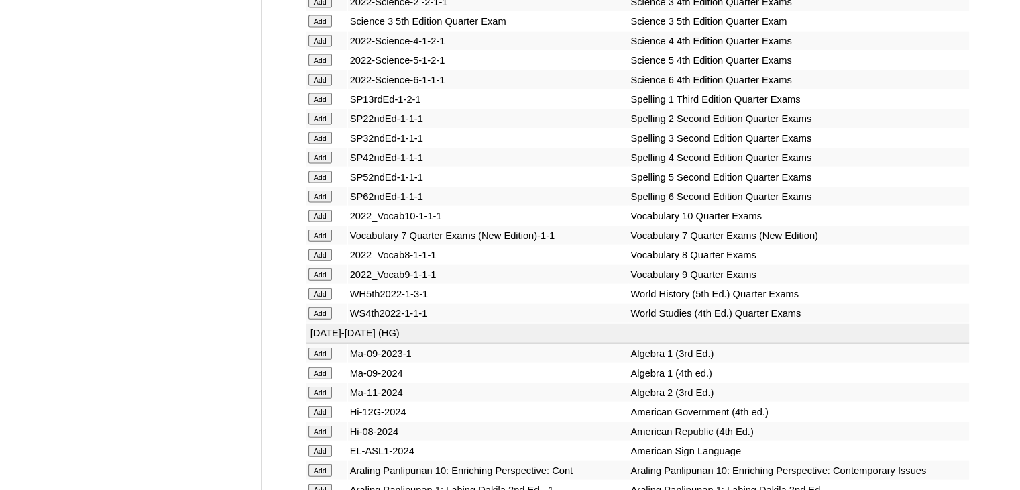
scroll to position [5805, 0]
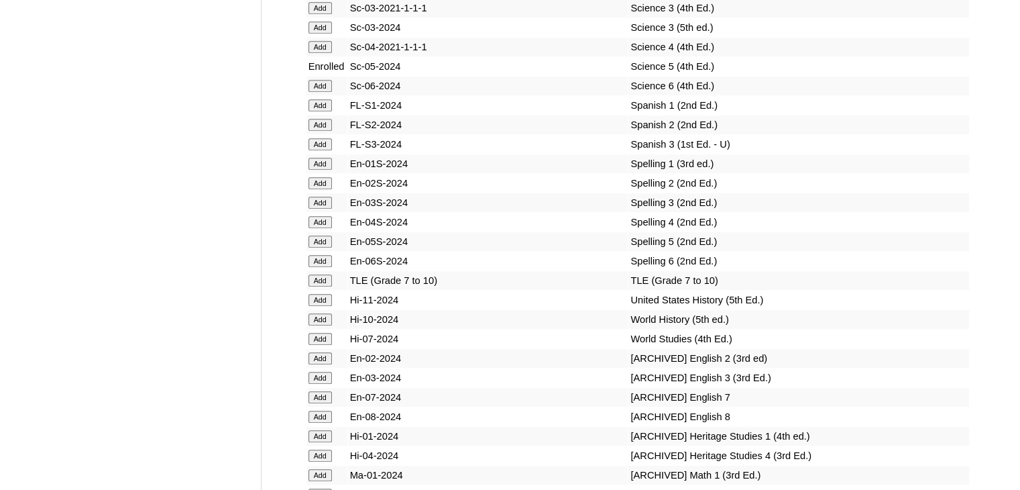
click at [319, 243] on input "Add" at bounding box center [320, 241] width 23 height 12
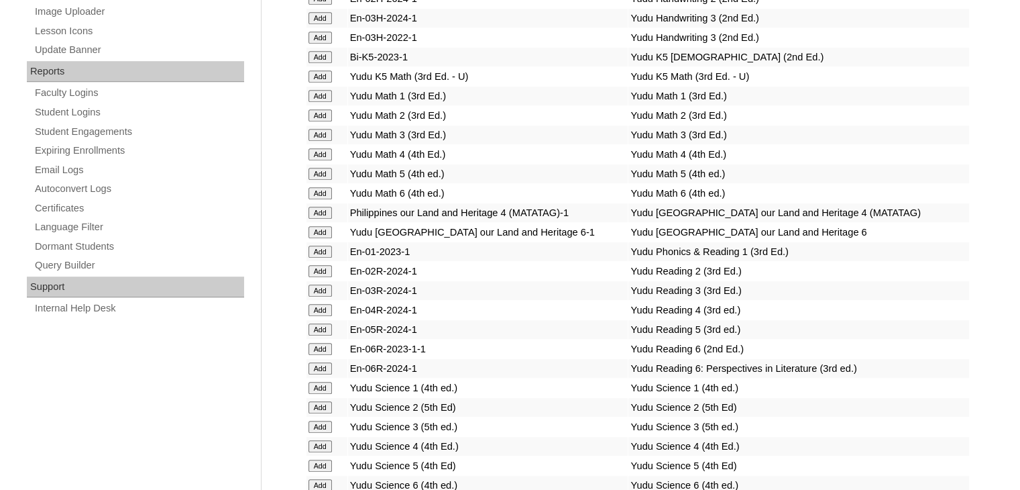
scroll to position [5496, 0]
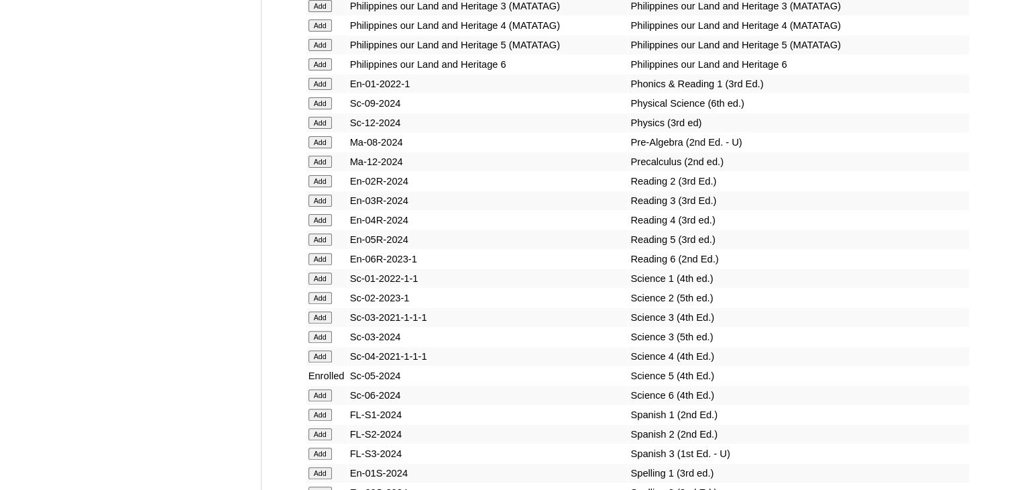
click at [321, 242] on input "Add" at bounding box center [320, 239] width 23 height 12
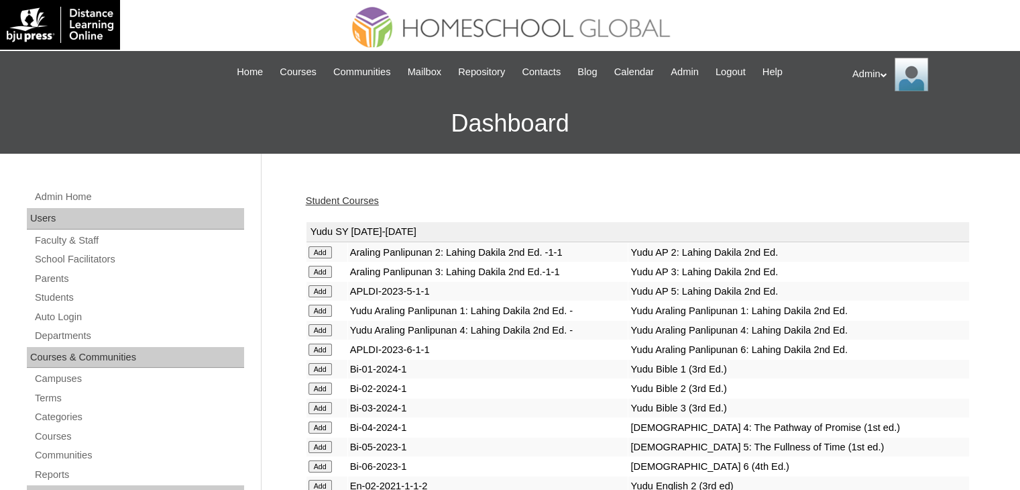
click at [363, 199] on link "Student Courses" at bounding box center [342, 200] width 73 height 11
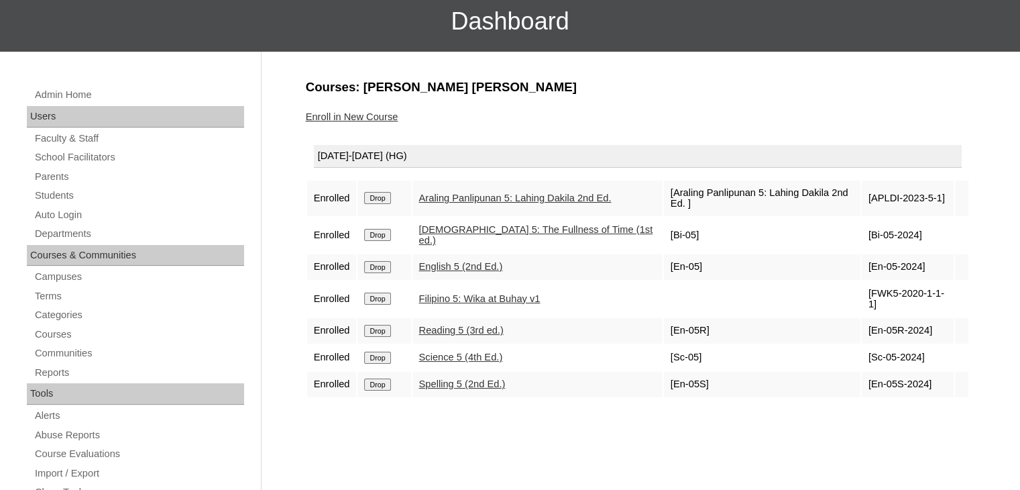
scroll to position [104, 0]
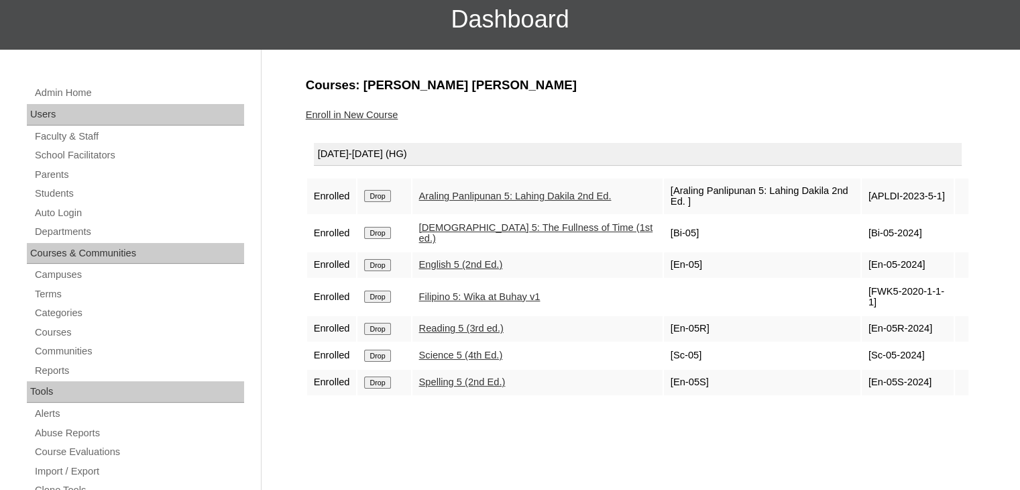
click at [360, 111] on link "Enroll in New Course" at bounding box center [352, 114] width 93 height 11
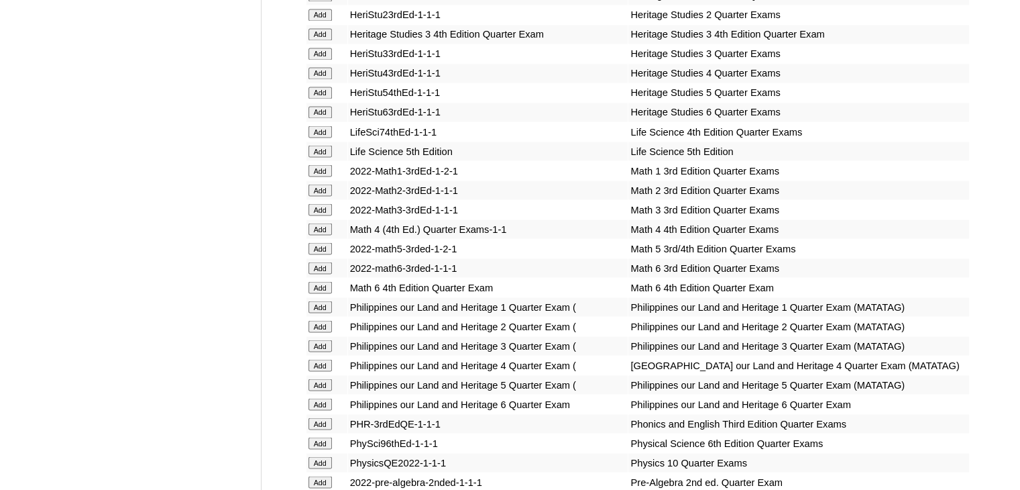
scroll to position [5110, 0]
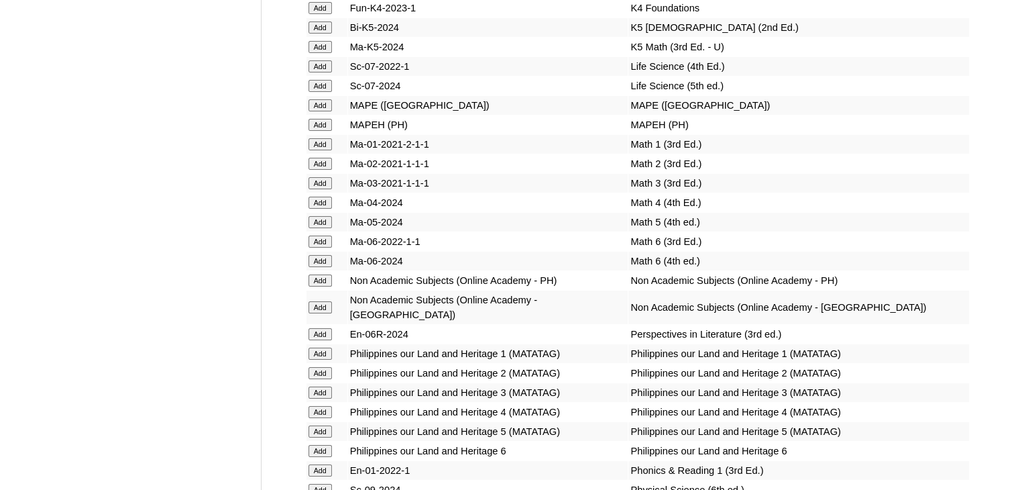
click at [319, 228] on input "Add" at bounding box center [320, 222] width 23 height 12
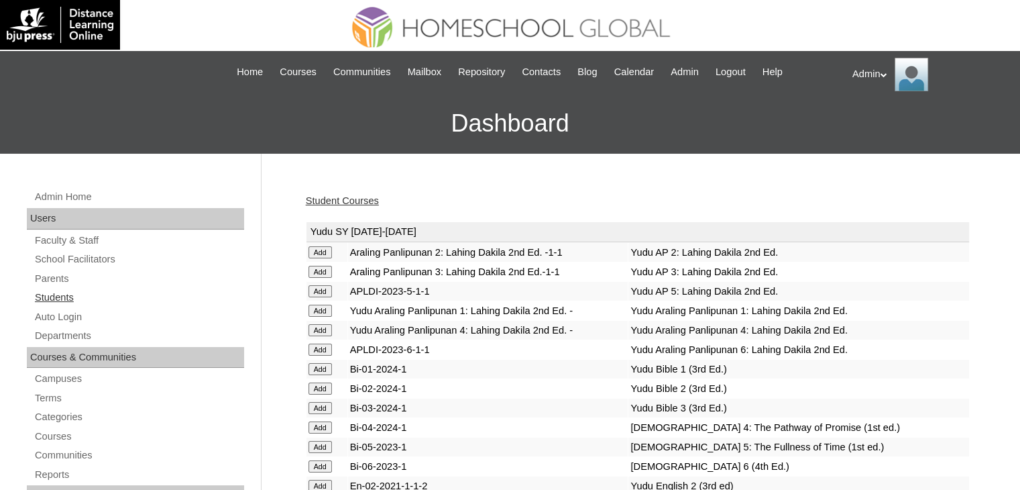
click at [60, 299] on link "Students" at bounding box center [139, 297] width 211 height 17
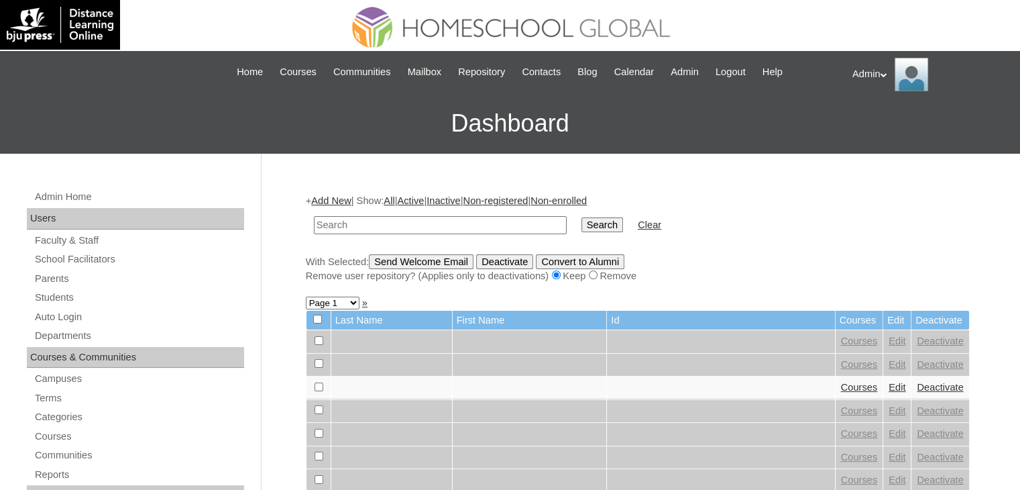
click at [422, 219] on input "text" at bounding box center [440, 225] width 253 height 18
click at [327, 195] on link "Add New" at bounding box center [331, 200] width 40 height 11
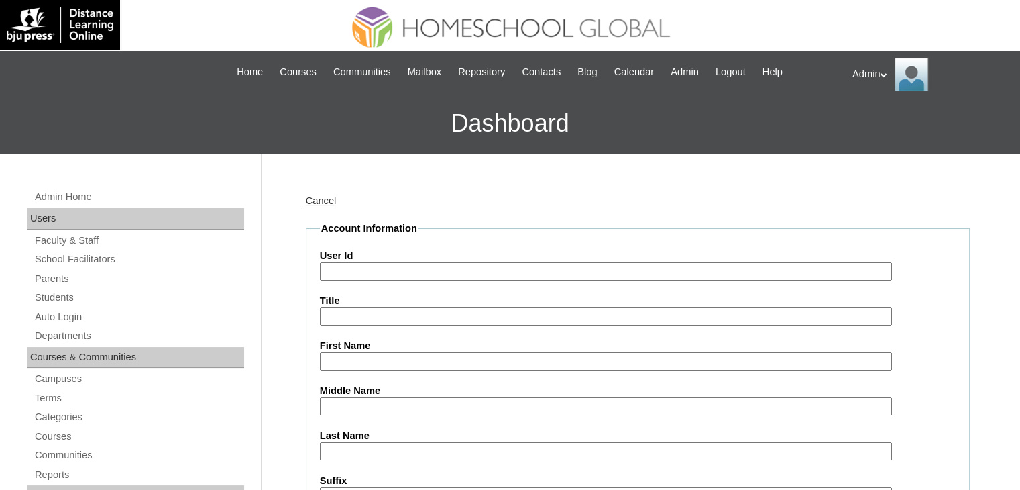
click at [381, 269] on input "User Id" at bounding box center [606, 271] width 572 height 18
paste input "2504401"
click at [329, 272] on input "2504401" at bounding box center [606, 271] width 572 height 18
click at [325, 271] on input "2504401" at bounding box center [606, 271] width 572 height 18
type input "S2025-2504401"
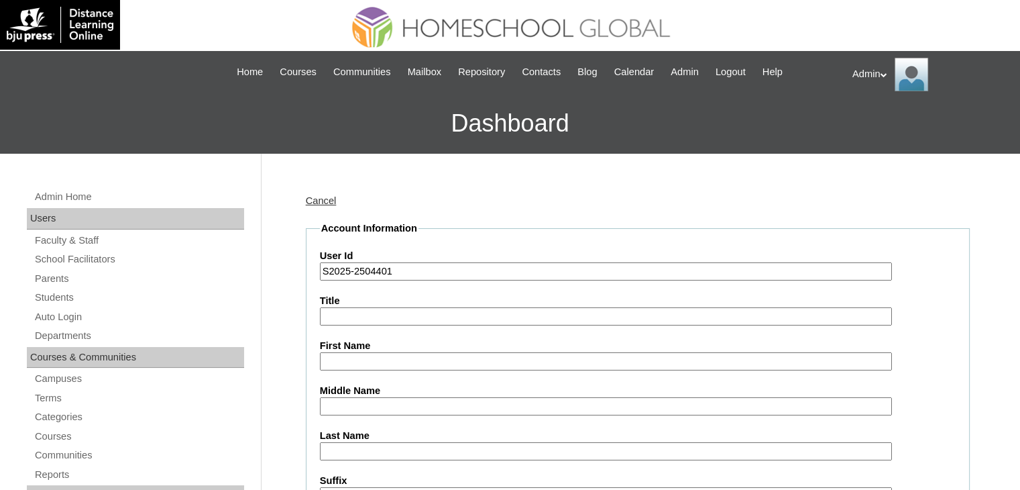
click at [381, 358] on input "First Name" at bounding box center [606, 361] width 572 height 18
type input "River"
click at [360, 398] on input "Middle Name" at bounding box center [606, 406] width 572 height 18
type input "dela Cruz"
click at [366, 450] on input "Last Name" at bounding box center [606, 451] width 572 height 18
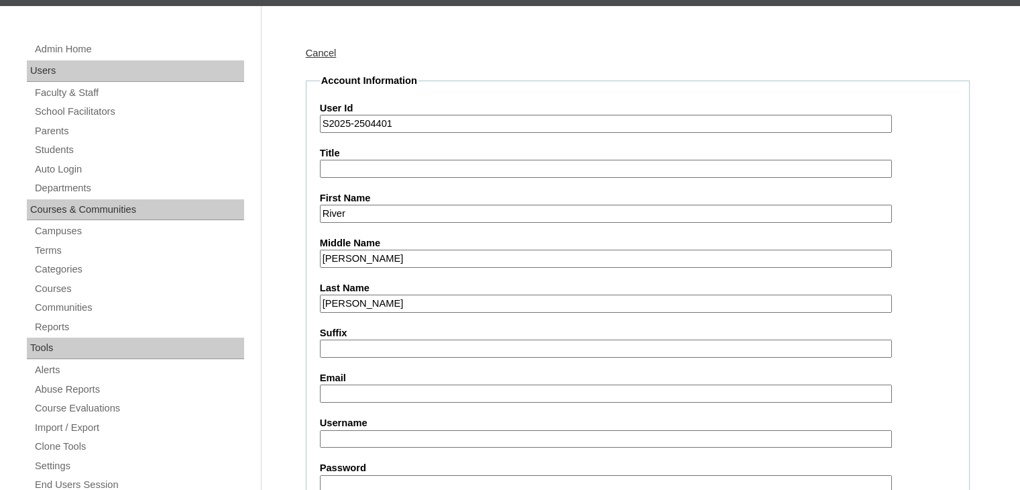
scroll to position [153, 0]
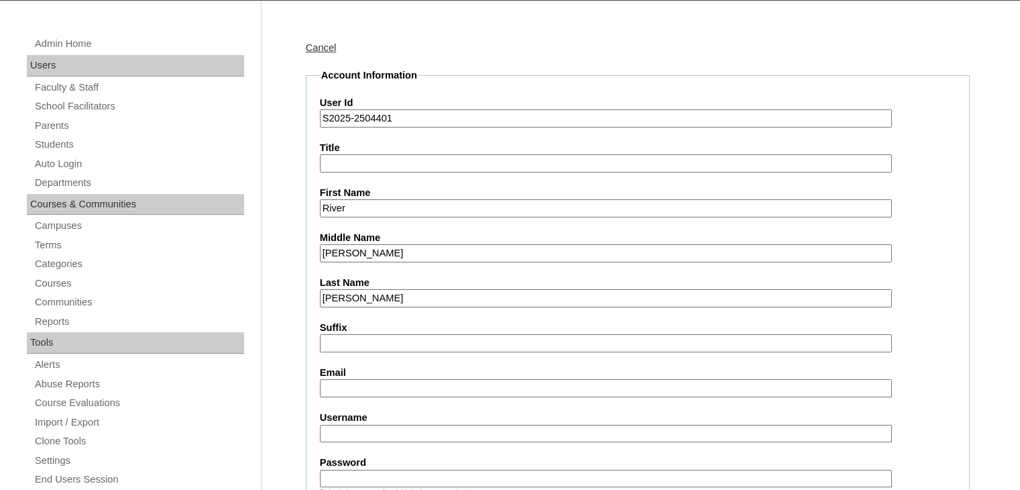
type input "[PERSON_NAME]"
click at [374, 381] on input "Email" at bounding box center [606, 388] width 572 height 18
paste input "roswithadcrodriguez@gmail.com"
type input "roswithadcrodriguez@gmail.com"
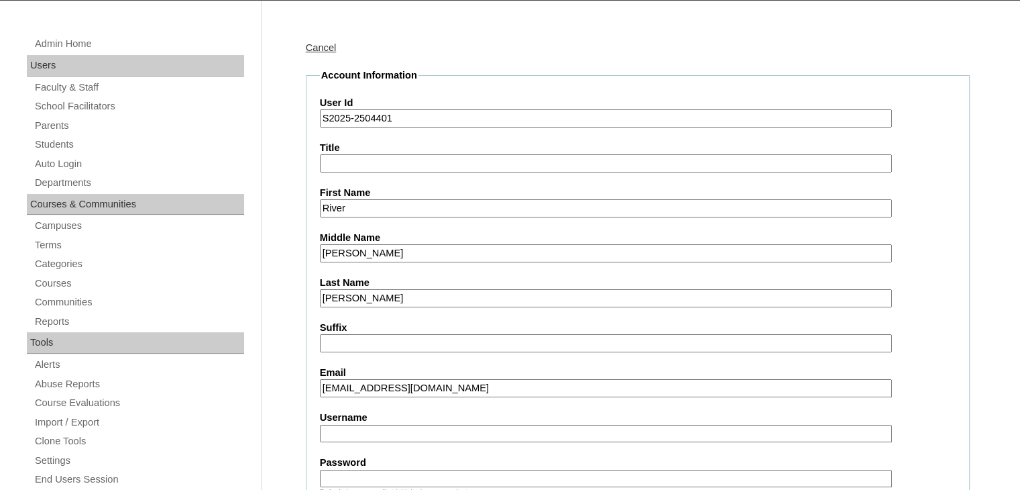
click at [360, 433] on input "Username" at bounding box center [606, 434] width 572 height 18
paste input "roswithadel.rodriguez"
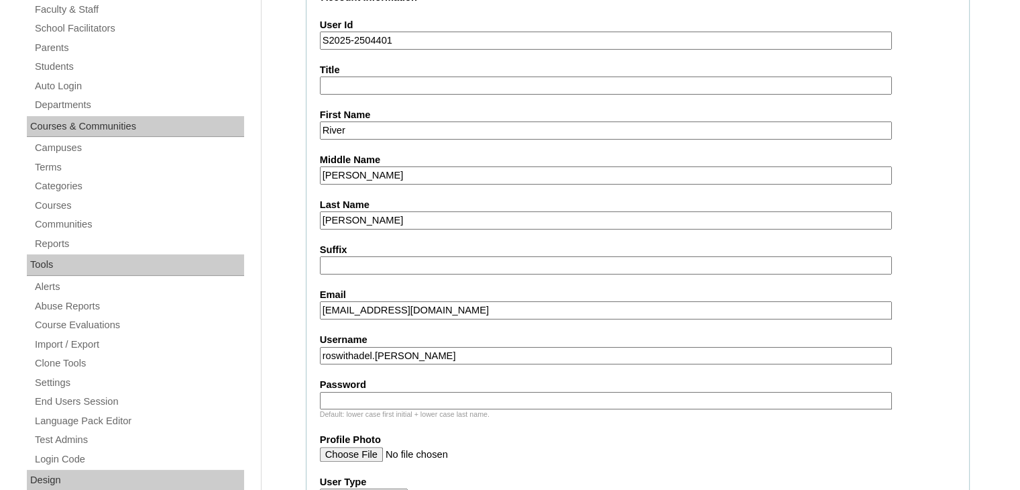
scroll to position [232, 0]
type input "roswithadel.rodriguez"
click at [382, 391] on input "Password" at bounding box center [606, 399] width 572 height 18
type input "DLOS2025"
drag, startPoint x: 443, startPoint y: 347, endPoint x: 279, endPoint y: 364, distance: 164.5
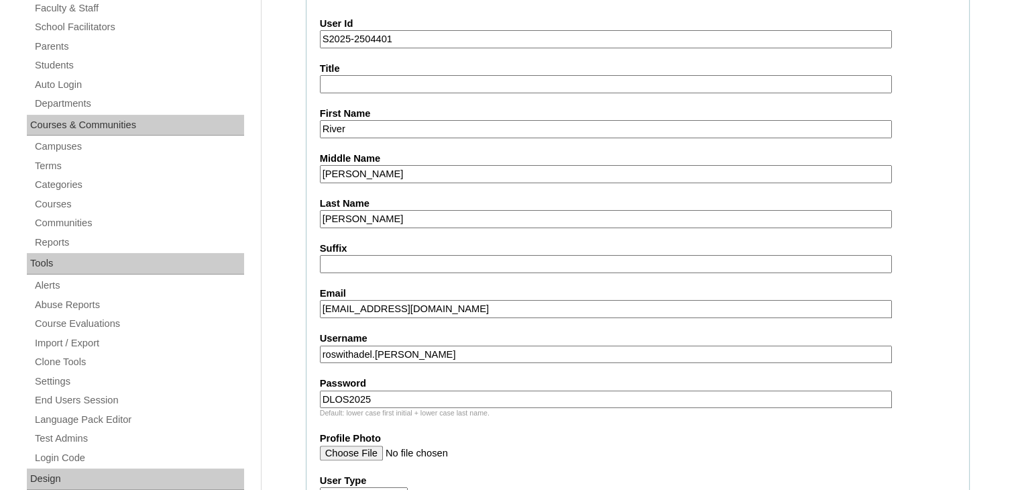
paste input "iverdel.rodriq"
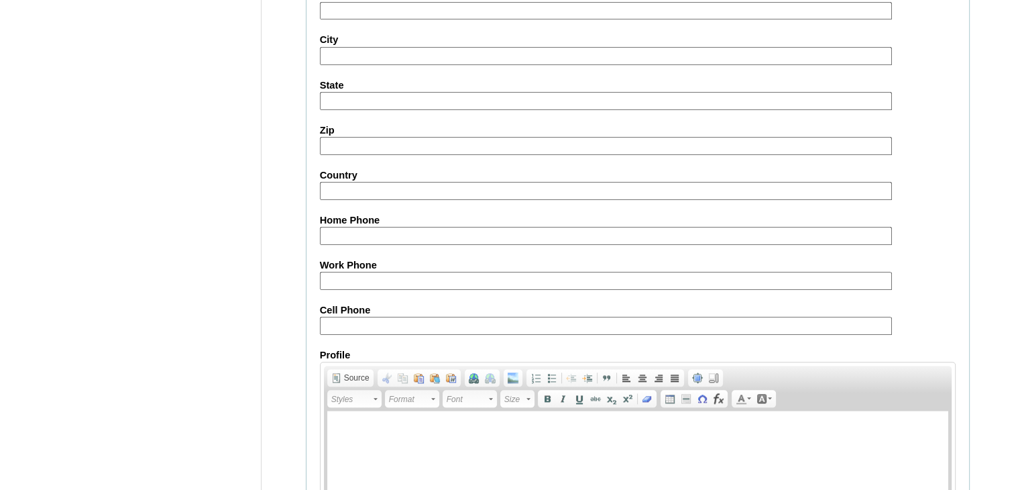
scroll to position [1537, 0]
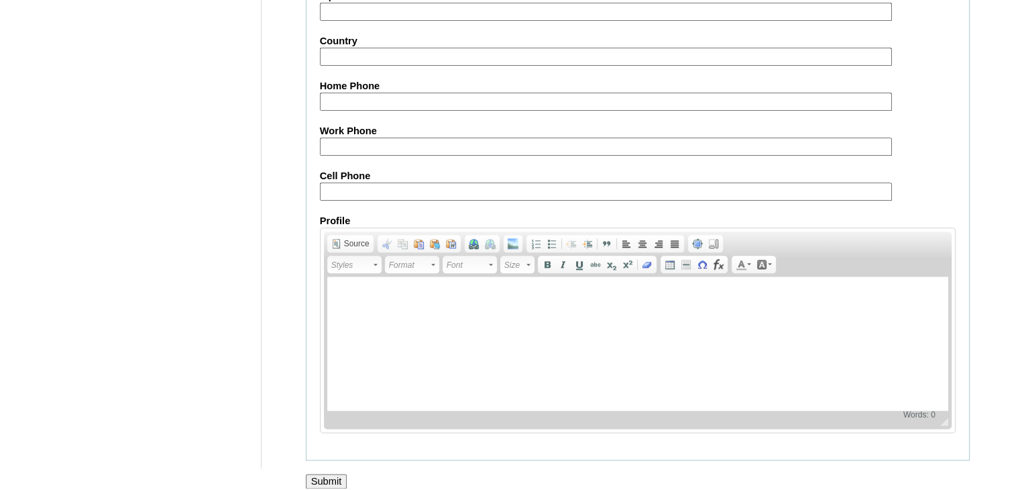
type input "riverdel.rodriqguez"
click at [325, 474] on input "Submit" at bounding box center [327, 481] width 42 height 15
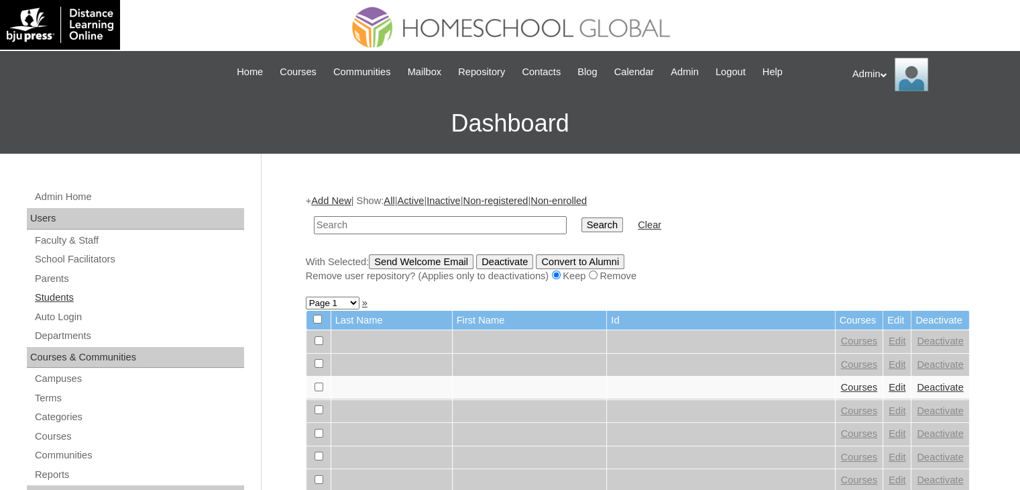
click at [55, 296] on link "Students" at bounding box center [139, 297] width 211 height 17
type input "Rod"
click at [59, 276] on link "Parents" at bounding box center [139, 278] width 211 height 17
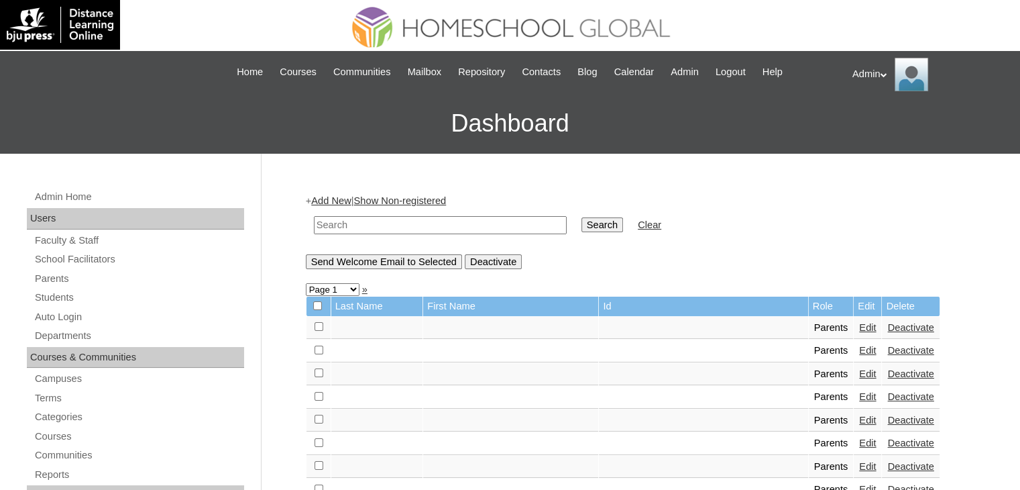
click at [346, 197] on link "Add New" at bounding box center [331, 200] width 40 height 11
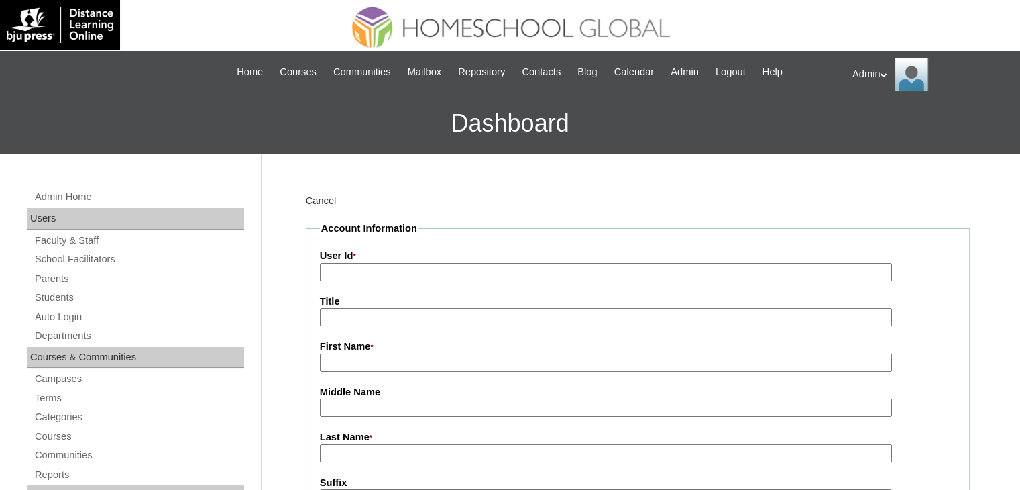
click at [394, 272] on input "User Id *" at bounding box center [606, 272] width 572 height 18
paste input "2025-2504401"
type input "2025-2504401"
click at [349, 360] on input "First Name *" at bounding box center [606, 362] width 572 height 18
paste input "[PERSON_NAME] [PERSON_NAME]"
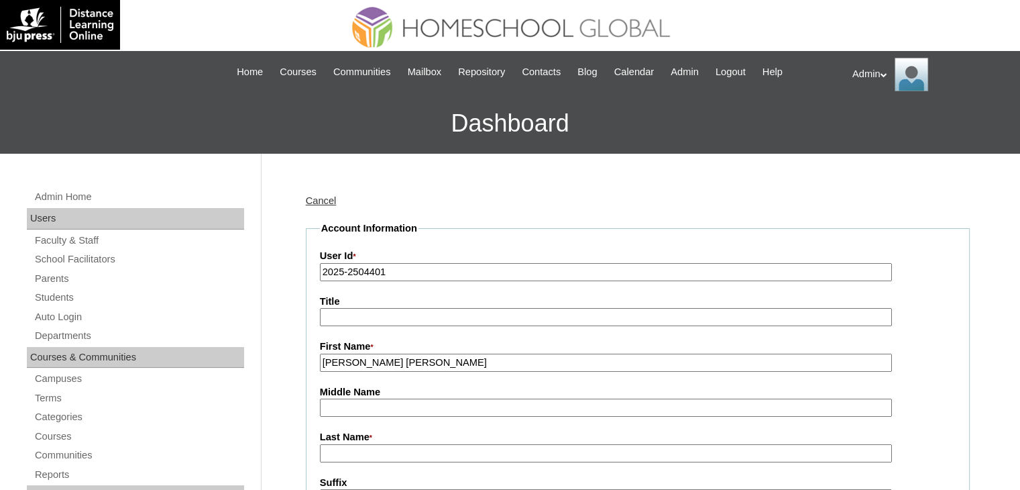
drag, startPoint x: 484, startPoint y: 358, endPoint x: 365, endPoint y: 368, distance: 119.8
click at [365, 368] on input "[PERSON_NAME] [PERSON_NAME]" at bounding box center [606, 362] width 572 height 18
type input "[PERSON_NAME]"
click at [336, 411] on input "Middle Name" at bounding box center [606, 407] width 572 height 18
paste input "dela [PERSON_NAME]"
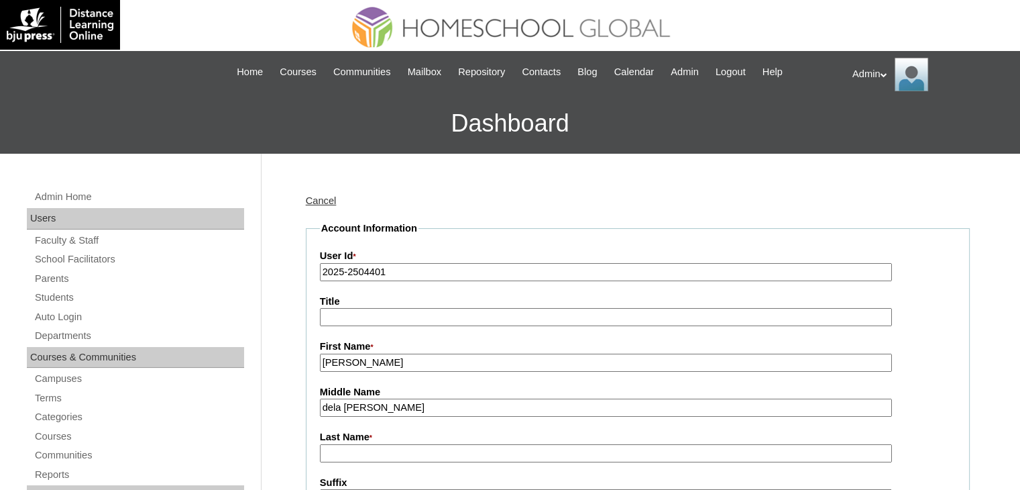
drag, startPoint x: 452, startPoint y: 406, endPoint x: 373, endPoint y: 409, distance: 79.2
click at [373, 409] on input "dela [PERSON_NAME]" at bounding box center [606, 407] width 572 height 18
type input "[PERSON_NAME]"
click at [351, 449] on input "Last Name *" at bounding box center [606, 453] width 572 height 18
paste input "[PERSON_NAME]"
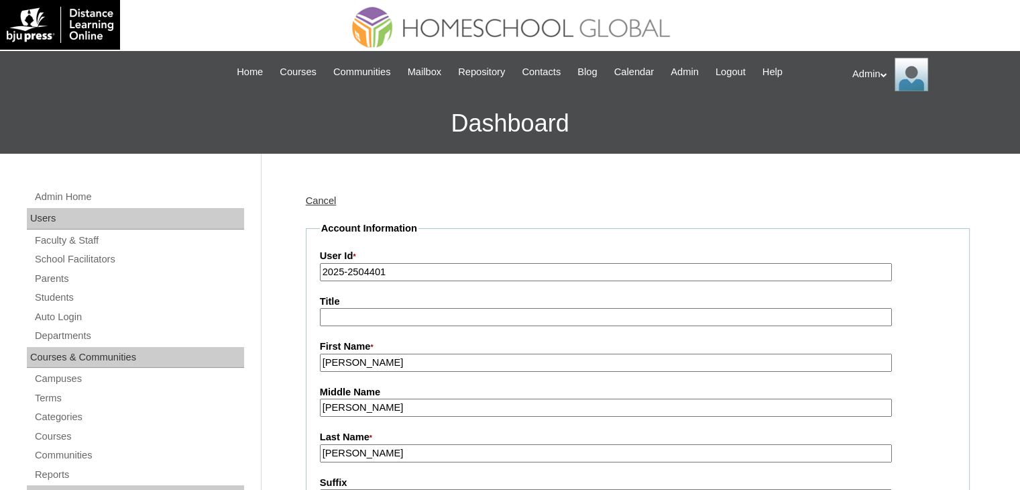
type input "[PERSON_NAME]"
click at [327, 406] on input "[PERSON_NAME]" at bounding box center [606, 407] width 572 height 18
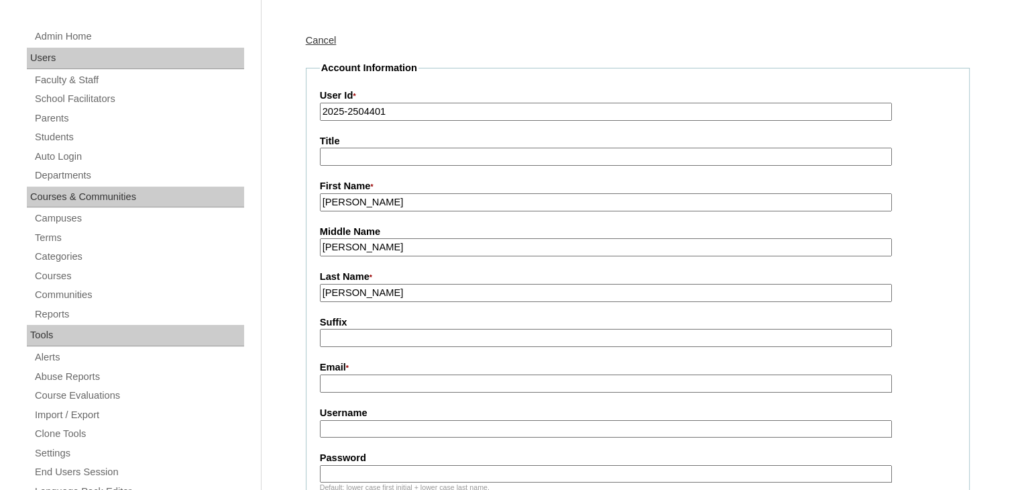
scroll to position [161, 0]
type input "[PERSON_NAME]"
click at [390, 382] on input "Email *" at bounding box center [606, 383] width 572 height 18
paste input "[EMAIL_ADDRESS][DOMAIN_NAME]"
type input "[EMAIL_ADDRESS][DOMAIN_NAME]"
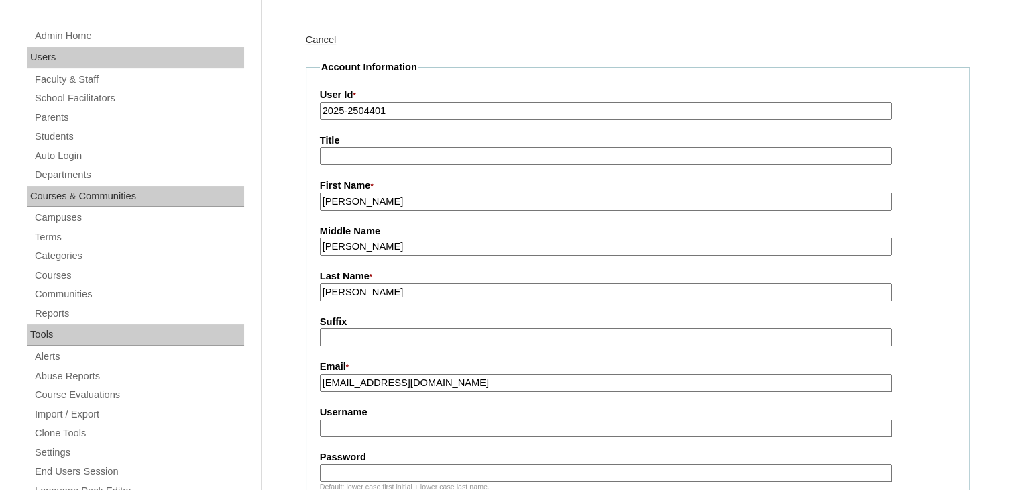
click at [394, 419] on input "Username" at bounding box center [606, 428] width 572 height 18
paste input "roswithadel.[PERSON_NAME]"
type input "roswithadel.[PERSON_NAME]"
click at [358, 465] on input "Password" at bounding box center [606, 473] width 572 height 18
type input "DLOF2025"
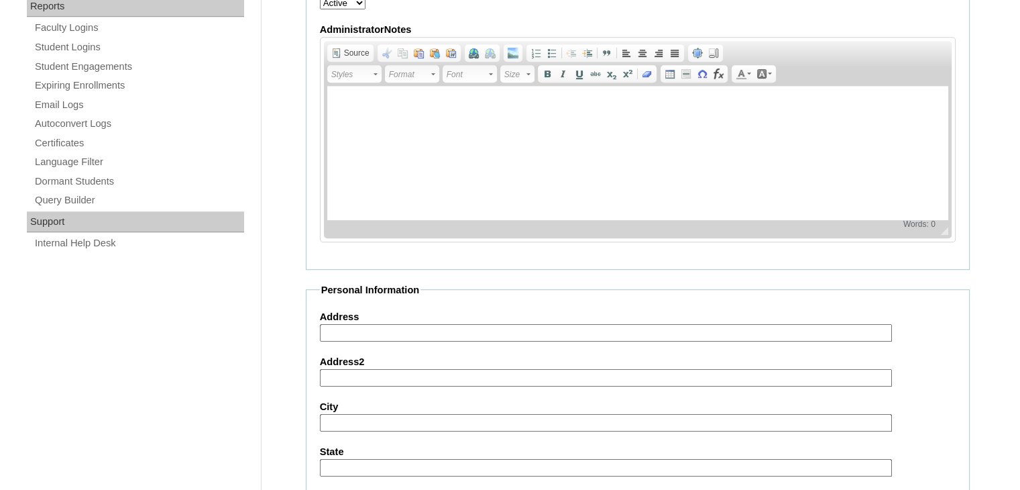
scroll to position [1309, 0]
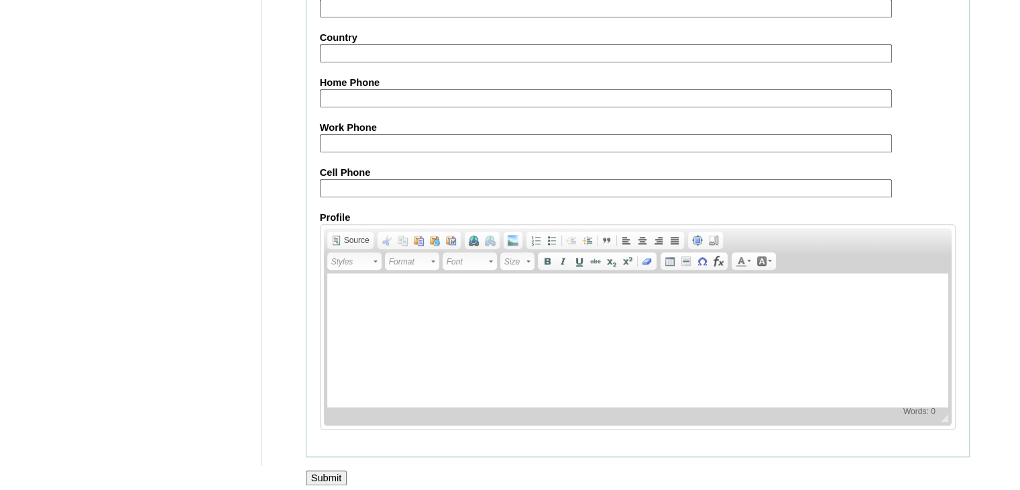
click at [335, 470] on input "Submit" at bounding box center [327, 477] width 42 height 15
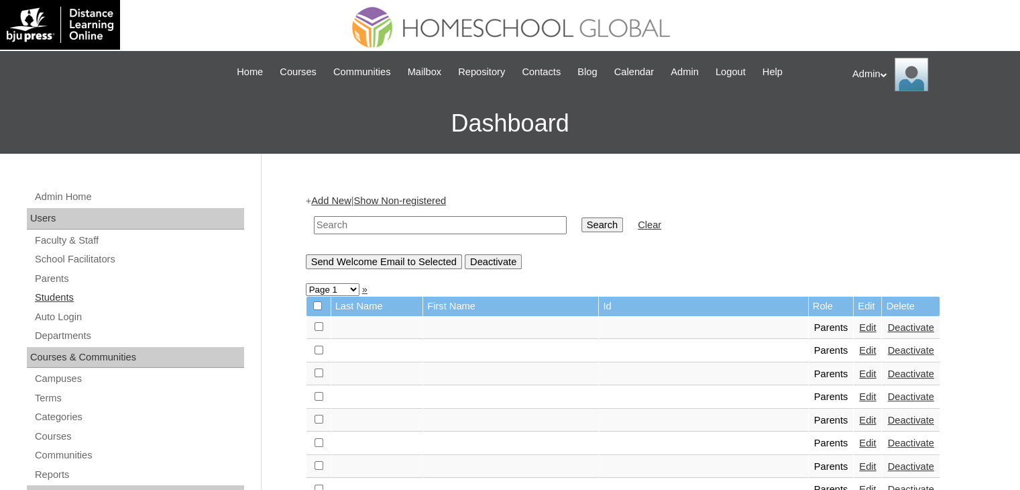
click at [70, 292] on link "Students" at bounding box center [139, 297] width 211 height 17
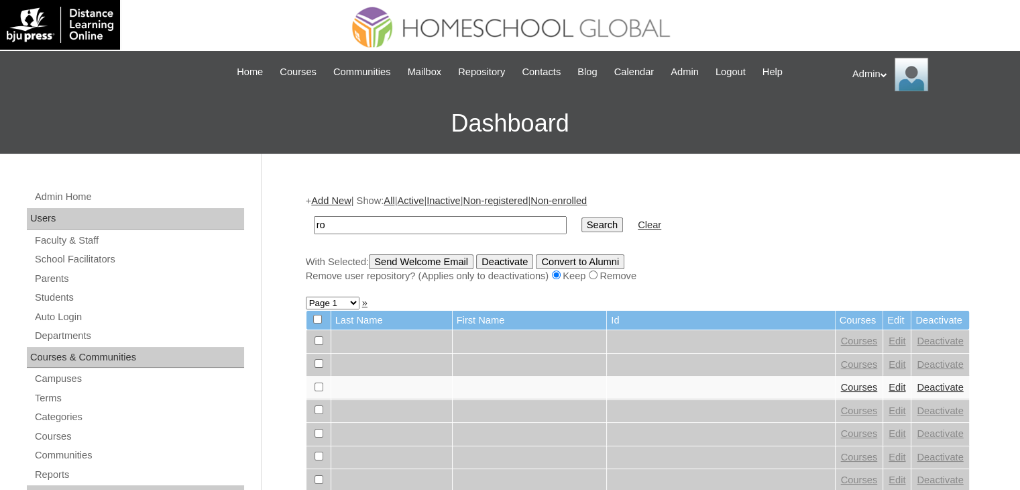
type input "r"
type input "[PERSON_NAME]"
click at [582, 226] on input "Search" at bounding box center [603, 224] width 42 height 15
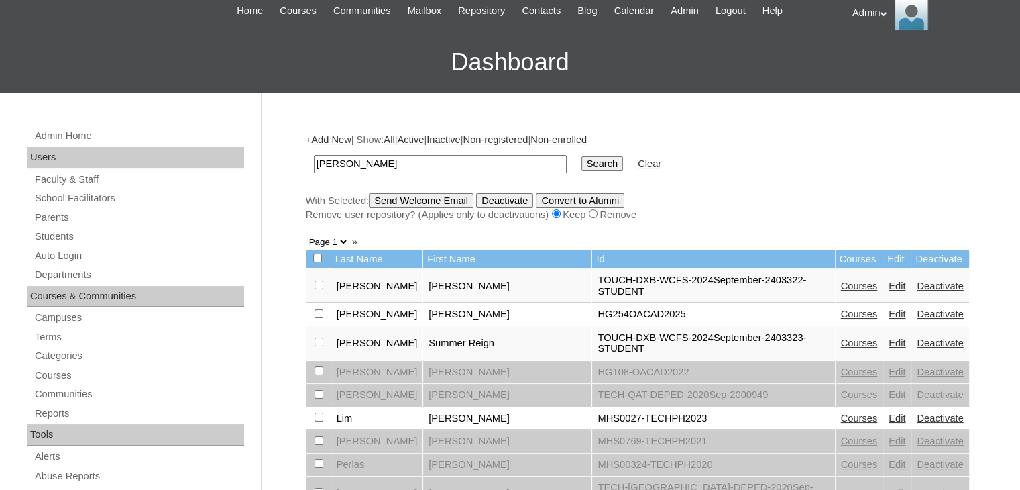
scroll to position [52, 0]
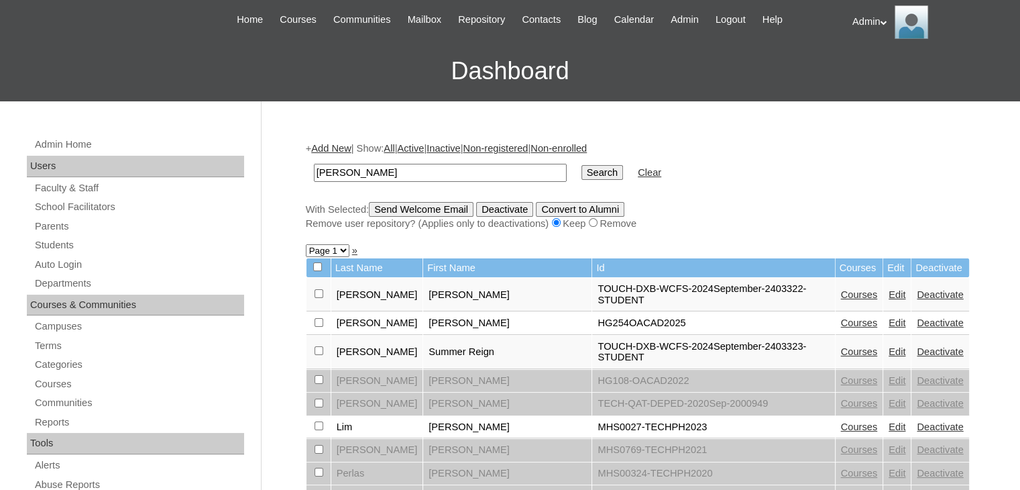
click at [442, 171] on input "rivera" at bounding box center [440, 173] width 253 height 18
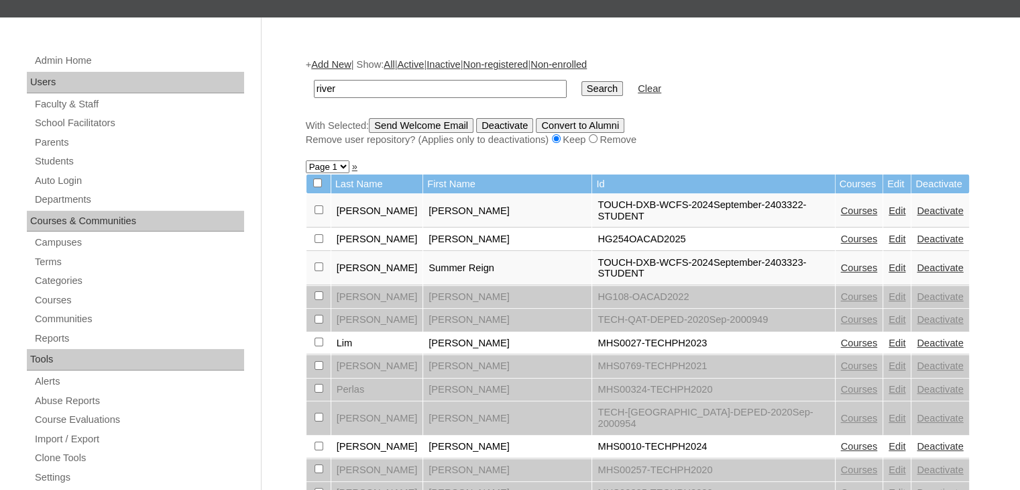
scroll to position [135, 0]
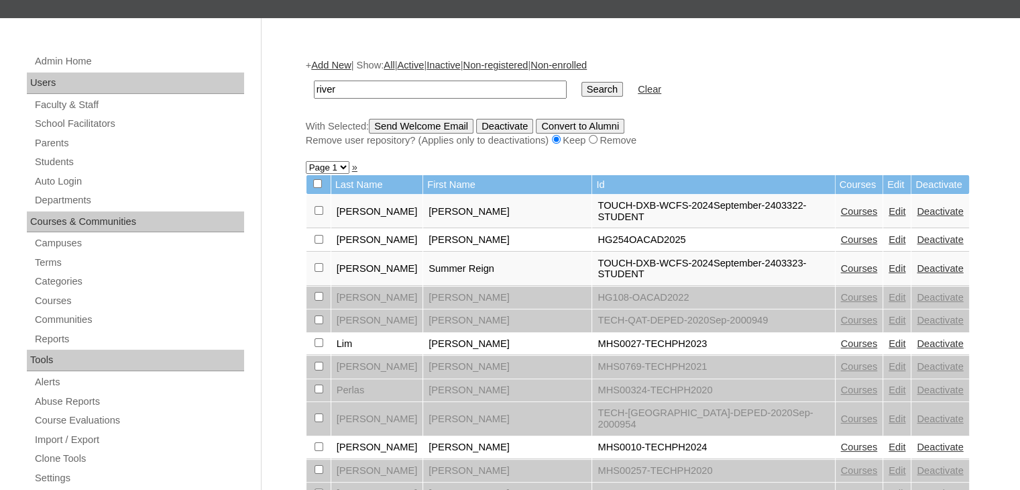
type input "river"
click at [582, 89] on input "Search" at bounding box center [603, 89] width 42 height 15
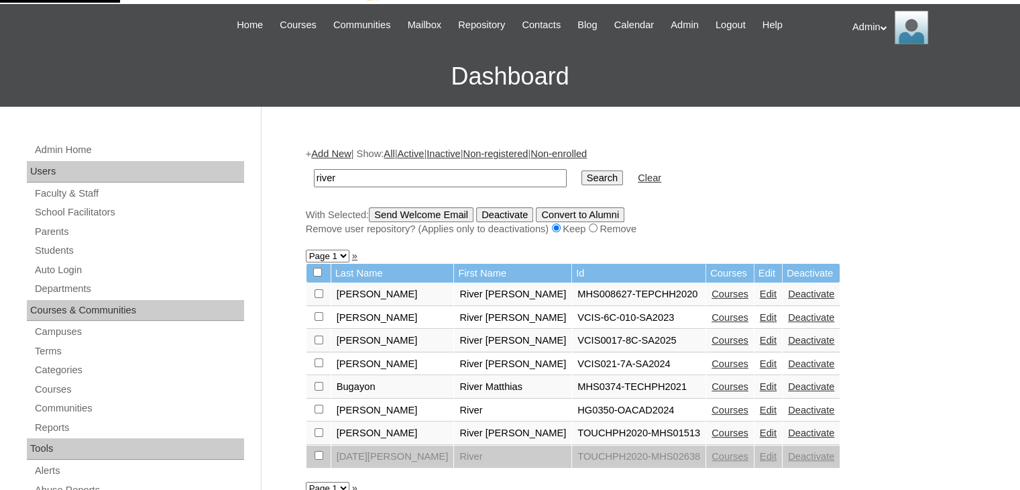
scroll to position [153, 0]
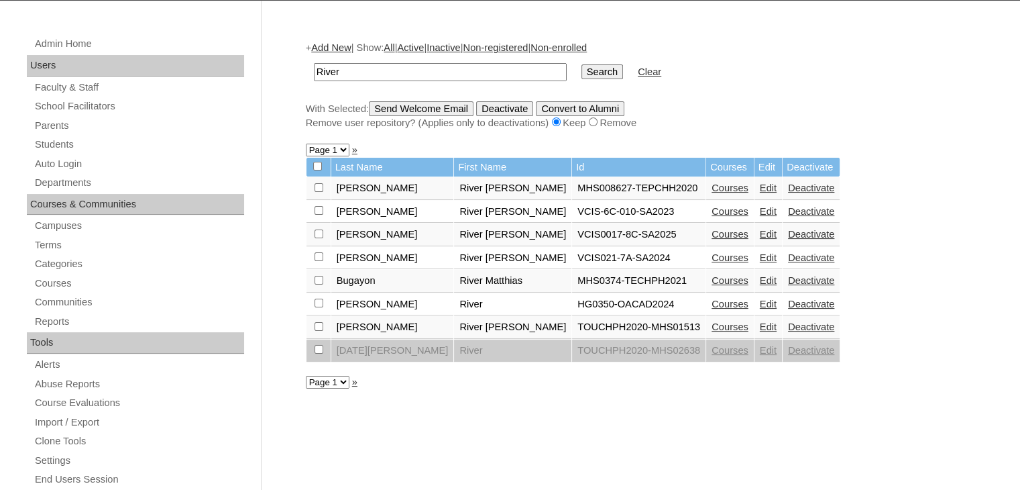
type input "river"
click at [582, 71] on input "Search" at bounding box center [603, 71] width 42 height 15
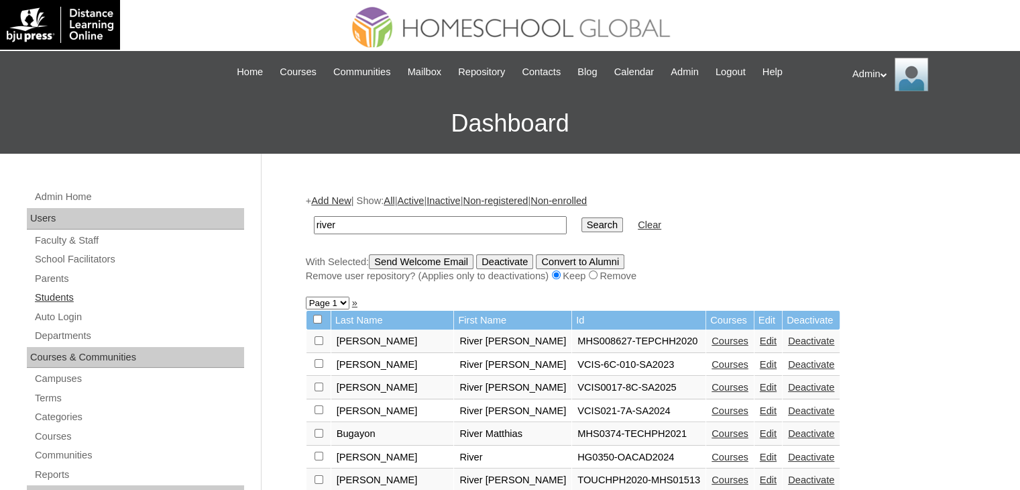
click at [62, 294] on link "Students" at bounding box center [139, 297] width 211 height 17
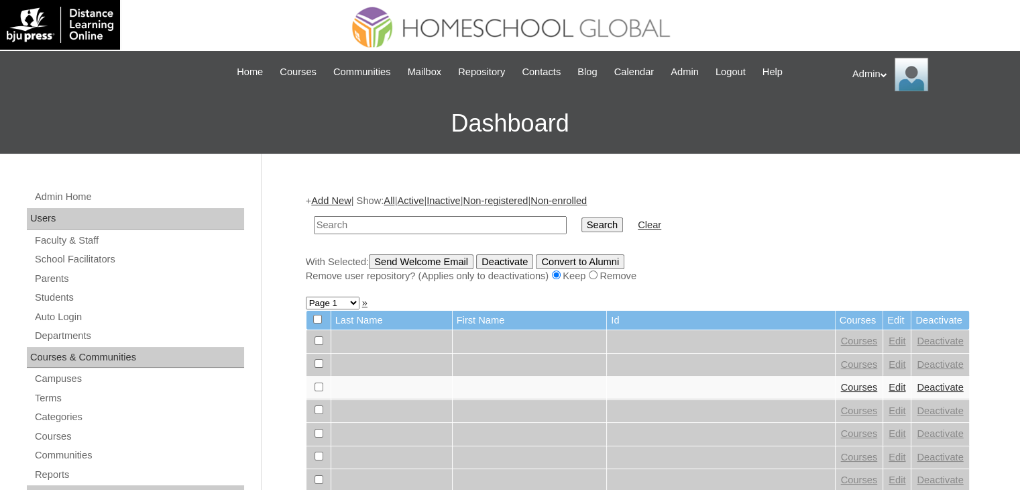
click at [399, 223] on input "text" at bounding box center [440, 225] width 253 height 18
type input "[PERSON_NAME]"
click at [582, 217] on input "Search" at bounding box center [603, 224] width 42 height 15
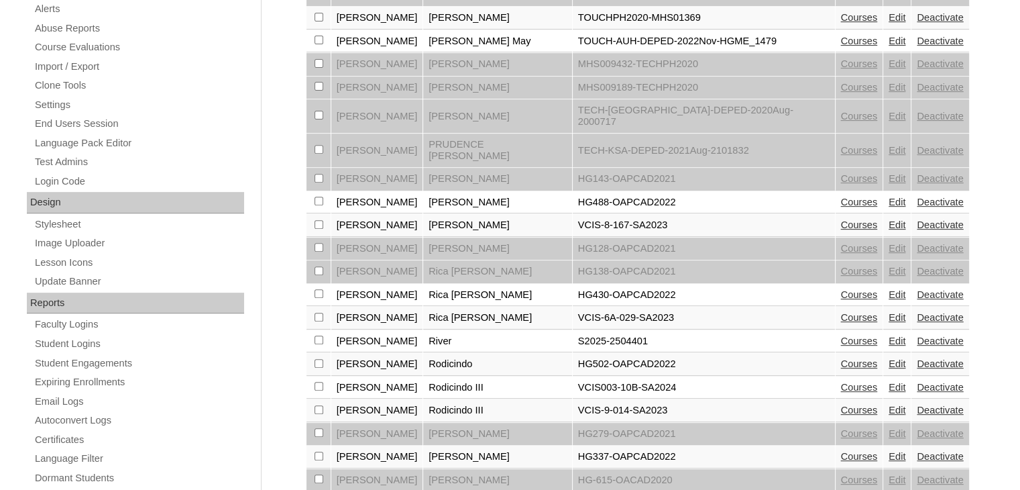
scroll to position [510, 0]
click at [889, 334] on link "Edit" at bounding box center [897, 339] width 17 height 11
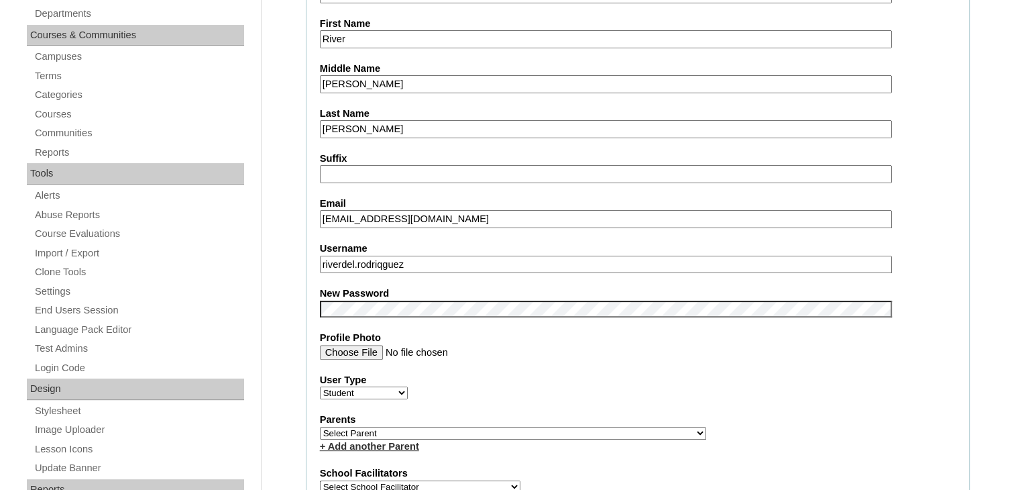
scroll to position [325, 0]
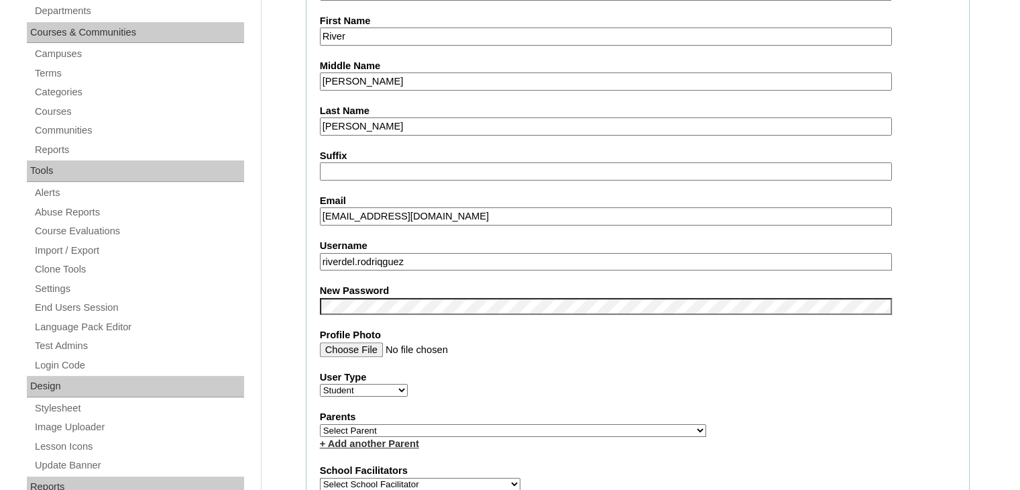
click at [439, 424] on select "Select Parent , , , , , , , , , , , , , , , , , , , , , , , , , , , , , , , , ,…" at bounding box center [513, 430] width 386 height 13
select select "43946"
click at [320, 424] on select "Select Parent , , , , , , , , , , , , , , , , , , , , , , , , , , , , , , , , ,…" at bounding box center [513, 430] width 386 height 13
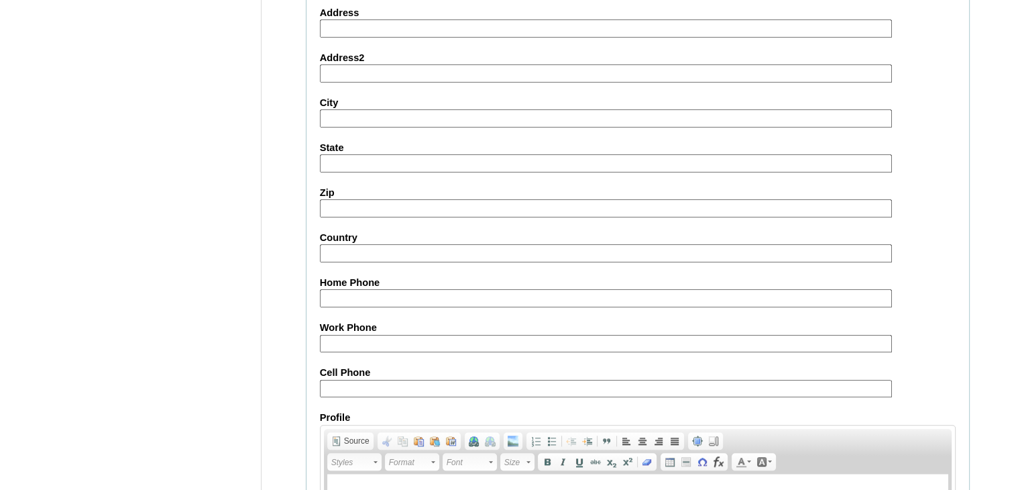
scroll to position [1527, 0]
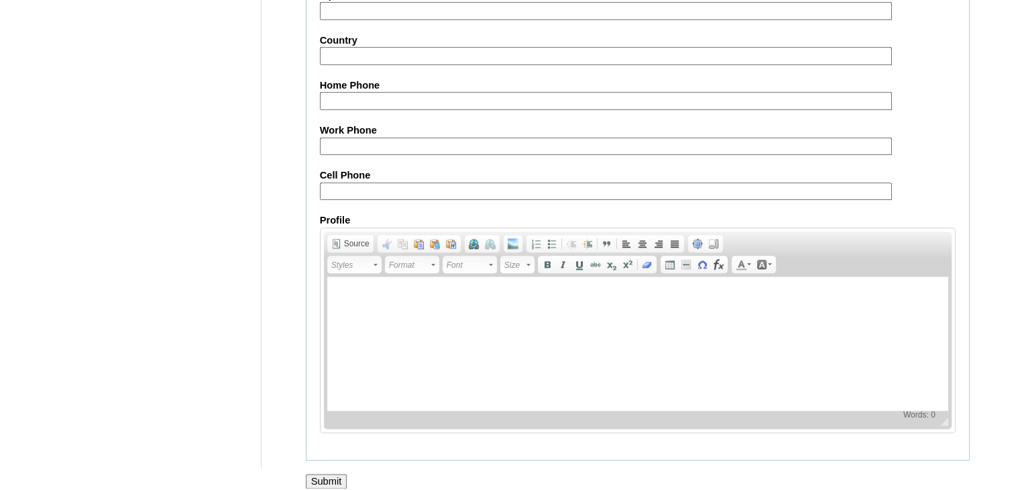
click at [335, 474] on input "Submit" at bounding box center [327, 481] width 42 height 15
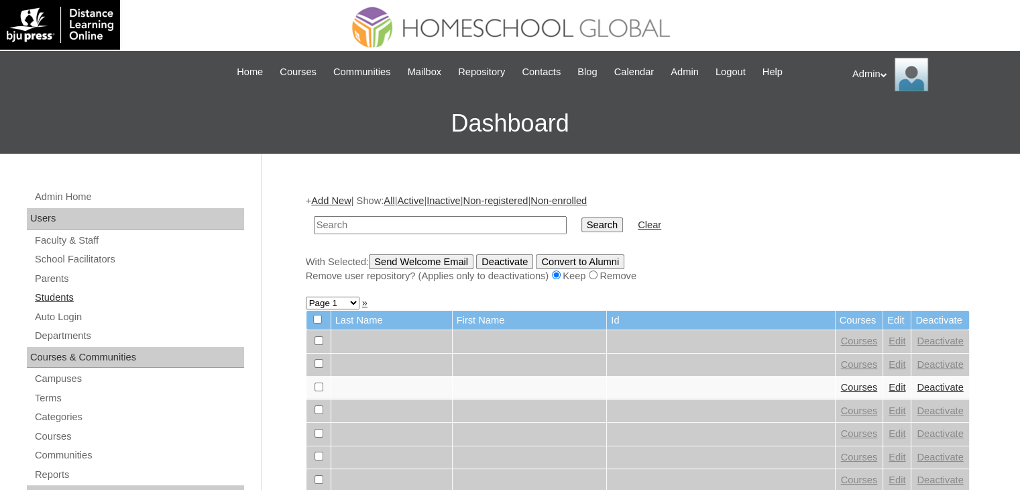
click at [63, 299] on link "Students" at bounding box center [139, 297] width 211 height 17
click at [356, 225] on input "text" at bounding box center [440, 225] width 253 height 18
type input "R"
type input "river"
click at [582, 223] on input "Search" at bounding box center [603, 224] width 42 height 15
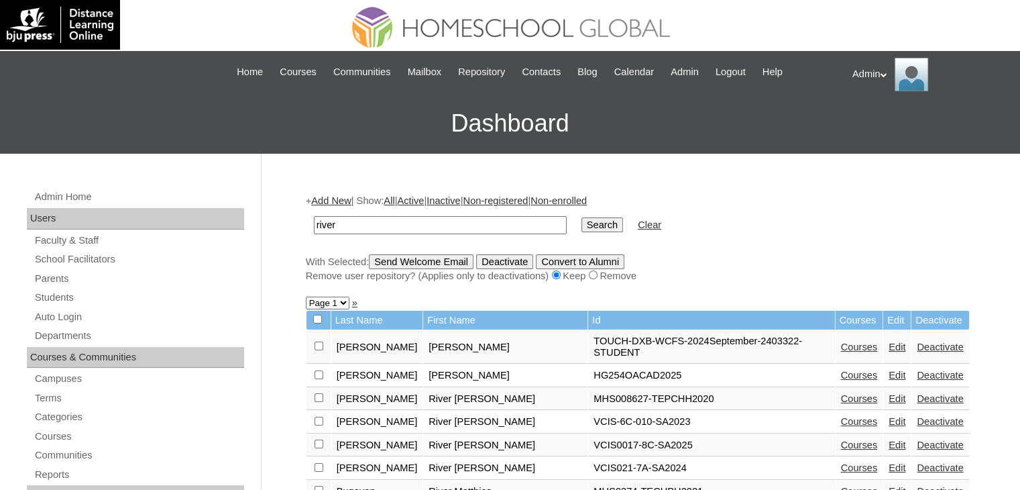
drag, startPoint x: 353, startPoint y: 228, endPoint x: 246, endPoint y: 218, distance: 107.8
type input "D"
type input "[PERSON_NAME]"
click at [582, 227] on input "Search" at bounding box center [603, 224] width 42 height 15
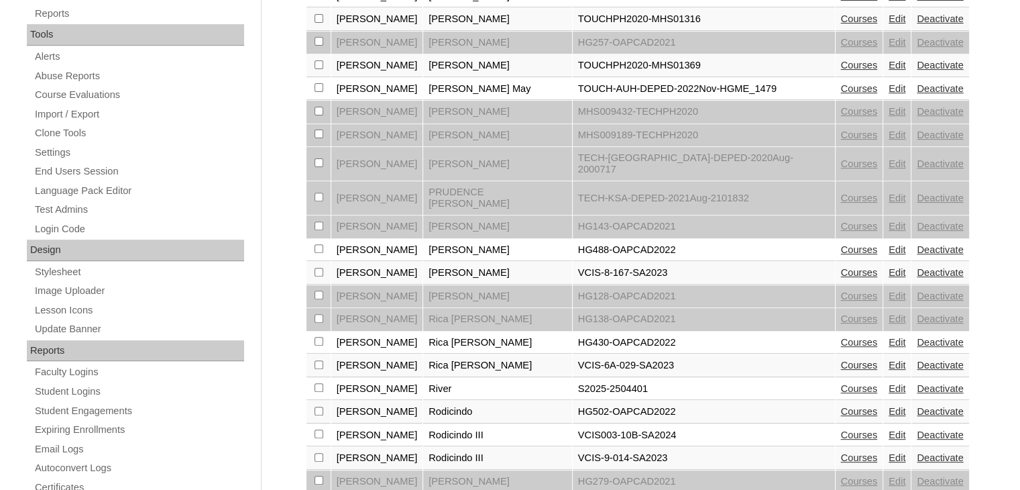
scroll to position [461, 0]
click at [841, 382] on link "Courses" at bounding box center [859, 387] width 37 height 11
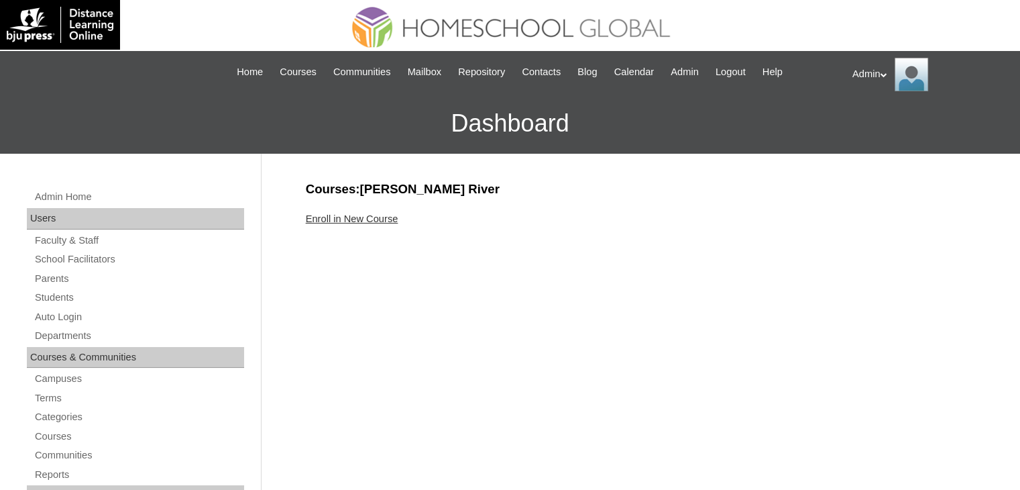
click at [362, 215] on link "Enroll in New Course" at bounding box center [352, 218] width 93 height 11
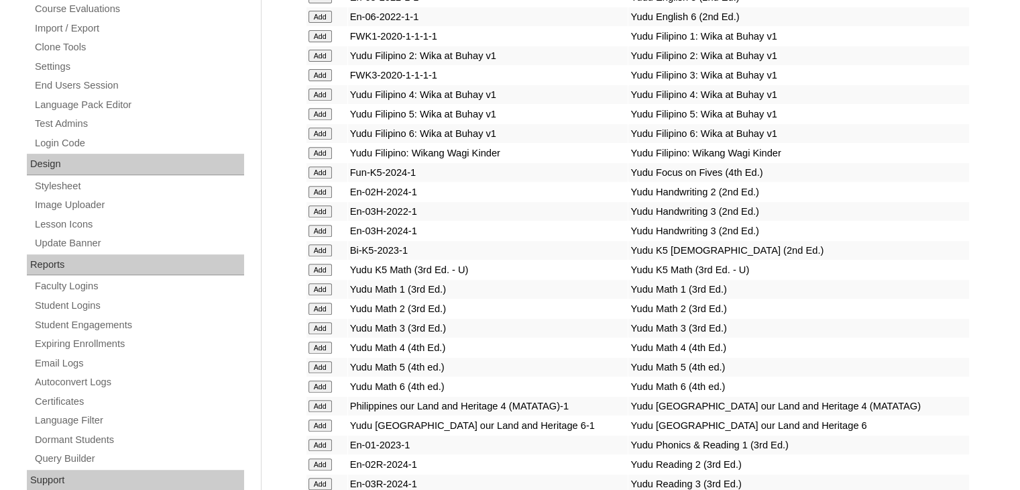
scroll to position [4917, 0]
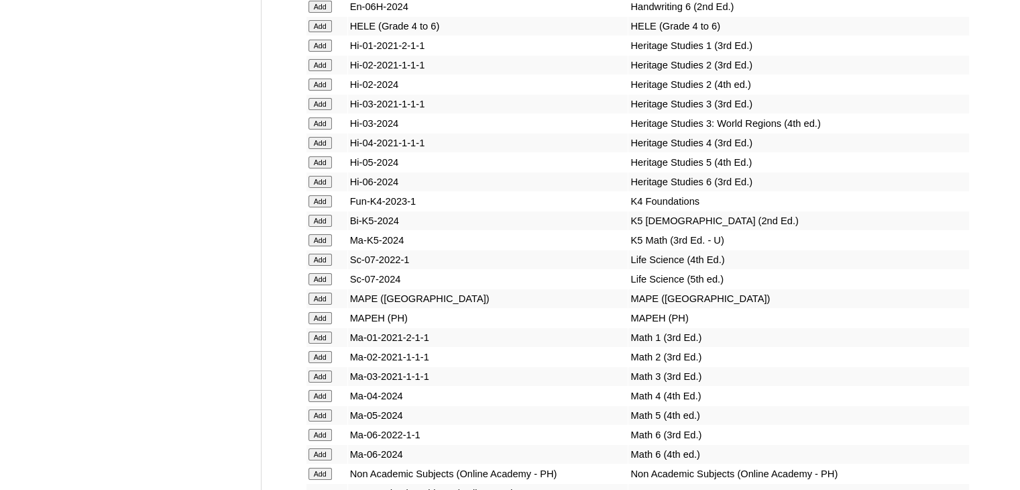
click at [323, 227] on input "Add" at bounding box center [320, 221] width 23 height 12
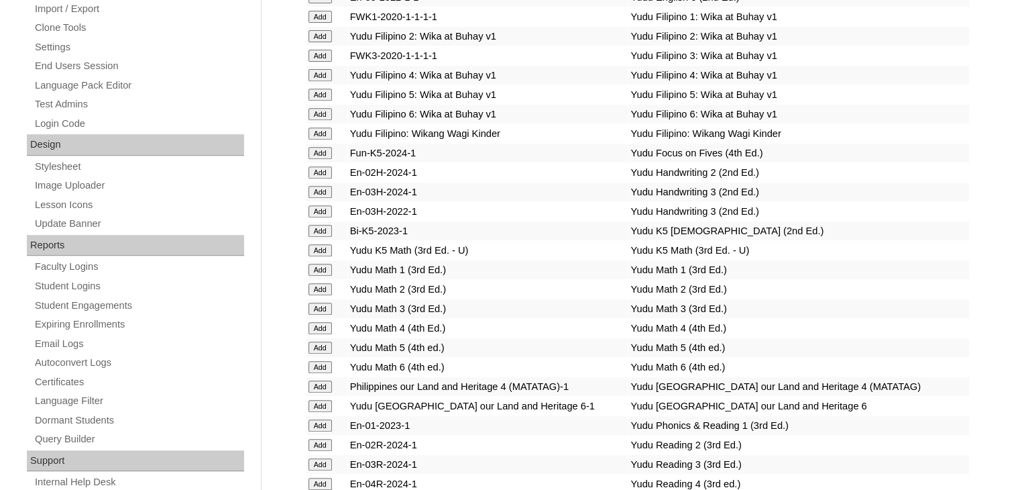
scroll to position [4936, 0]
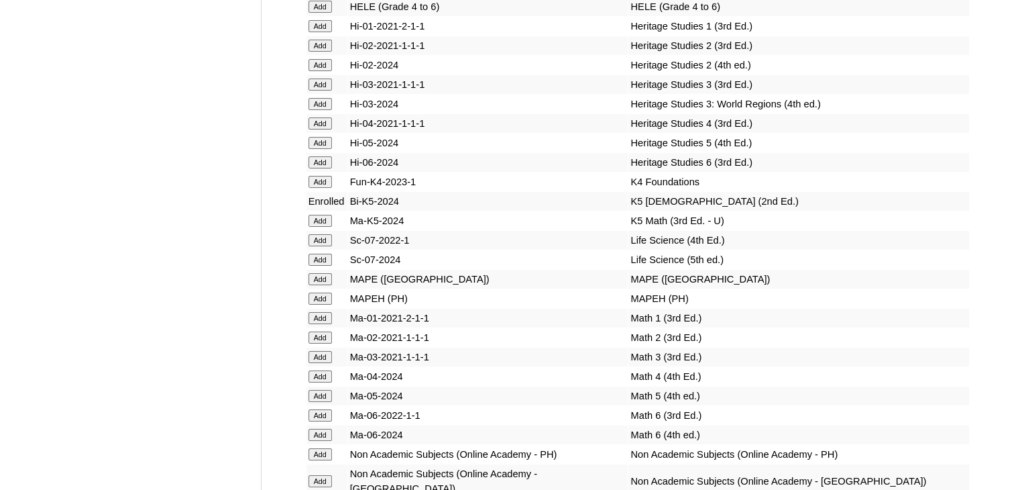
click at [323, 227] on input "Add" at bounding box center [320, 221] width 23 height 12
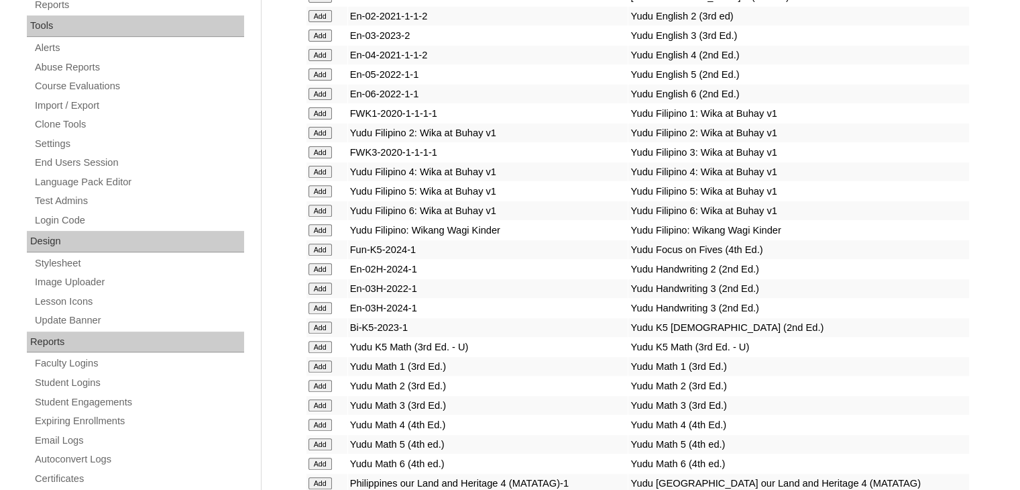
scroll to position [4550, 0]
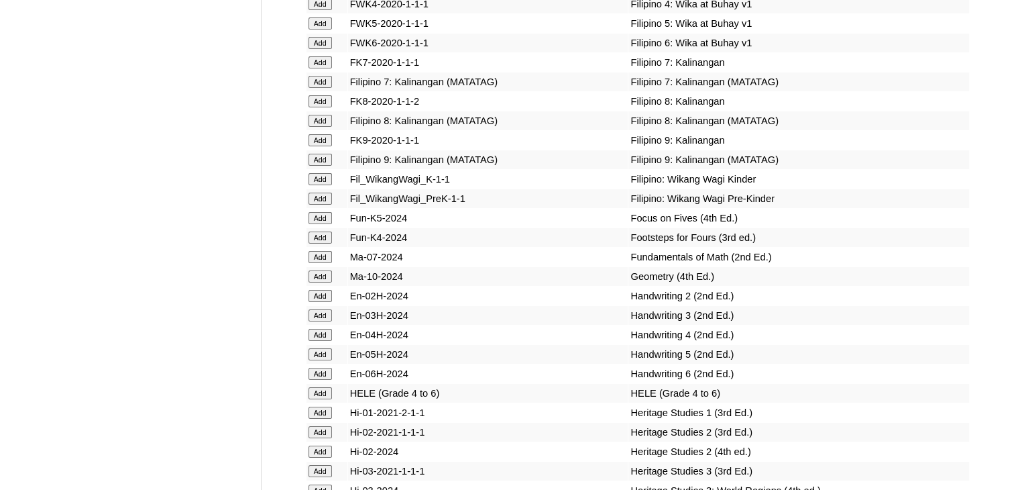
click at [323, 224] on input "Add" at bounding box center [320, 218] width 23 height 12
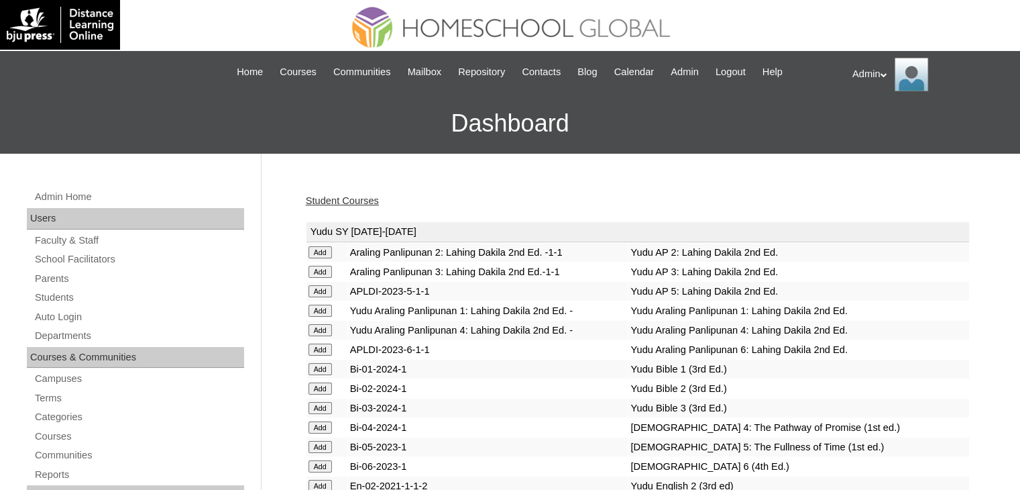
click at [350, 200] on link "Student Courses" at bounding box center [342, 200] width 73 height 11
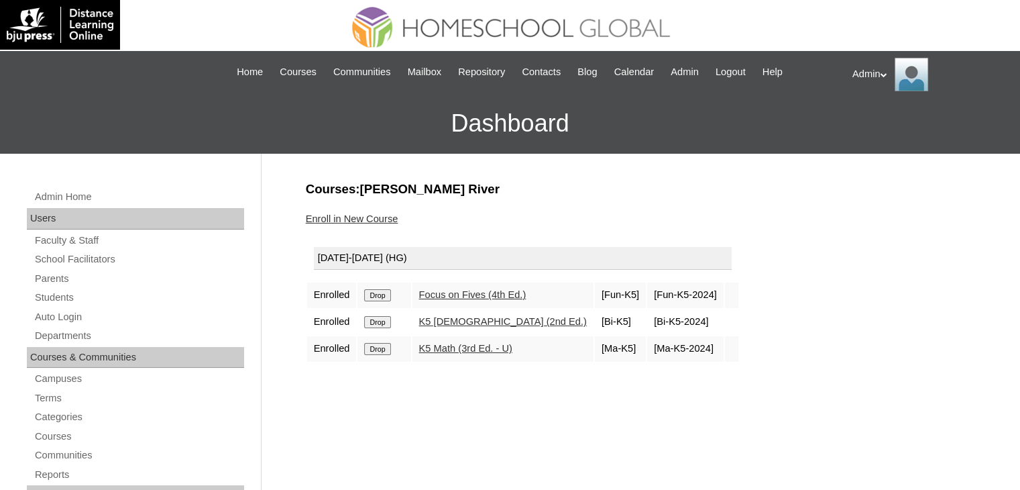
click at [373, 221] on link "Enroll in New Course" at bounding box center [352, 218] width 93 height 11
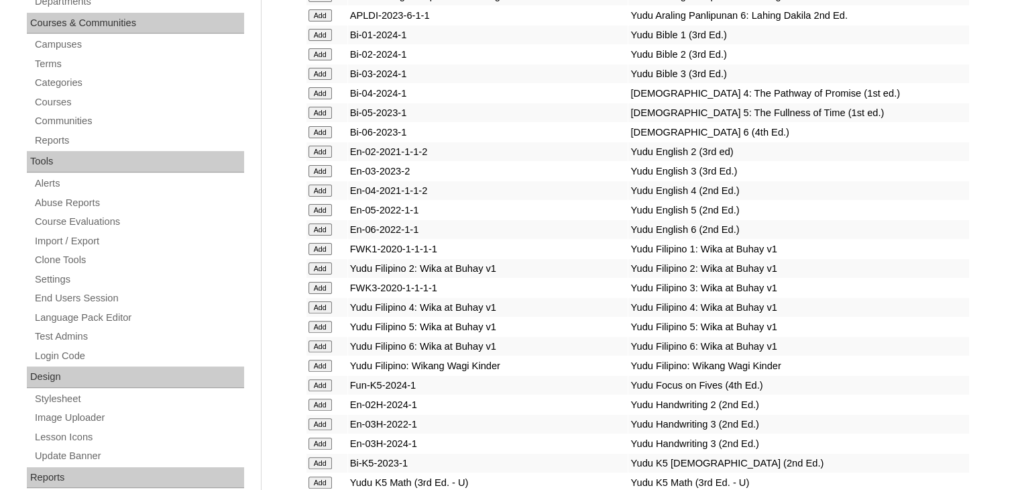
scroll to position [4511, 0]
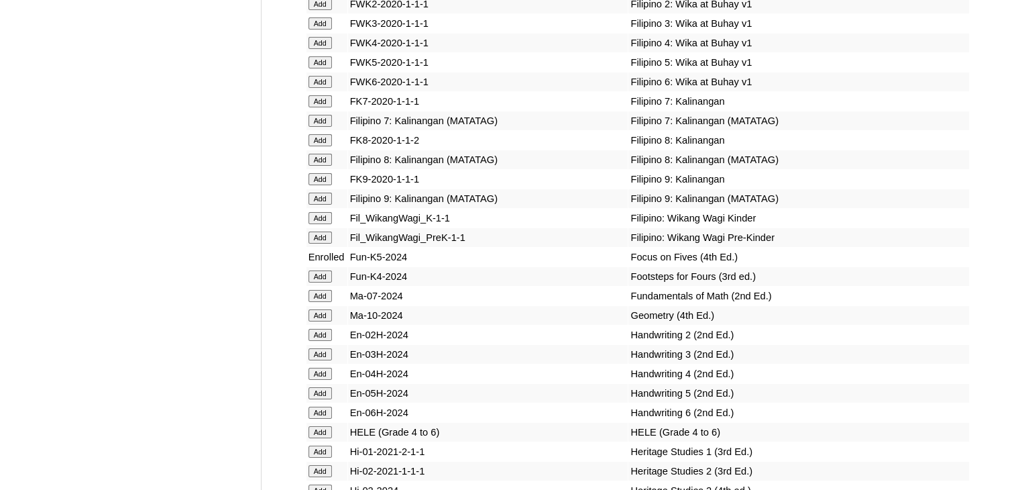
click at [327, 224] on input "Add" at bounding box center [320, 218] width 23 height 12
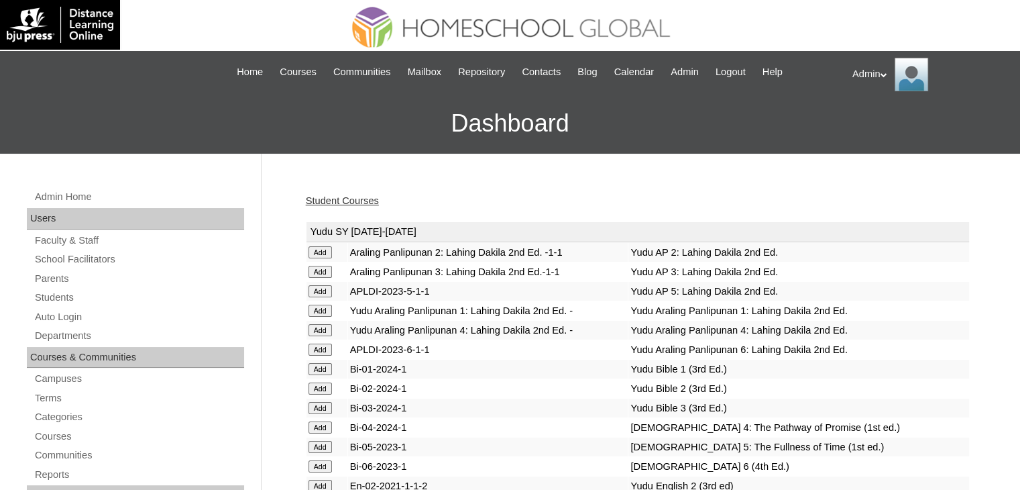
click at [338, 198] on link "Student Courses" at bounding box center [342, 200] width 73 height 11
